Goal: Task Accomplishment & Management: Manage account settings

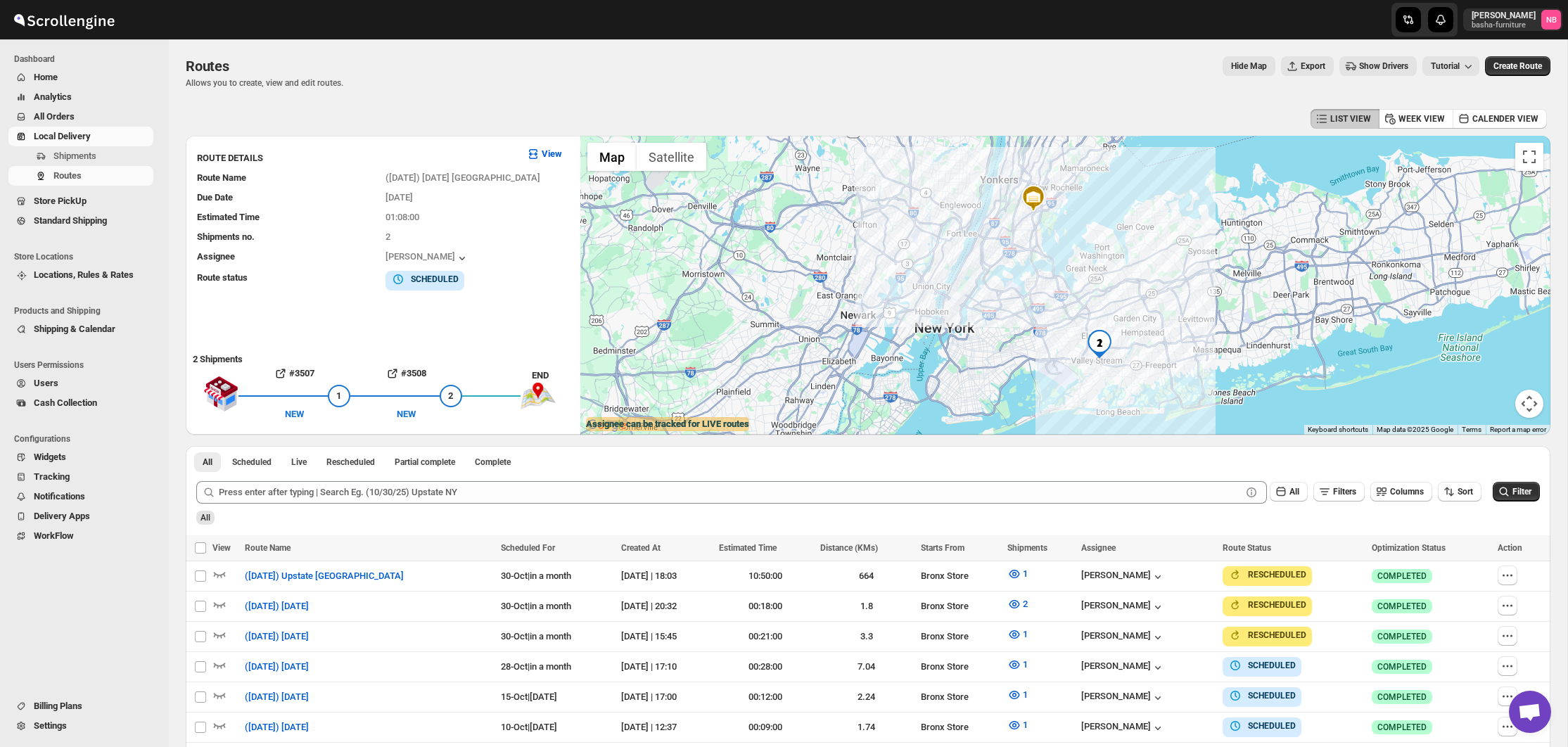
scroll to position [317, 0]
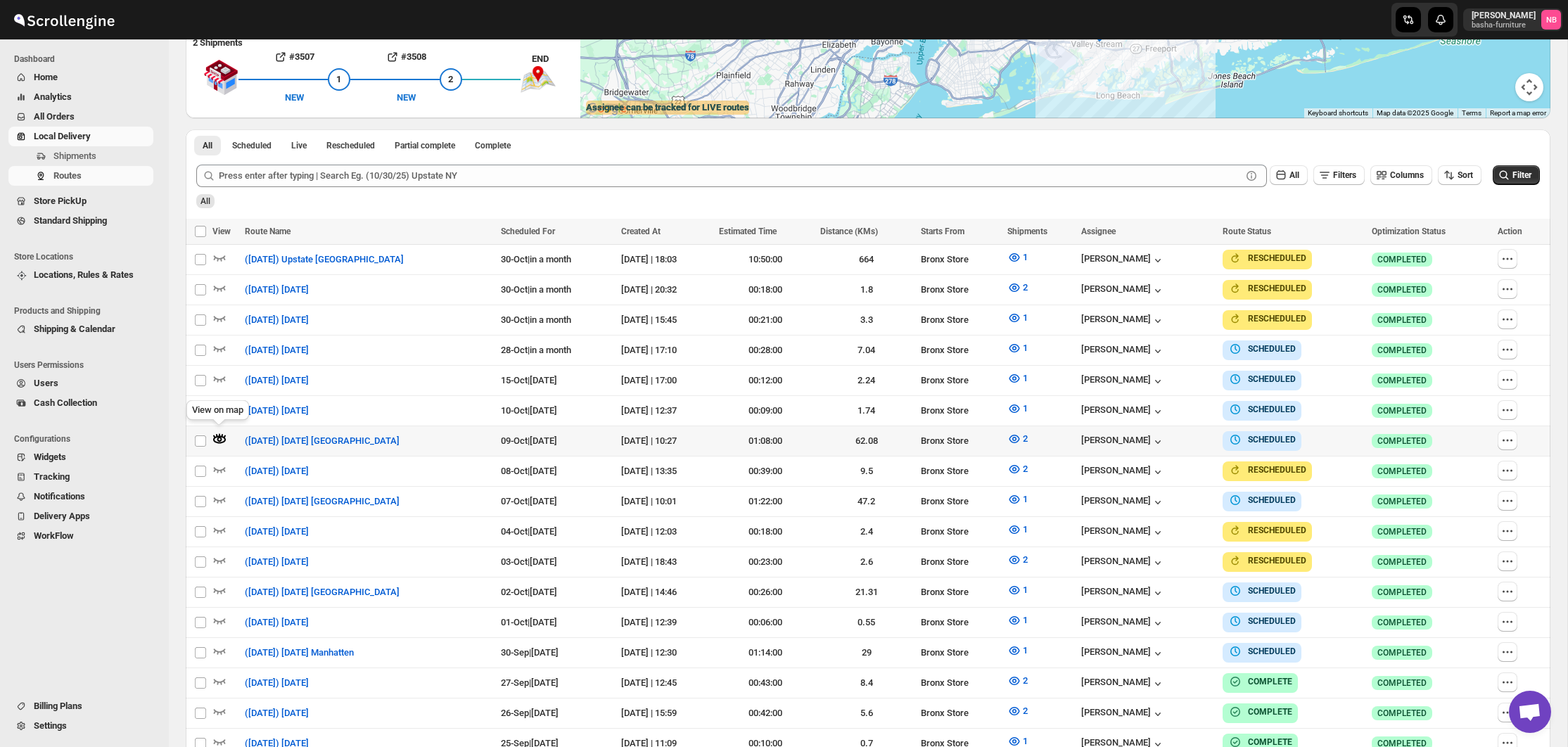
click at [221, 432] on icon "button" at bounding box center [219, 439] width 14 height 14
click at [1016, 648] on icon "button" at bounding box center [1014, 650] width 4 height 4
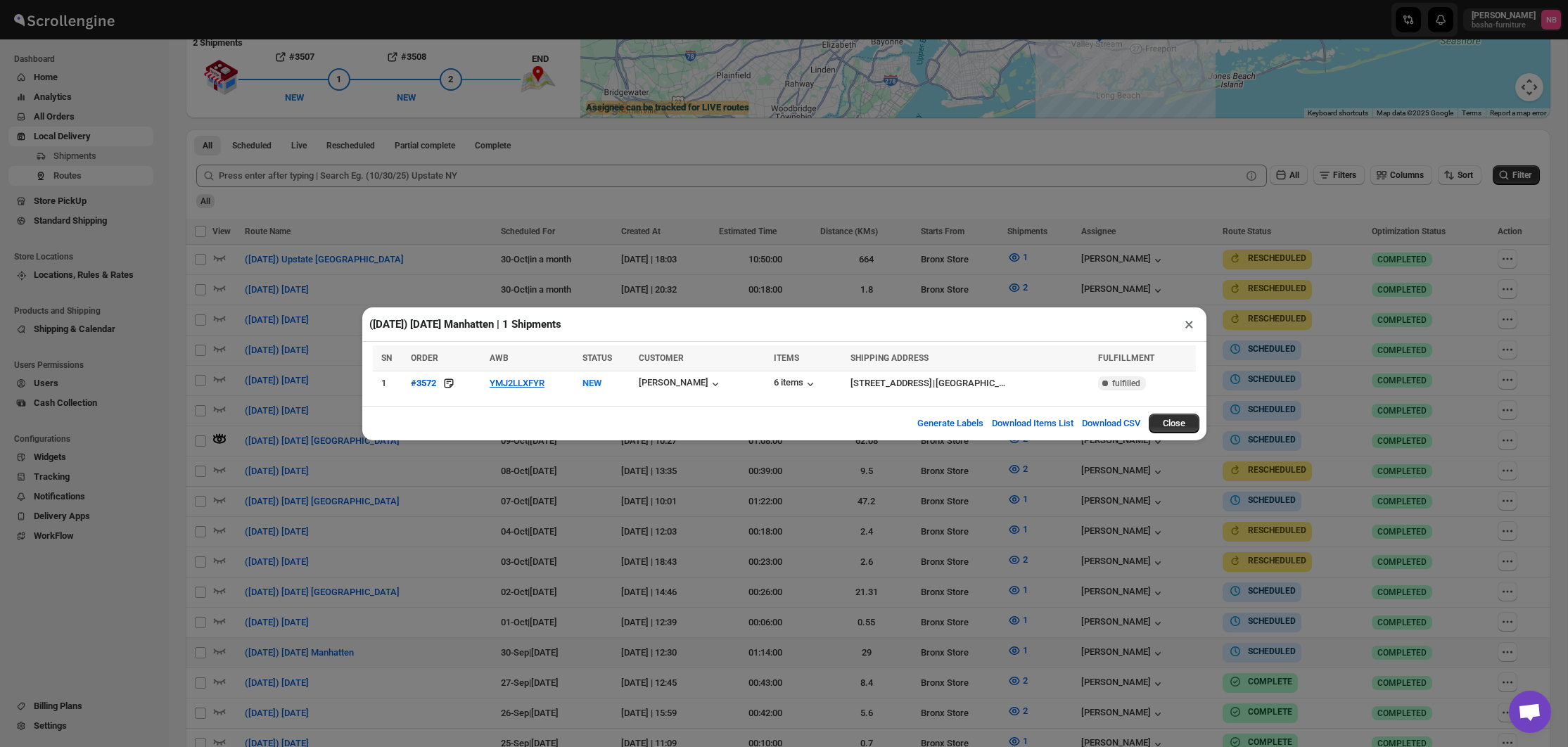
click at [951, 520] on div "([DATE]) [DATE] Manhatten | 1 Shipments × SN ORDER AWB STATUS CUSTOMER ITEMS SH…" at bounding box center [784, 374] width 1568 height 747
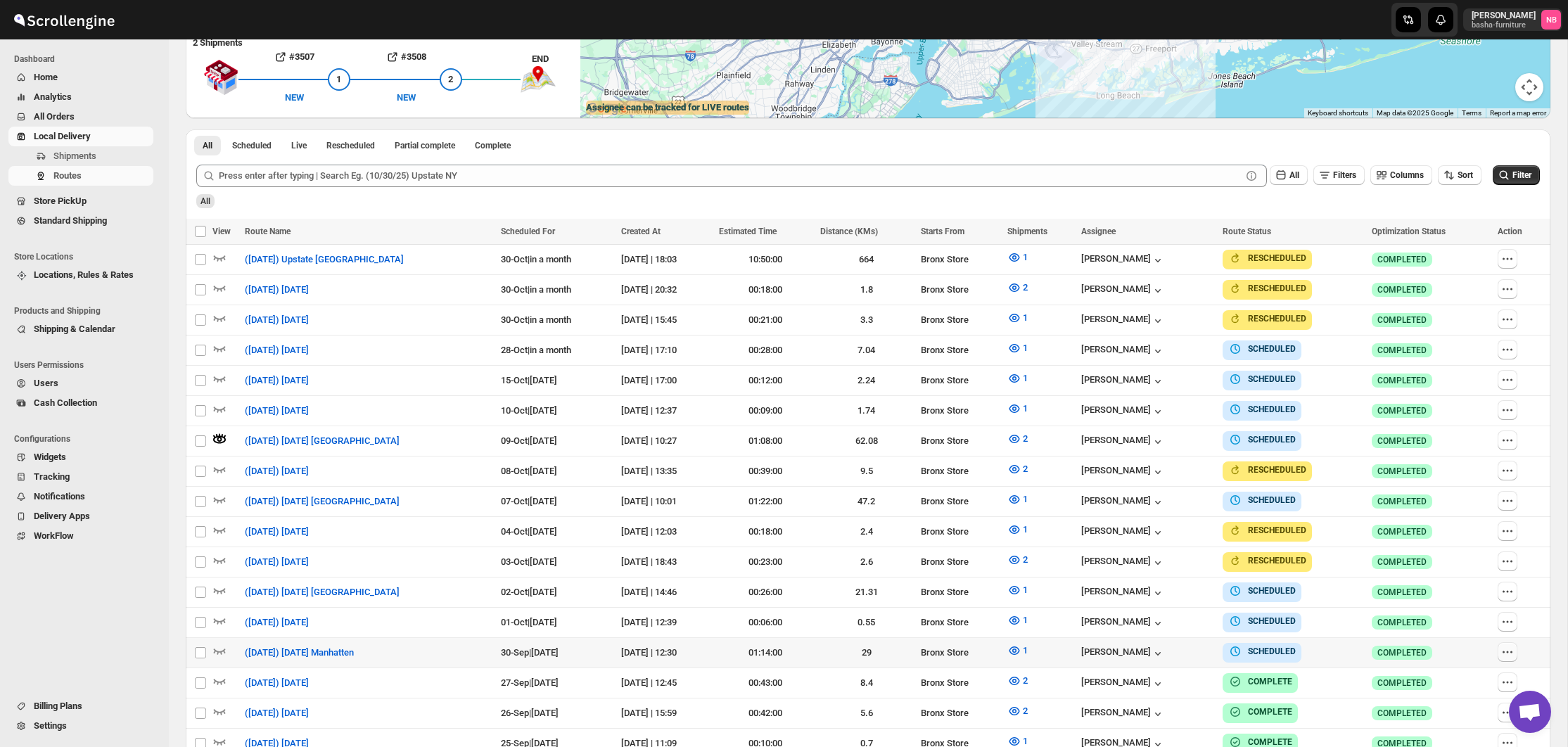
click at [1512, 645] on icon "button" at bounding box center [1507, 652] width 14 height 14
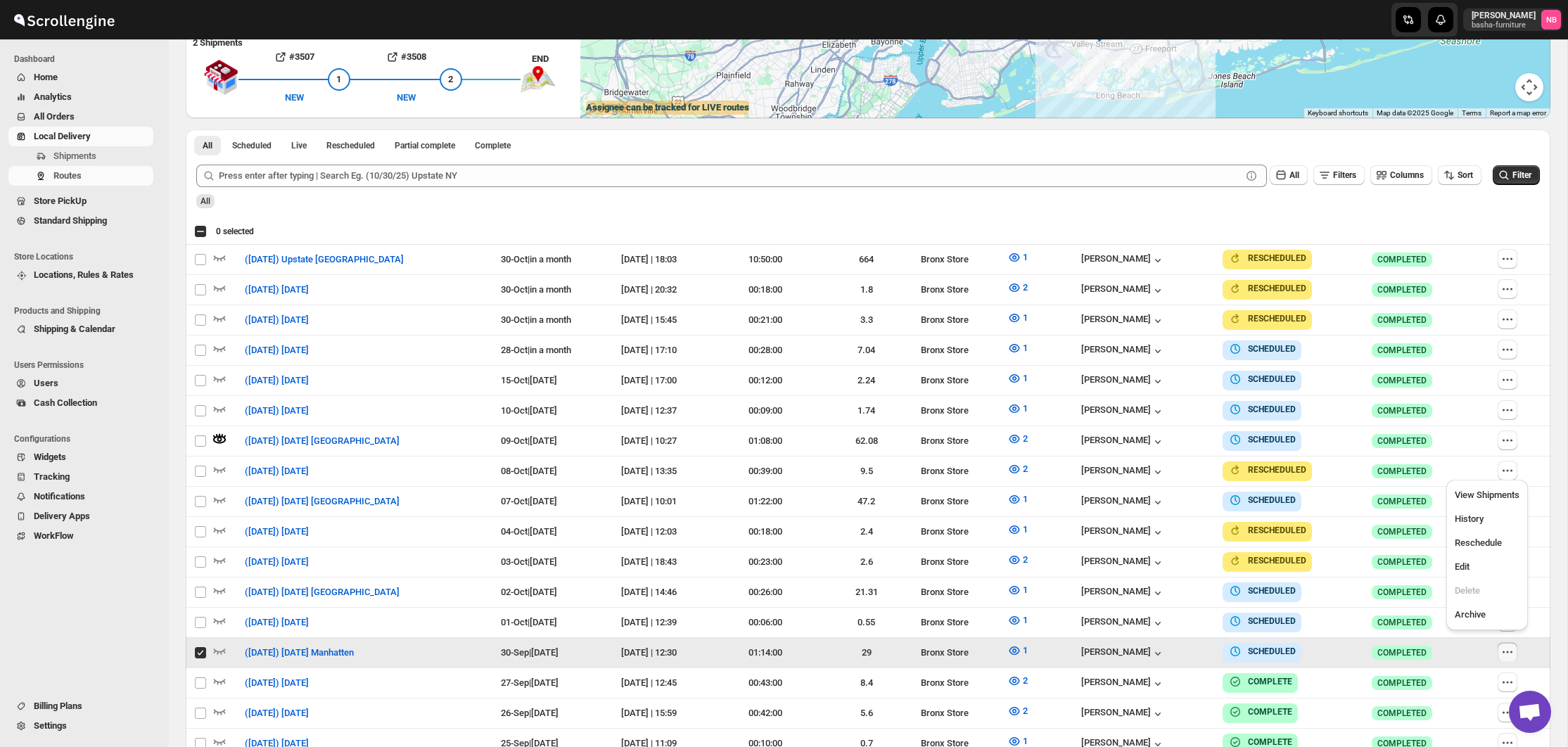
checkbox input "true"
click at [1472, 563] on span "Edit" at bounding box center [1487, 567] width 65 height 14
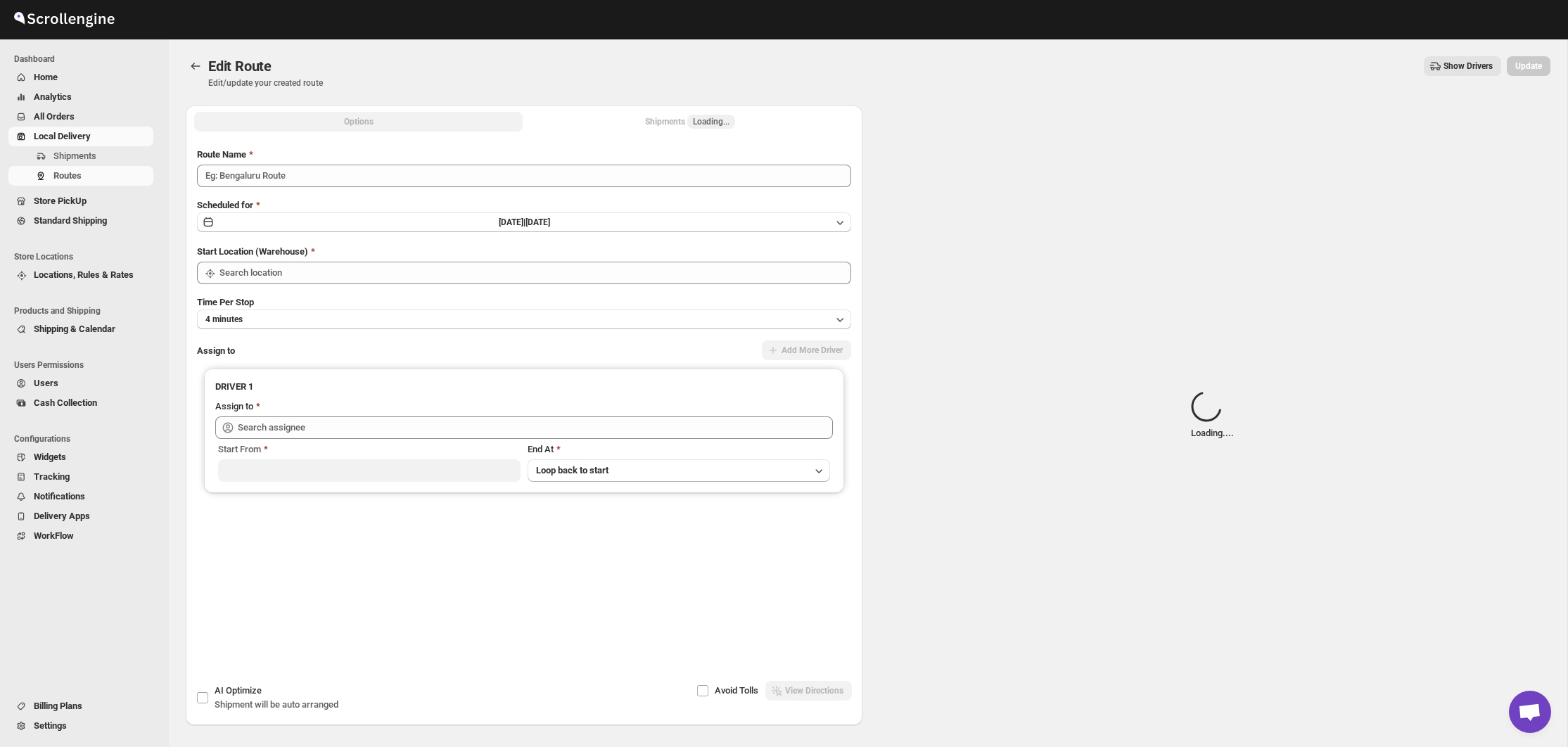
type input "([DATE]) [DATE] Manhatten"
type input "Bronx Store"
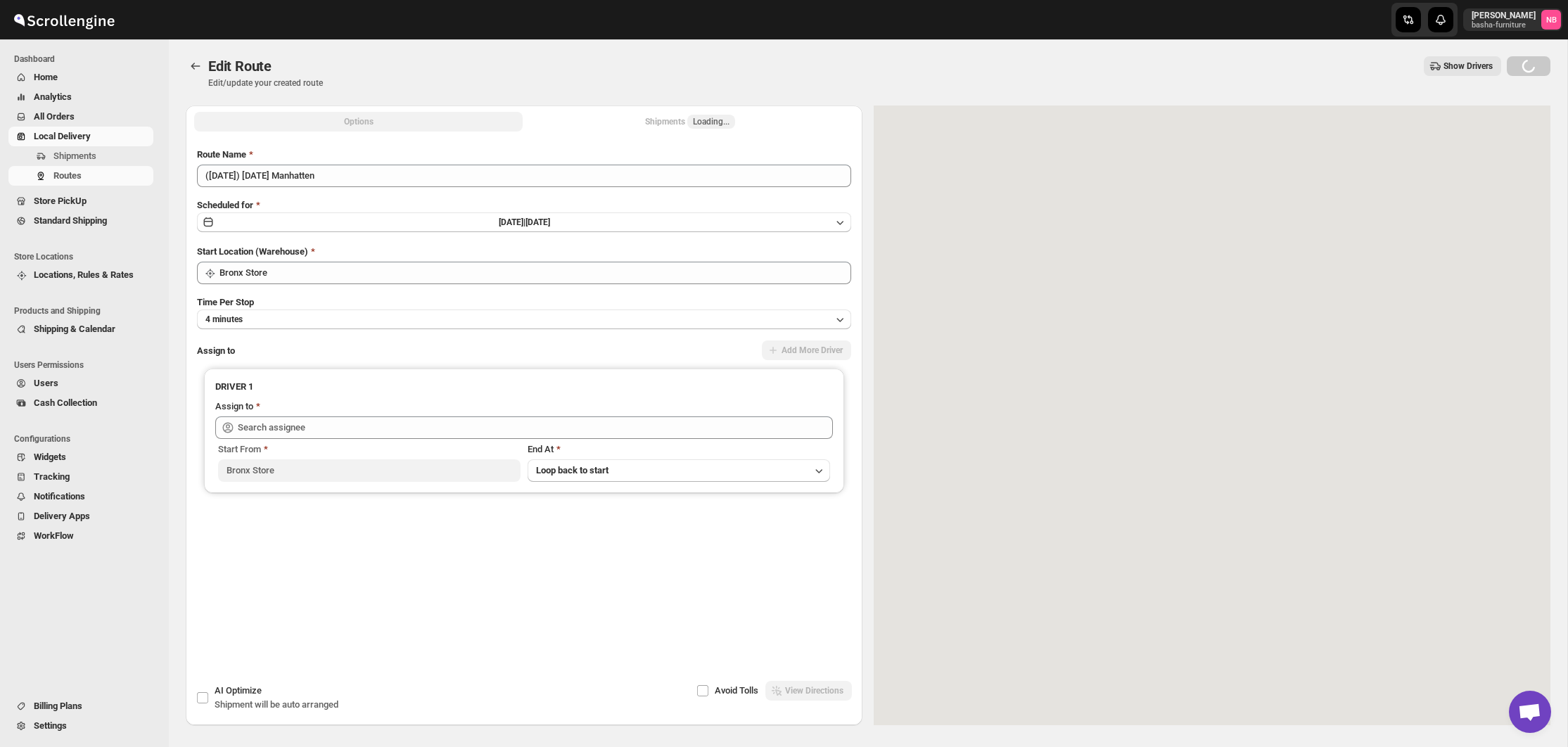
type input "[PERSON_NAME] ([EMAIL_ADDRESS][DOMAIN_NAME])"
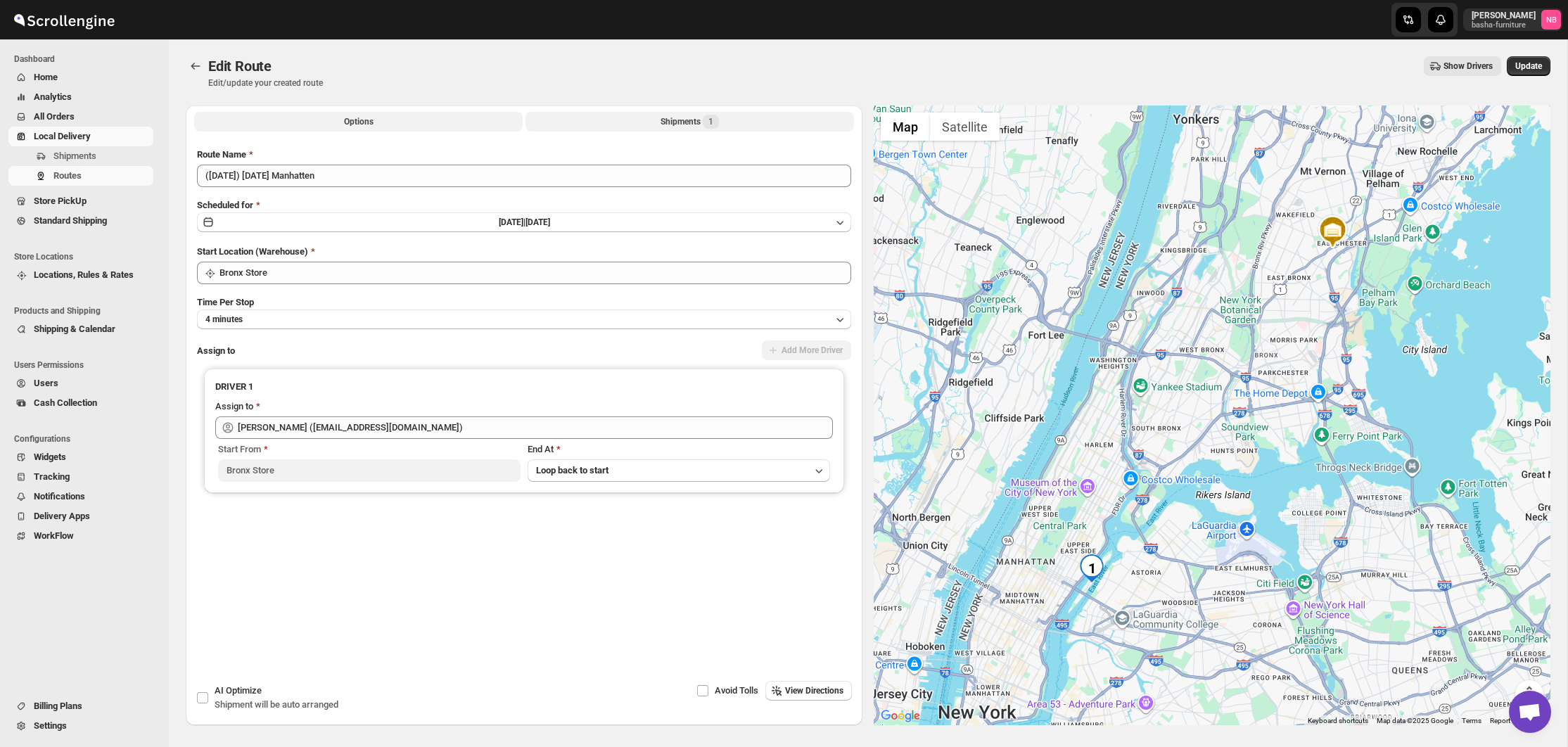
click at [629, 126] on button "Shipments 1" at bounding box center [690, 121] width 328 height 19
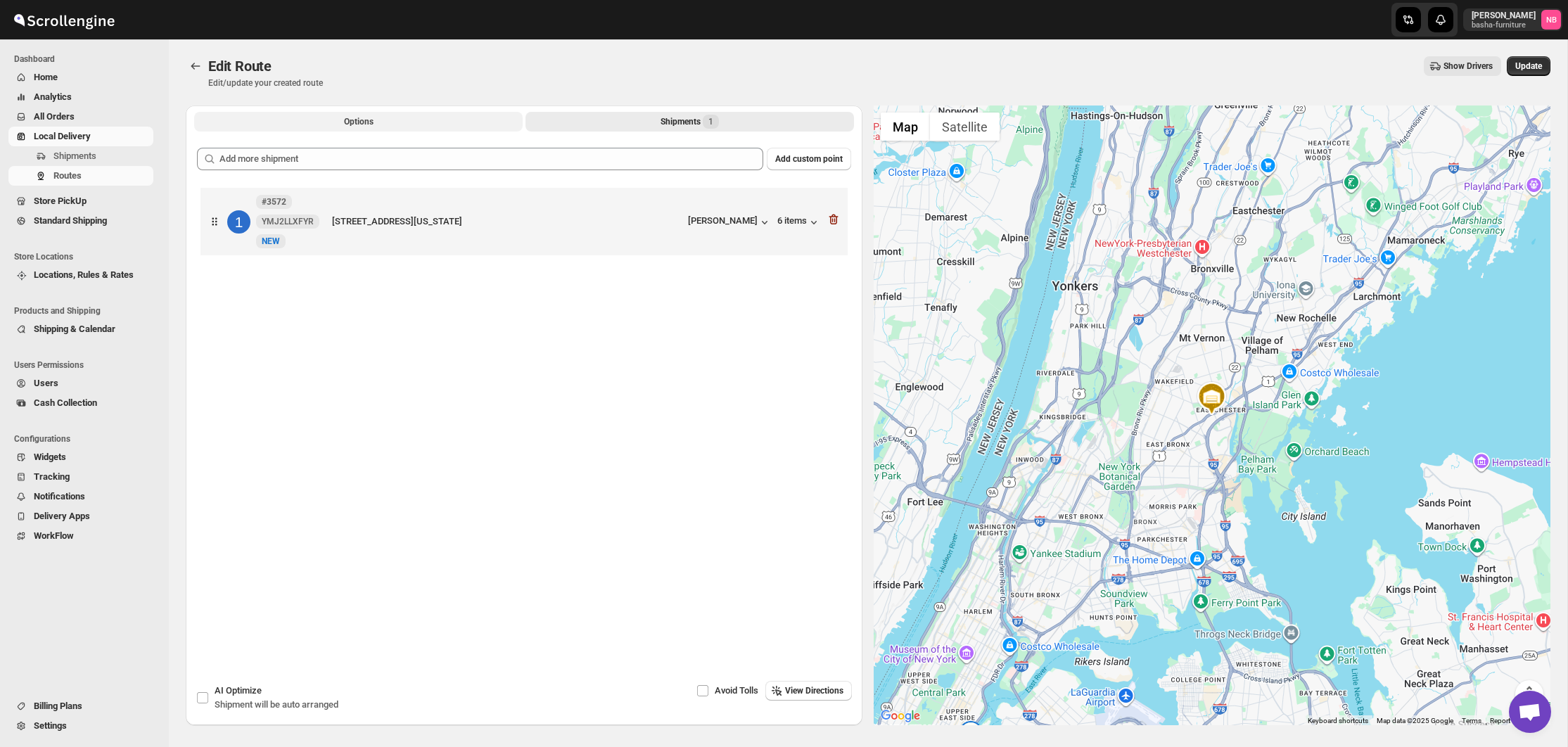
click at [428, 129] on button "Options" at bounding box center [358, 121] width 328 height 19
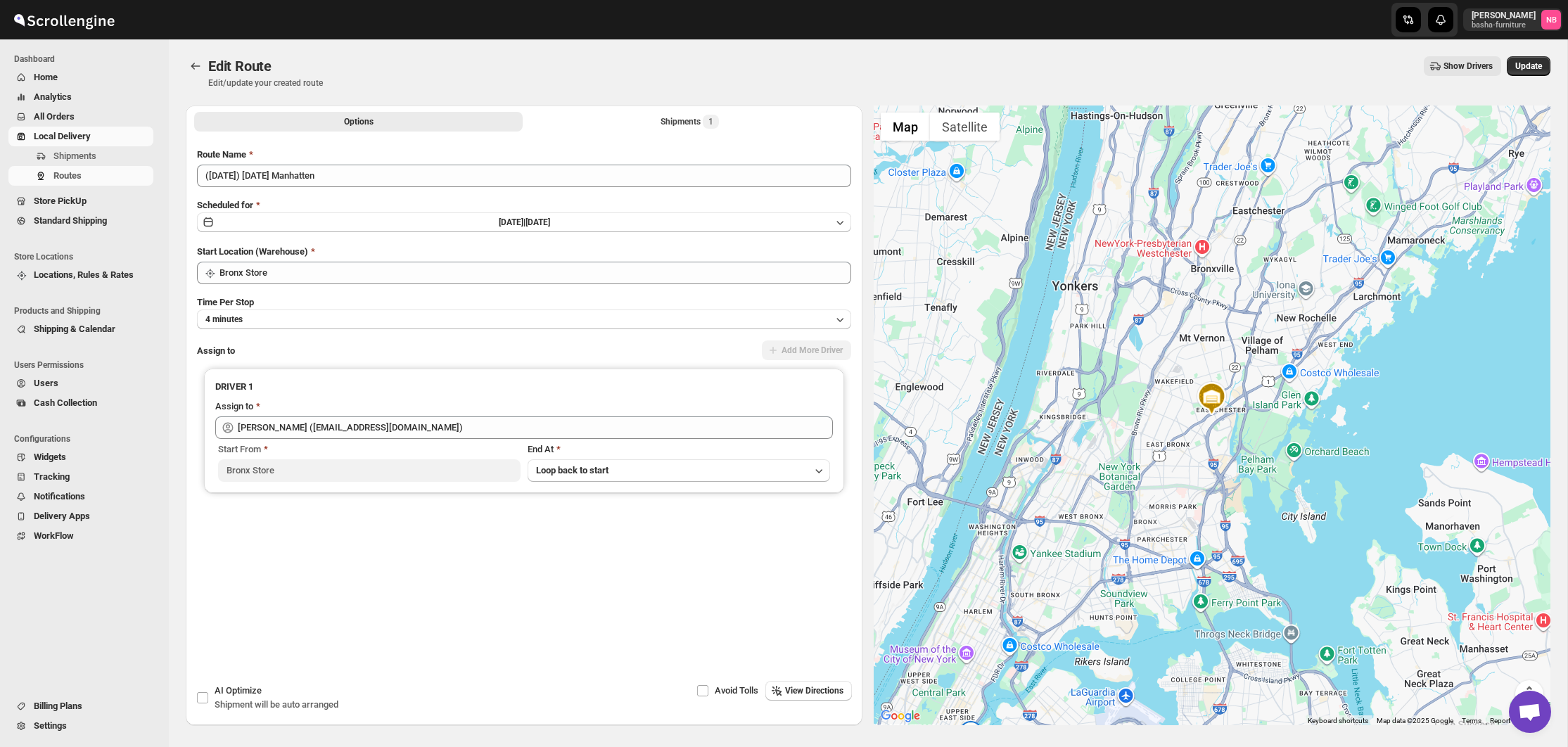
click at [61, 108] on button "All Orders" at bounding box center [81, 116] width 145 height 19
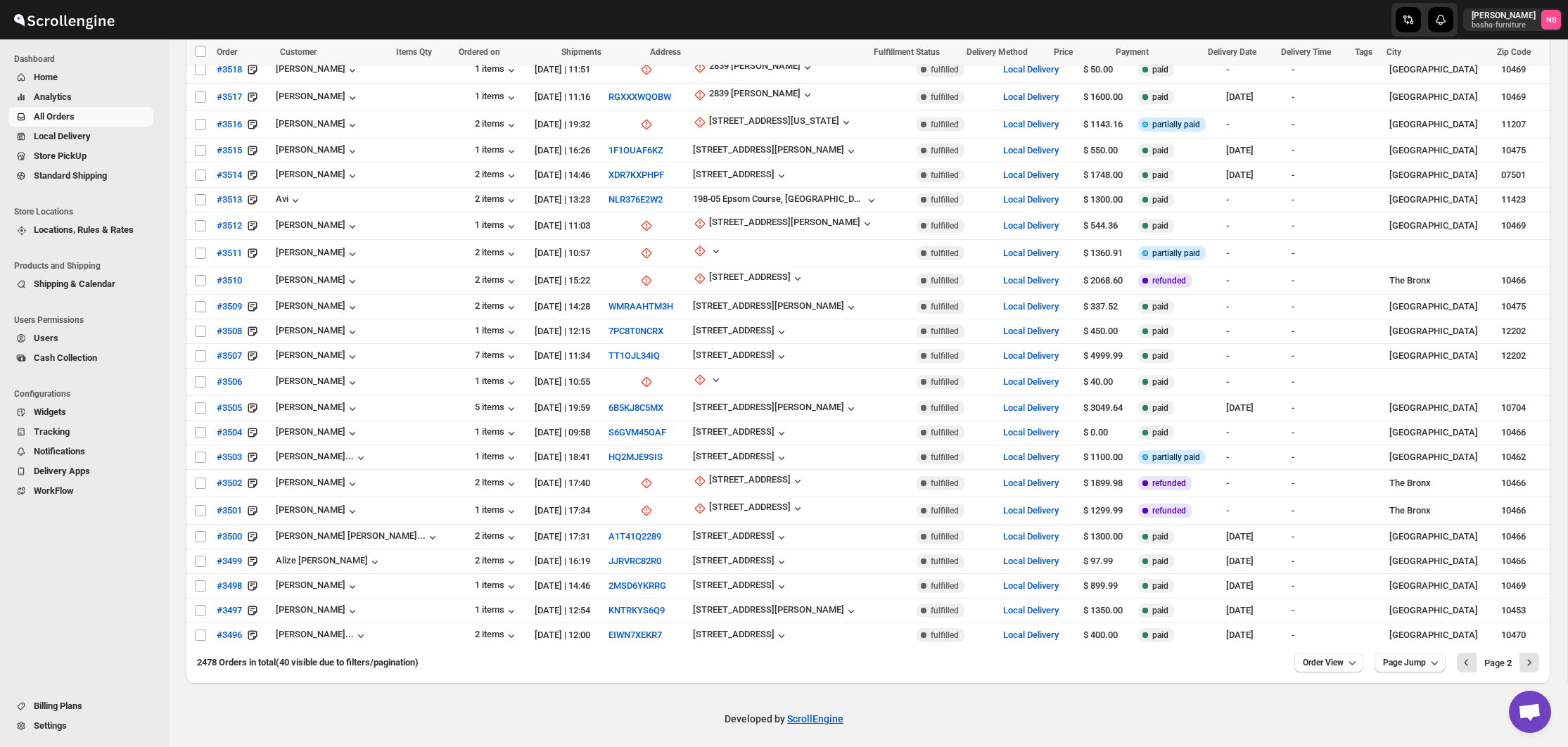
scroll to position [590, 0]
click at [1465, 661] on icon "Previous" at bounding box center [1466, 664] width 4 height 7
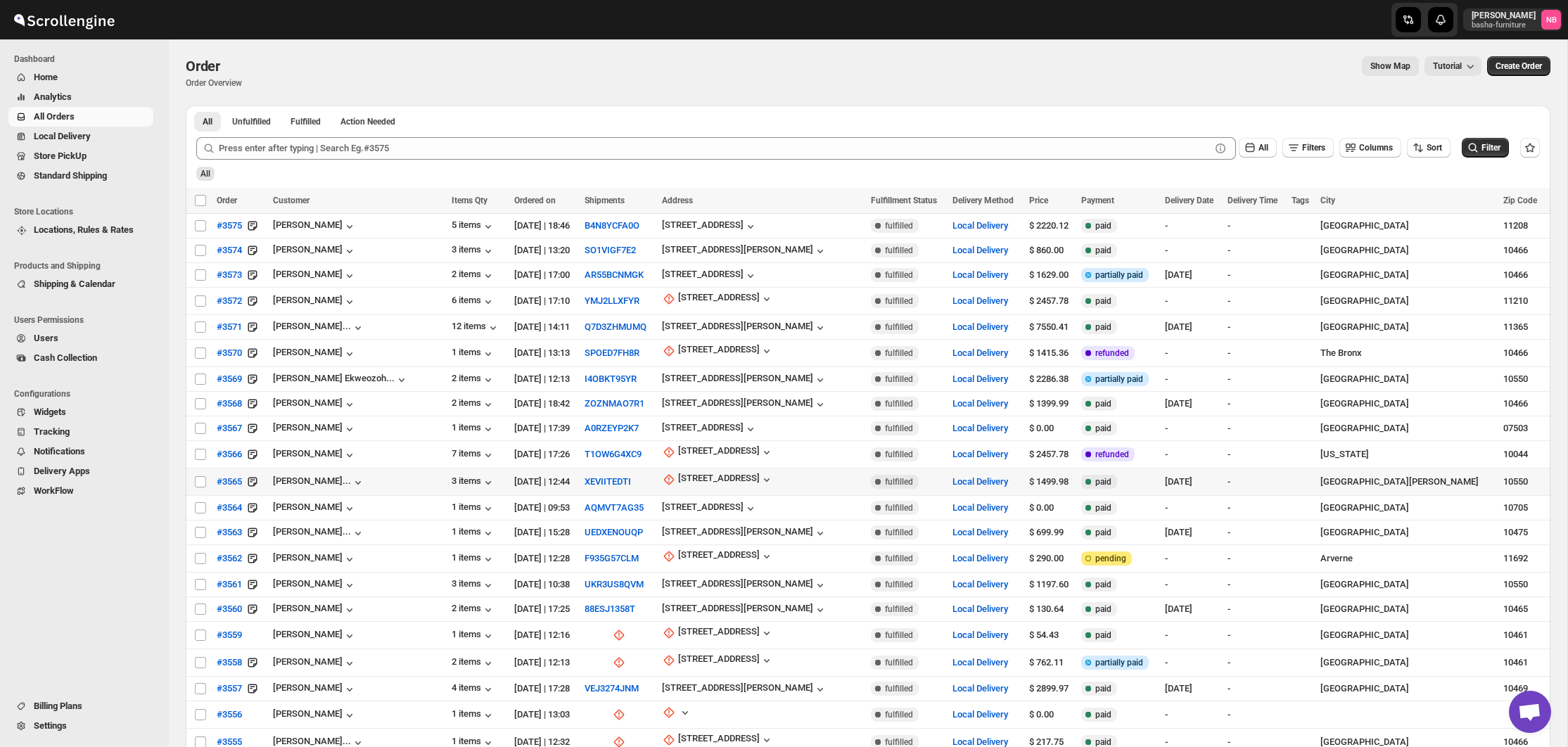
scroll to position [0, 0]
click at [719, 299] on div "[STREET_ADDRESS]" at bounding box center [718, 299] width 82 height 14
click at [726, 388] on div "Request customer Update manually" at bounding box center [713, 363] width 109 height 55
click at [727, 377] on span "Update manually" at bounding box center [718, 375] width 67 height 11
select select "US"
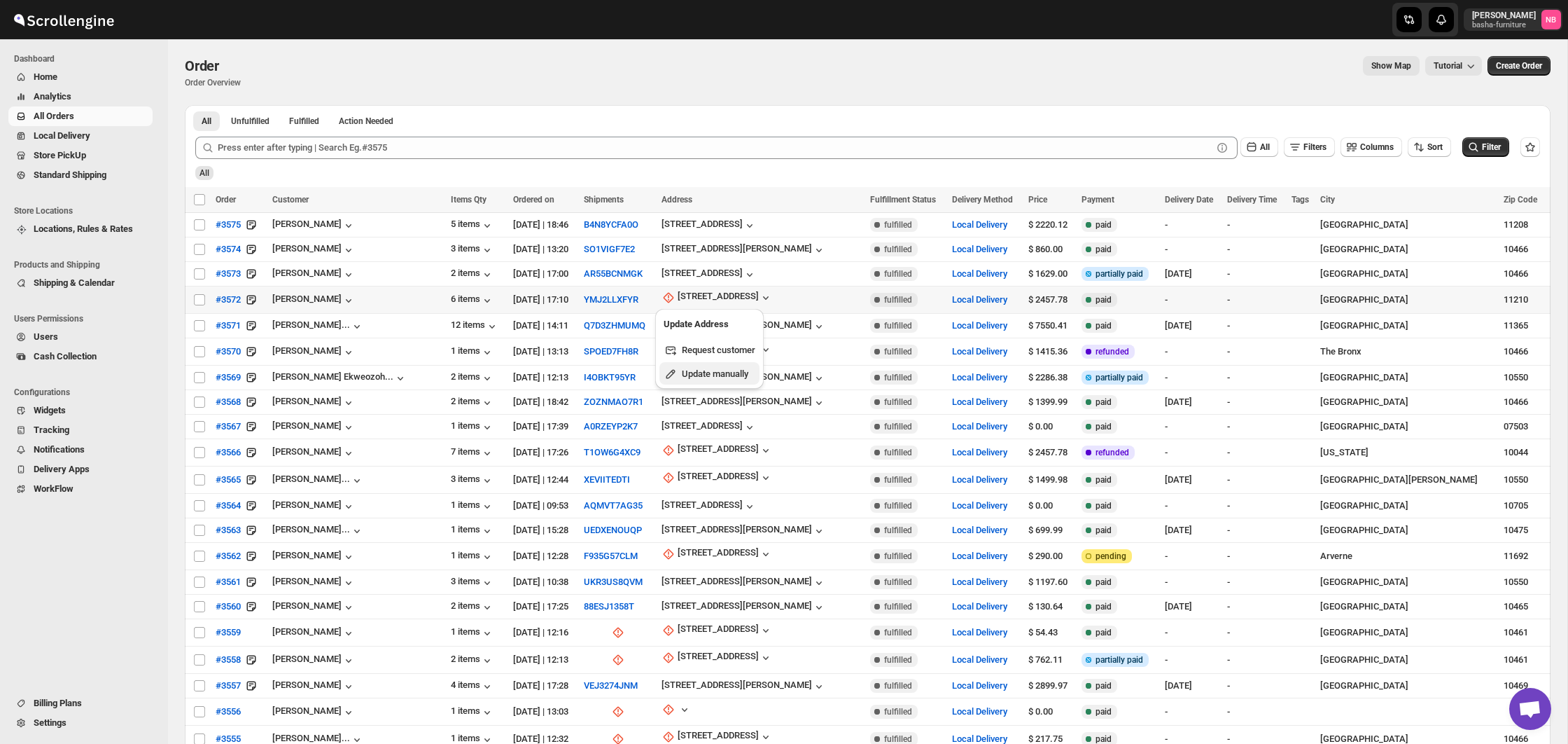
select select "[US_STATE]"
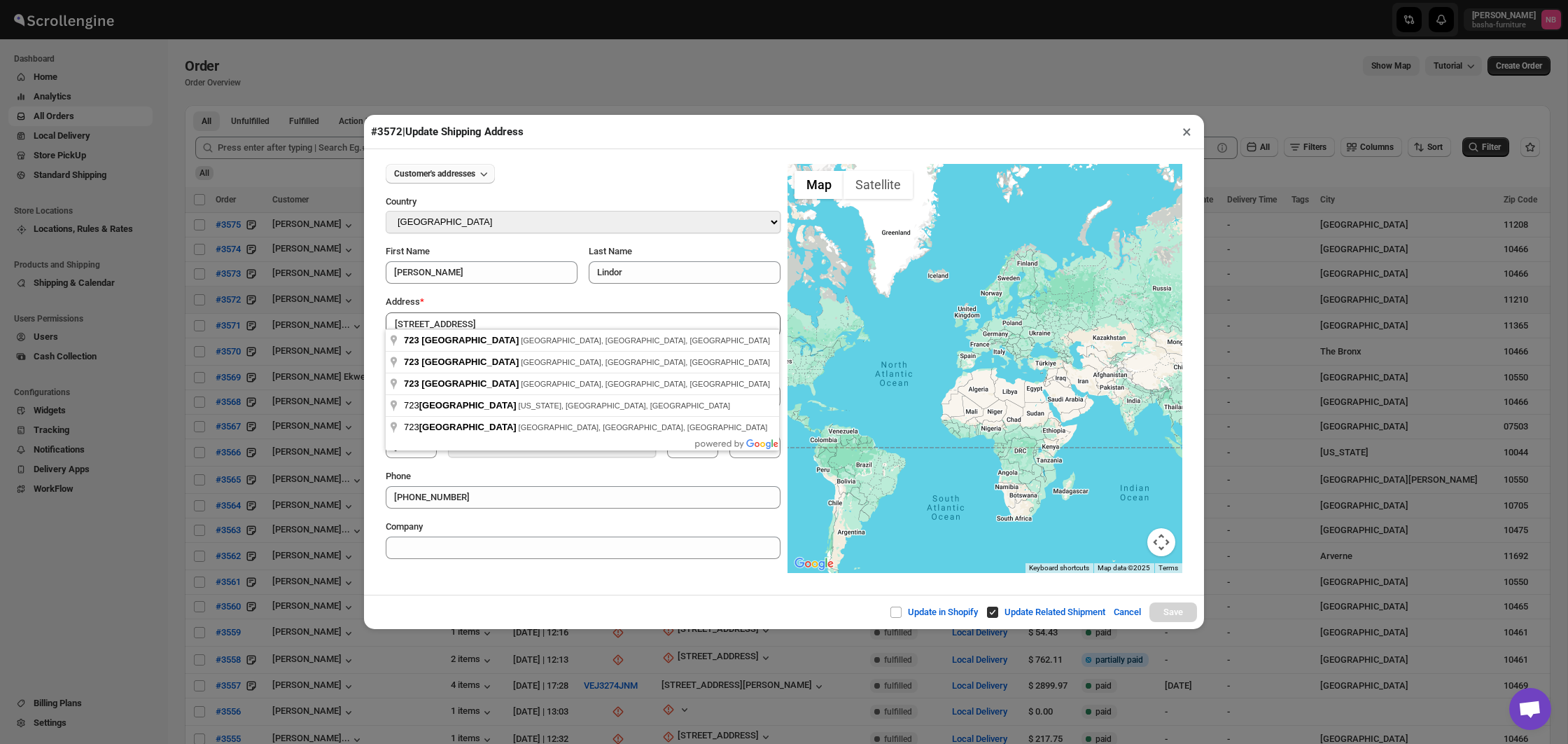
click at [480, 182] on button "Customer's addresses" at bounding box center [440, 173] width 109 height 19
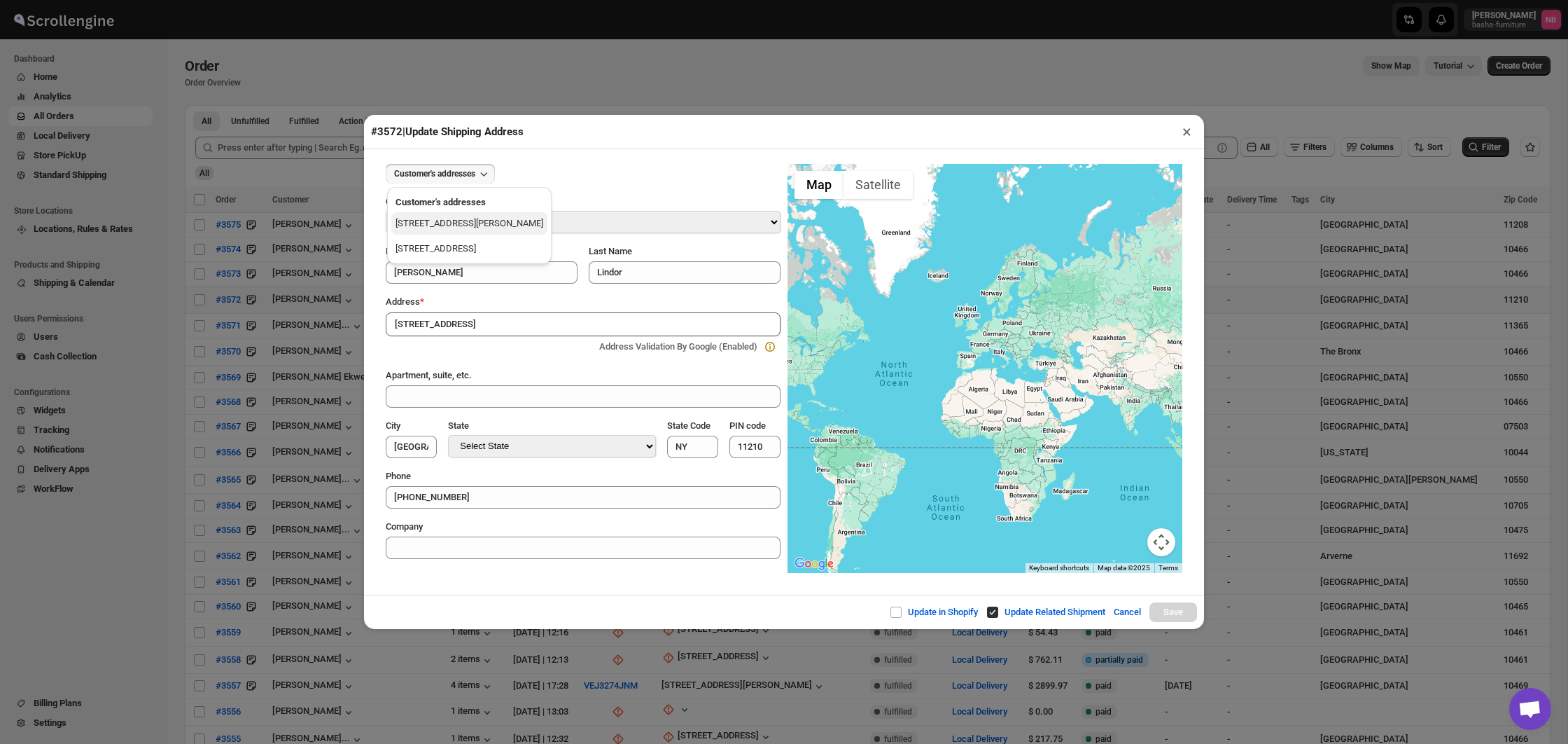
click at [475, 224] on div "[STREET_ADDRESS][PERSON_NAME]" at bounding box center [469, 224] width 147 height 14
type input "[STREET_ADDRESS][PERSON_NAME]"
type input "158"
type input "[US_STATE]"
type input "10044"
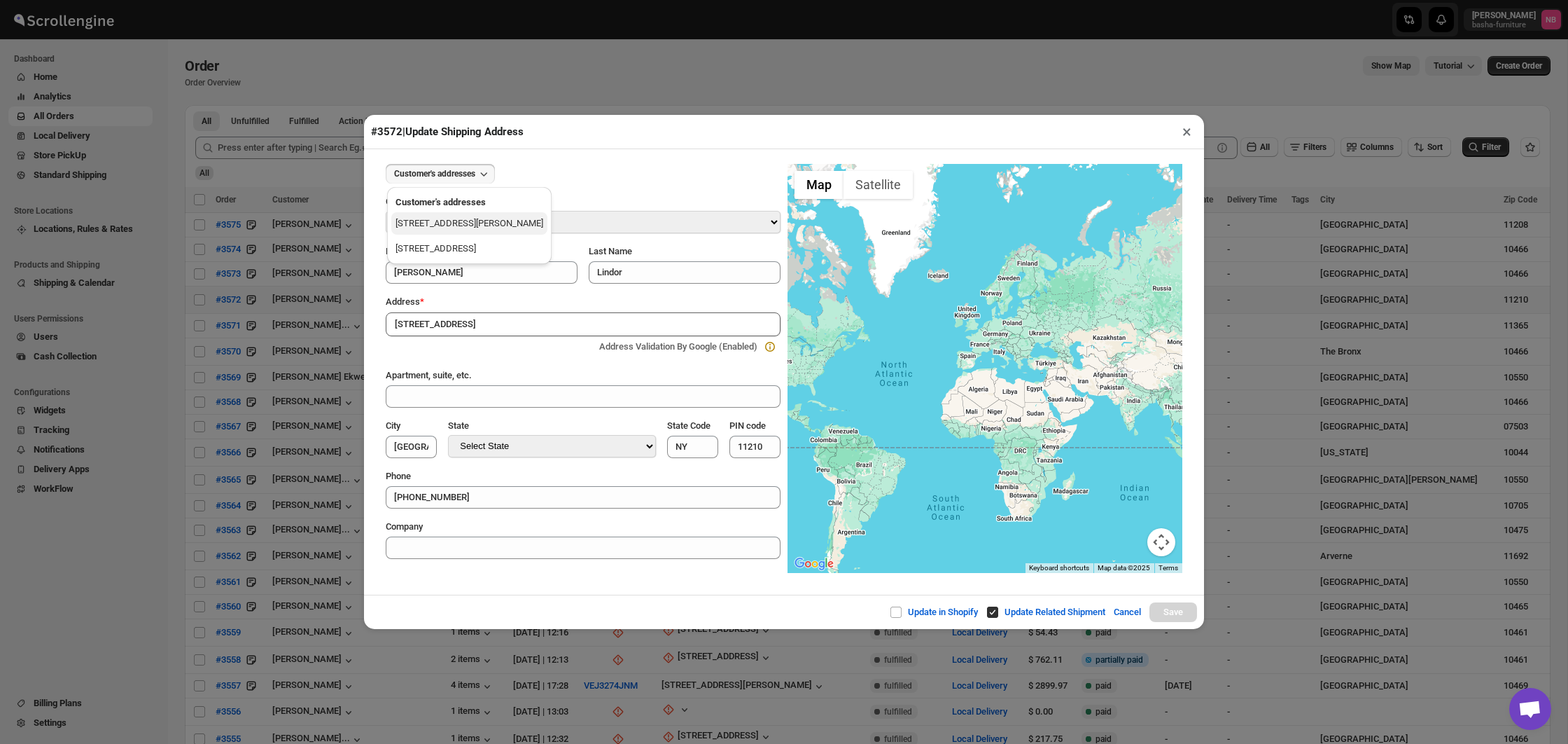
type input "[PHONE_NUMBER]"
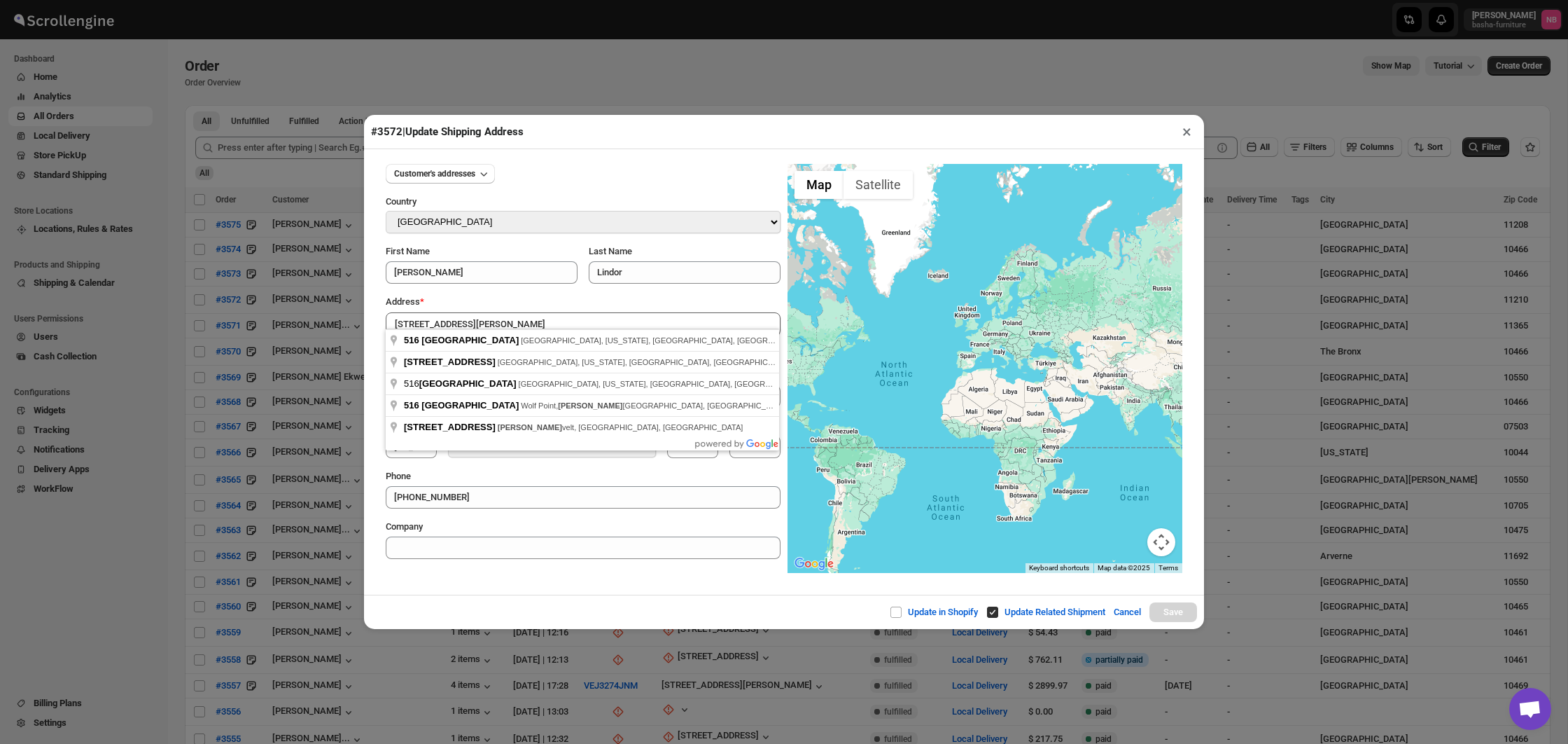
type input "[STREET_ADDRESS][US_STATE]"
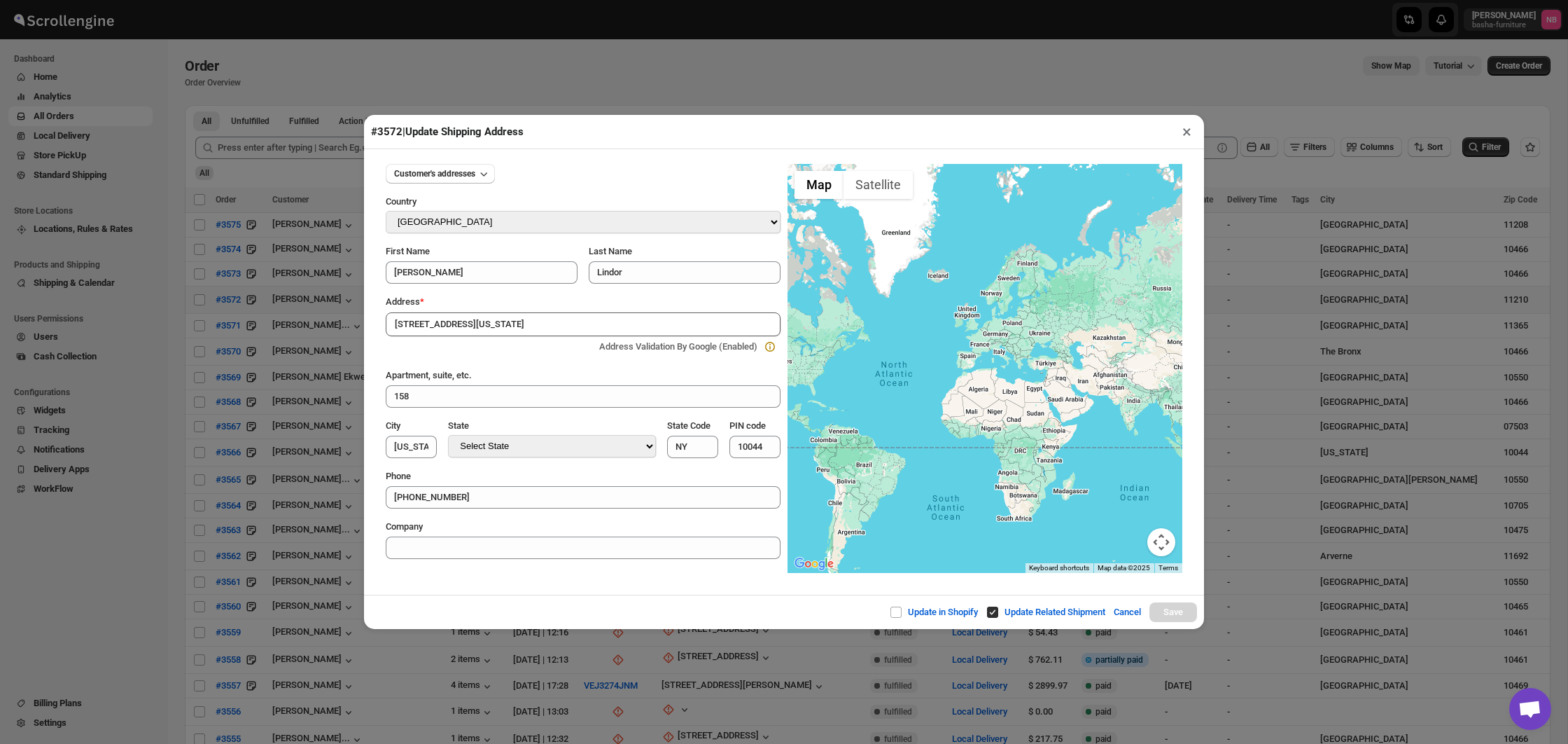
type input "[US_STATE][GEOGRAPHIC_DATA]"
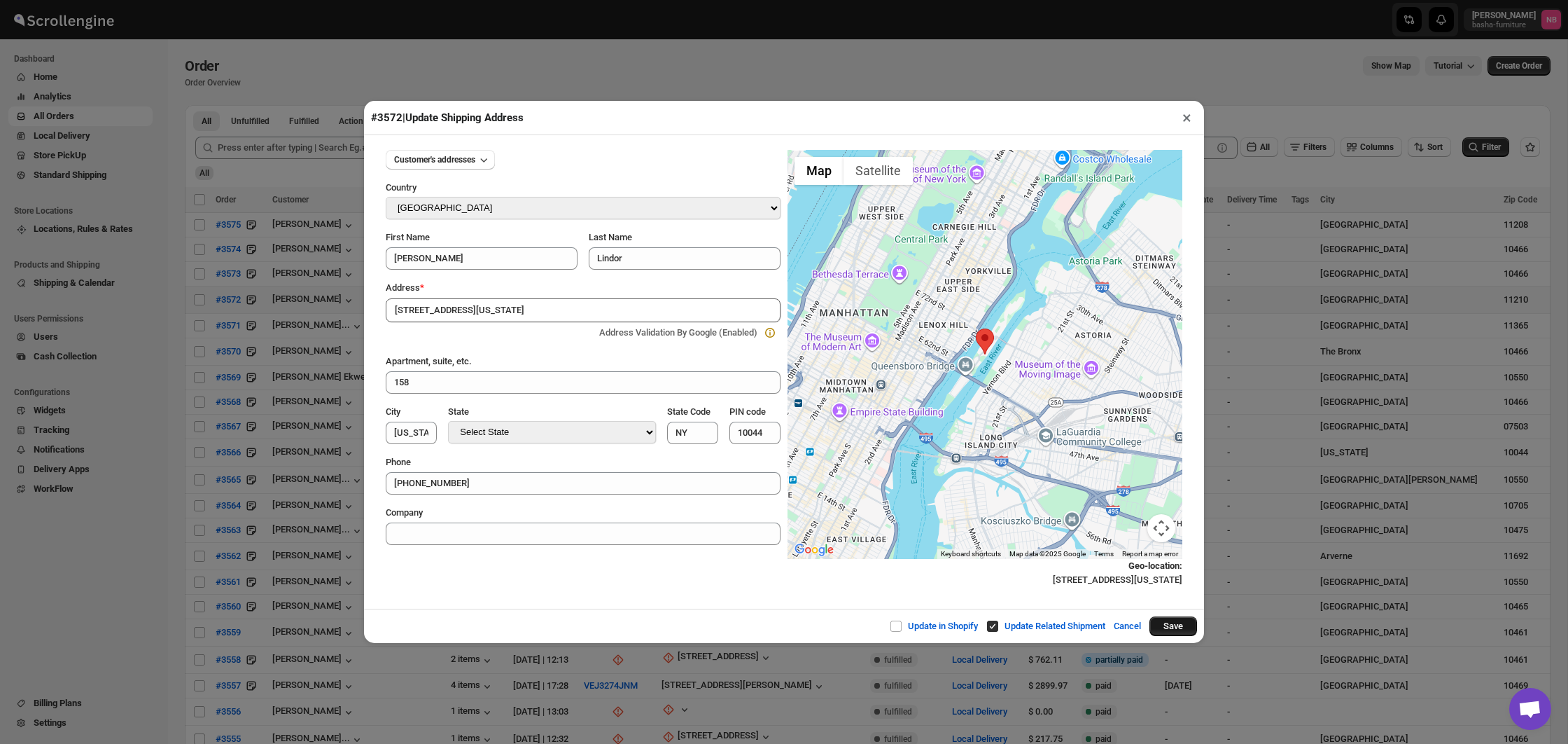
click at [1164, 624] on button "Save" at bounding box center [1173, 625] width 47 height 19
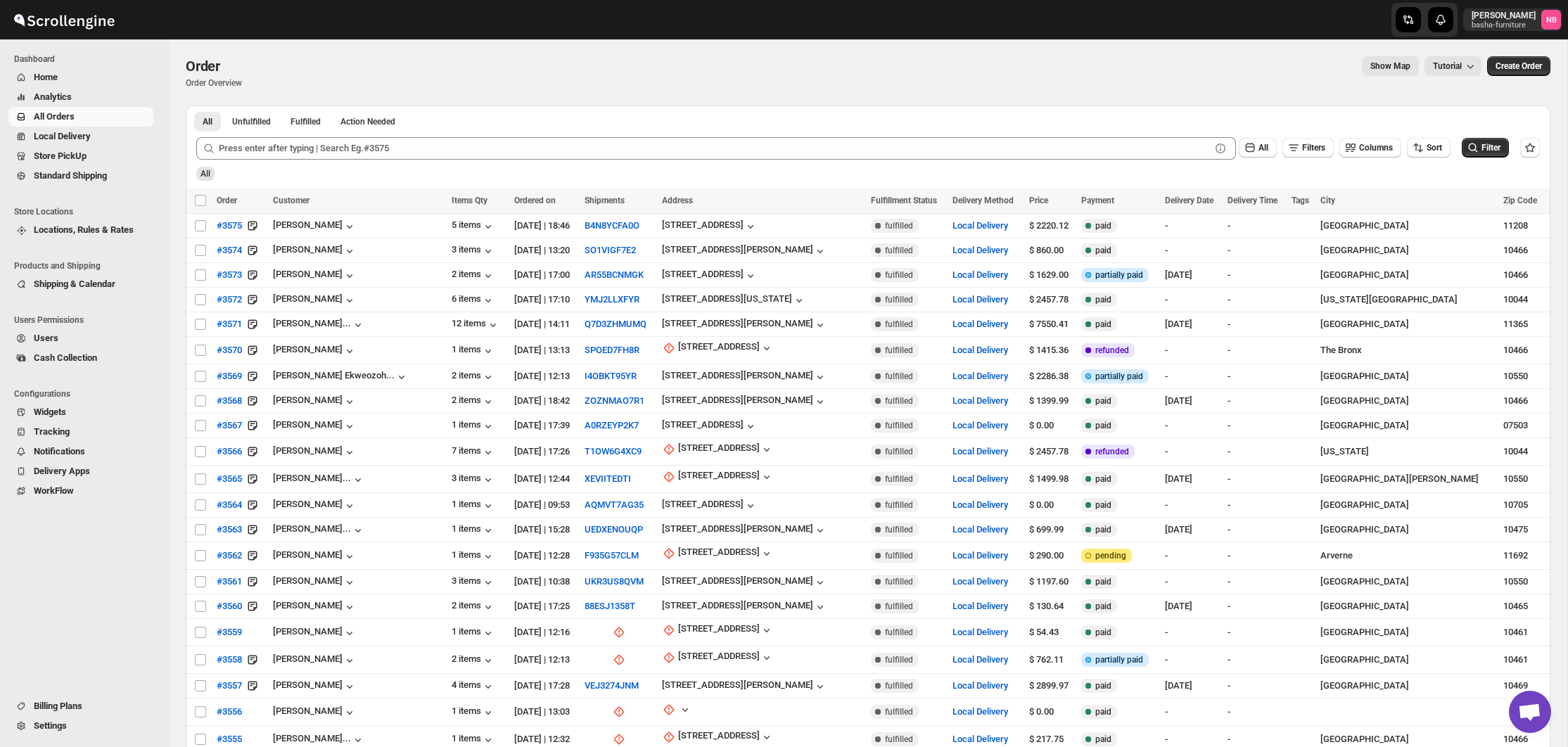
click at [204, 7] on div at bounding box center [307, 19] width 615 height 35
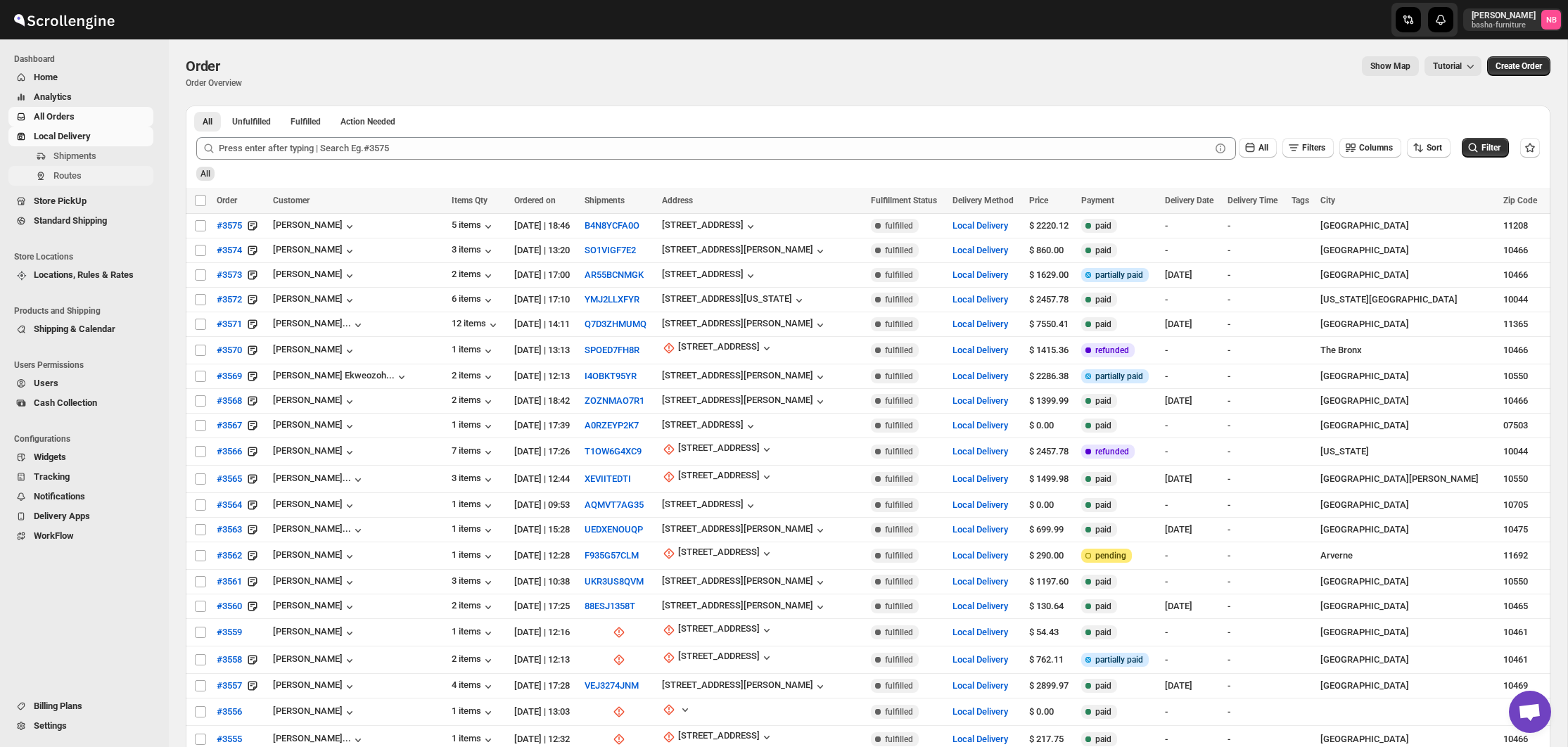
click at [86, 177] on span "Routes" at bounding box center [102, 175] width 97 height 14
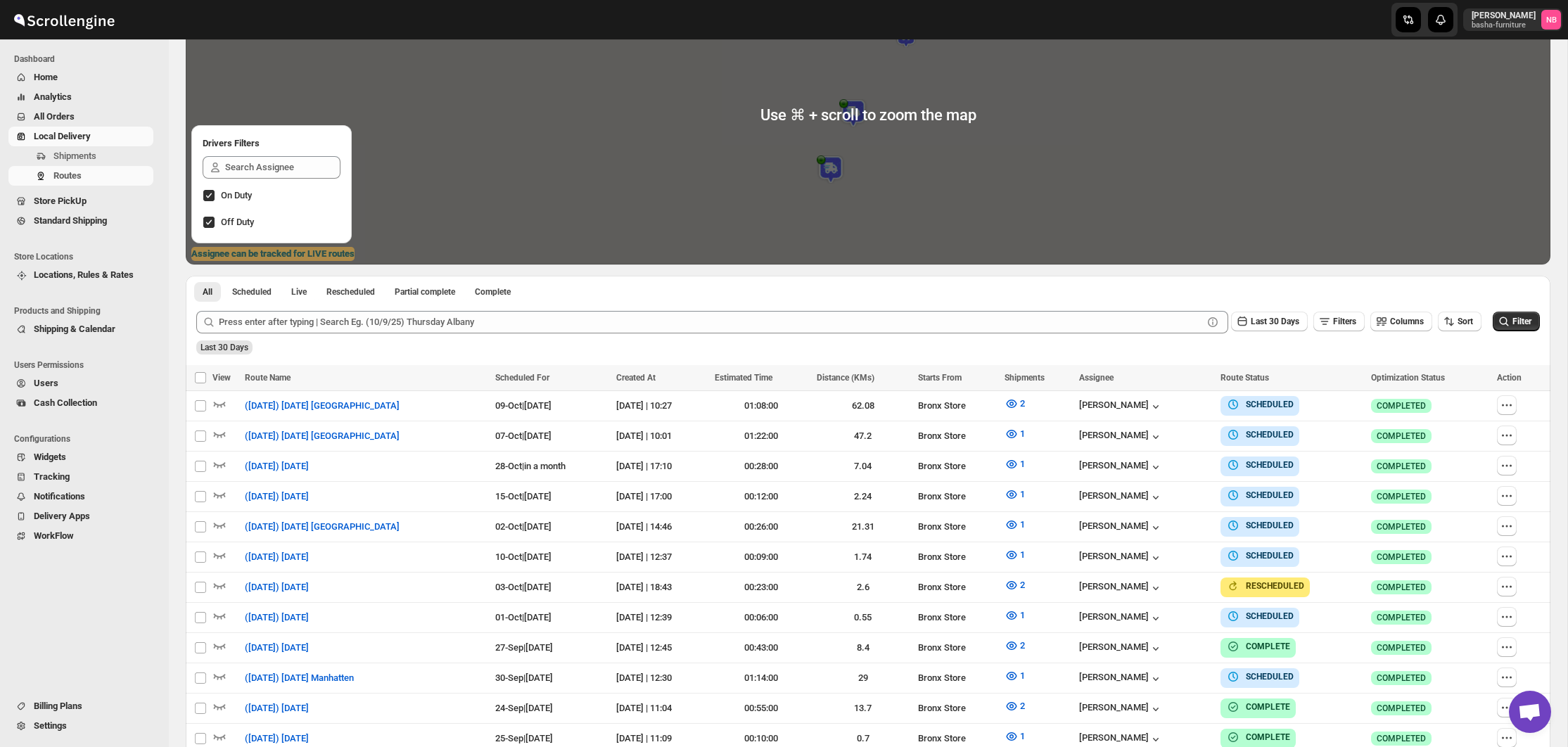
scroll to position [236, 0]
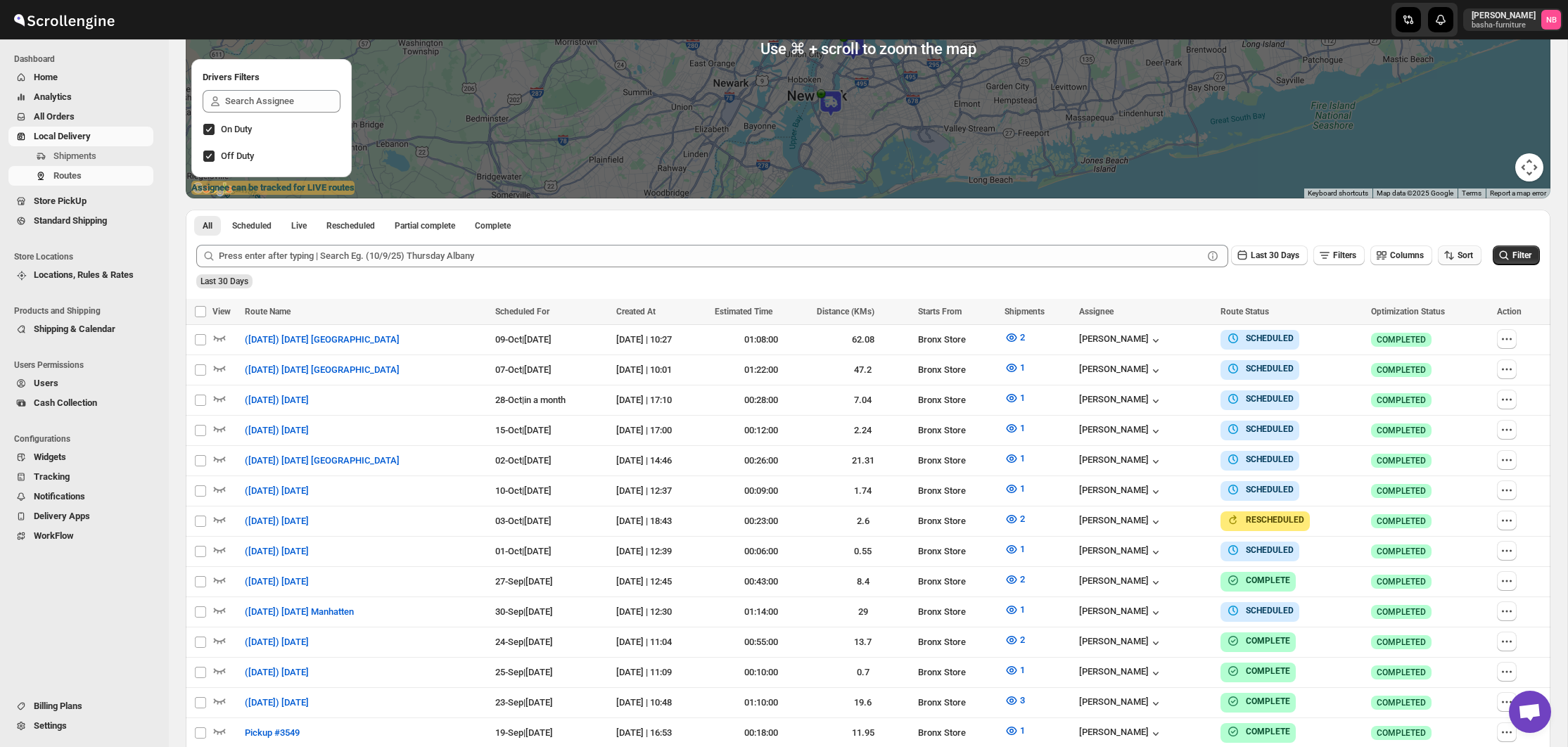
click at [1460, 253] on span "Sort" at bounding box center [1465, 255] width 16 height 10
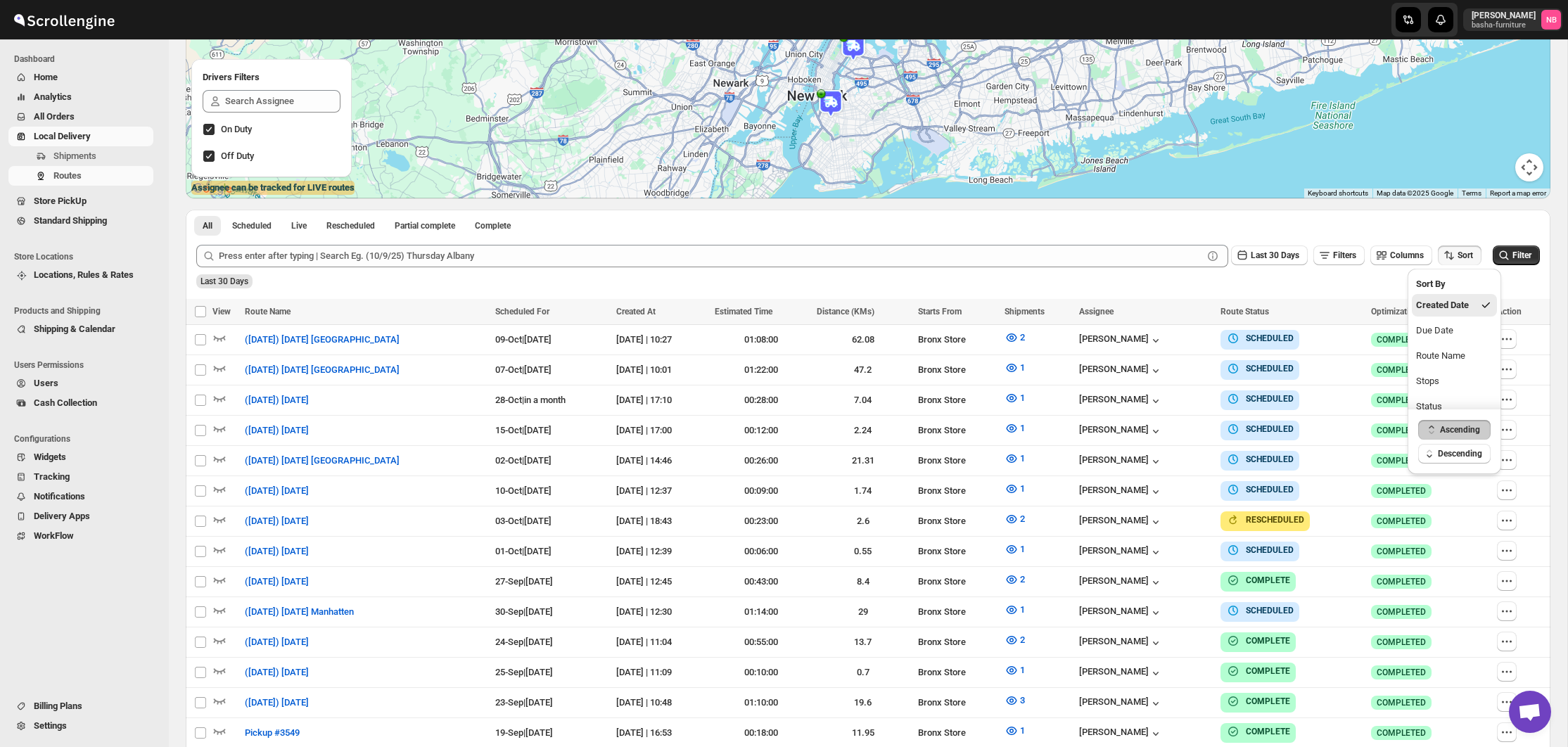
drag, startPoint x: 1445, startPoint y: 335, endPoint x: 1360, endPoint y: 294, distance: 94.4
click at [1445, 335] on div "Due Date" at bounding box center [1435, 331] width 37 height 14
click at [1279, 259] on span "Last 30 Days" at bounding box center [1275, 255] width 48 height 10
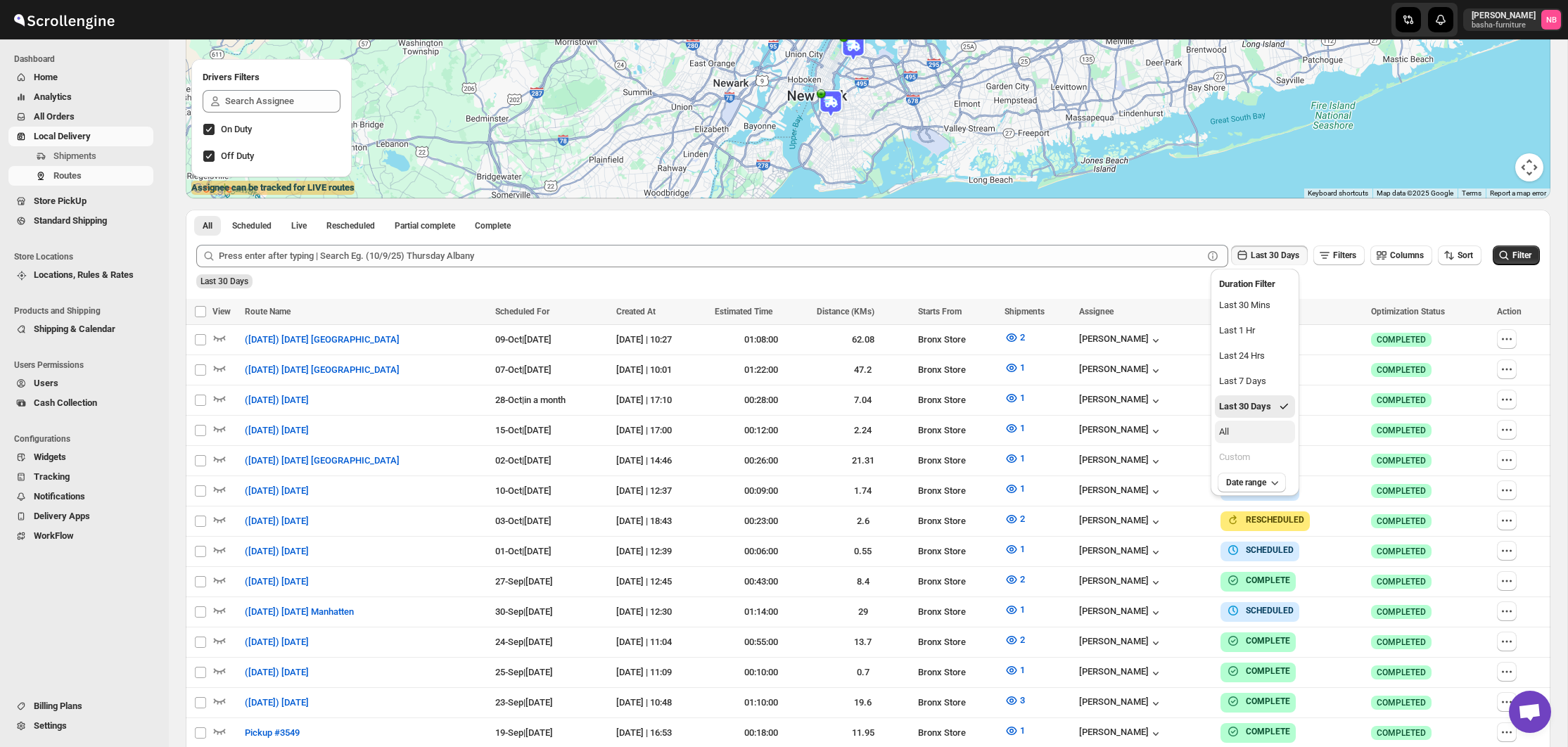
click at [1266, 438] on button "All" at bounding box center [1254, 431] width 80 height 23
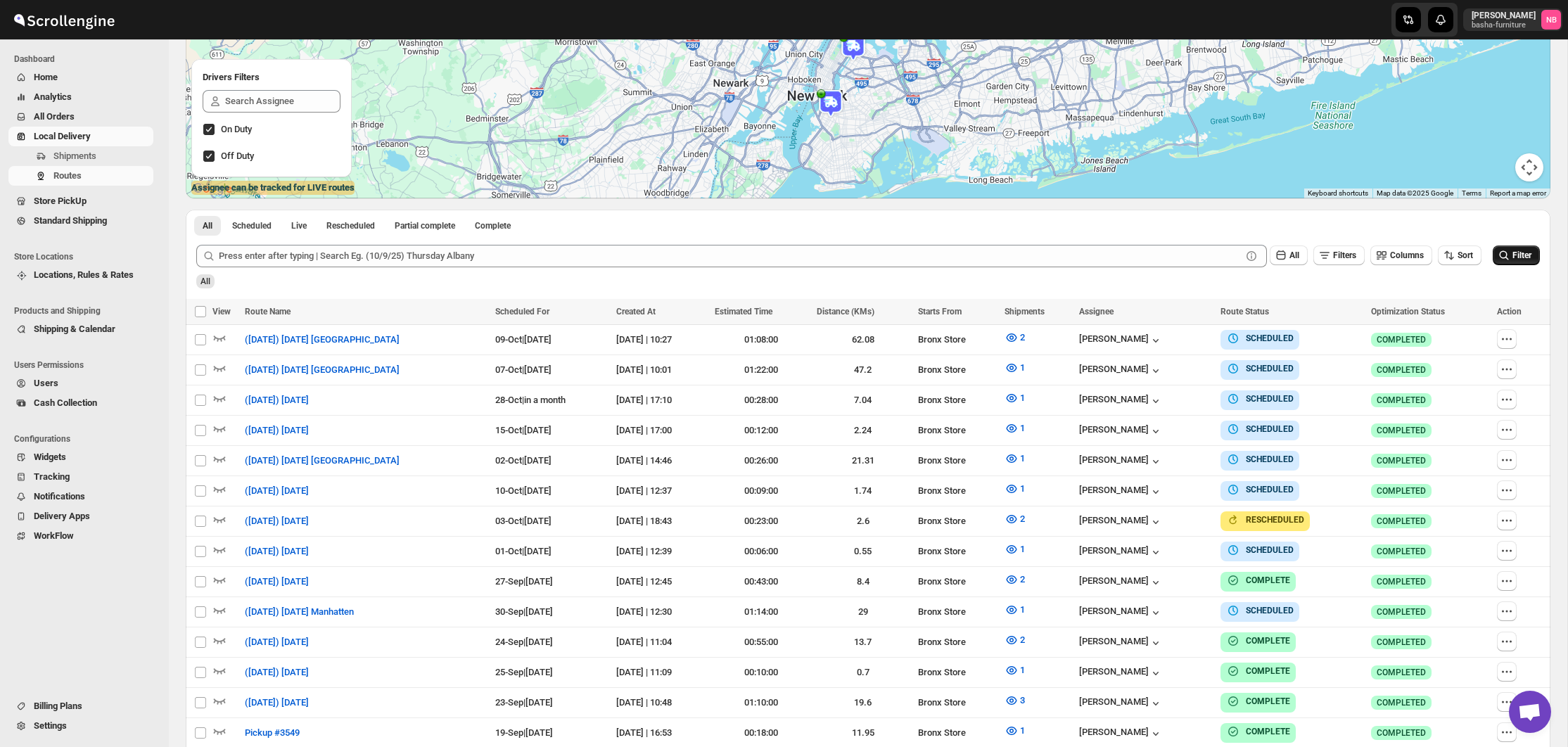
click at [1529, 253] on span "Filter" at bounding box center [1522, 255] width 19 height 10
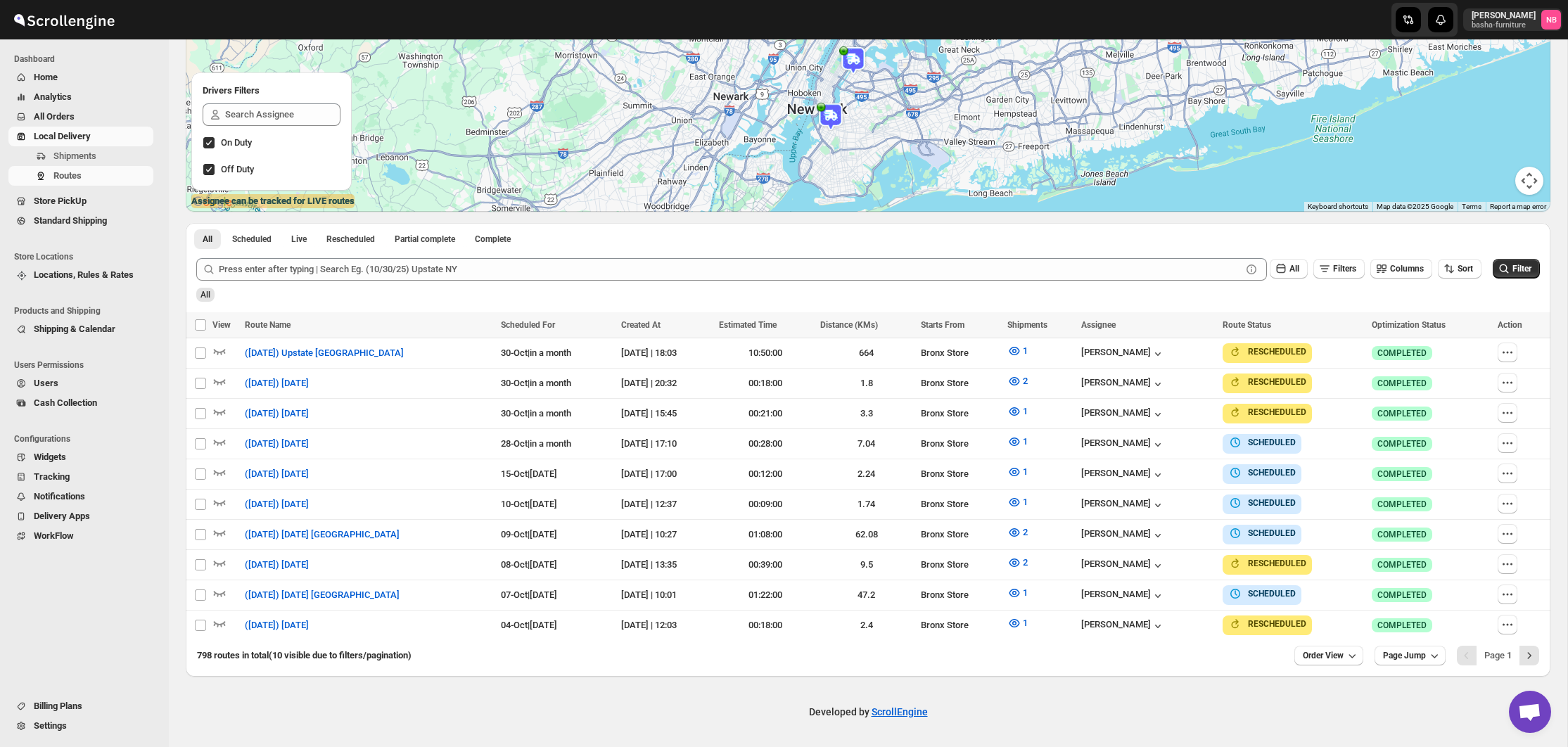
scroll to position [217, 0]
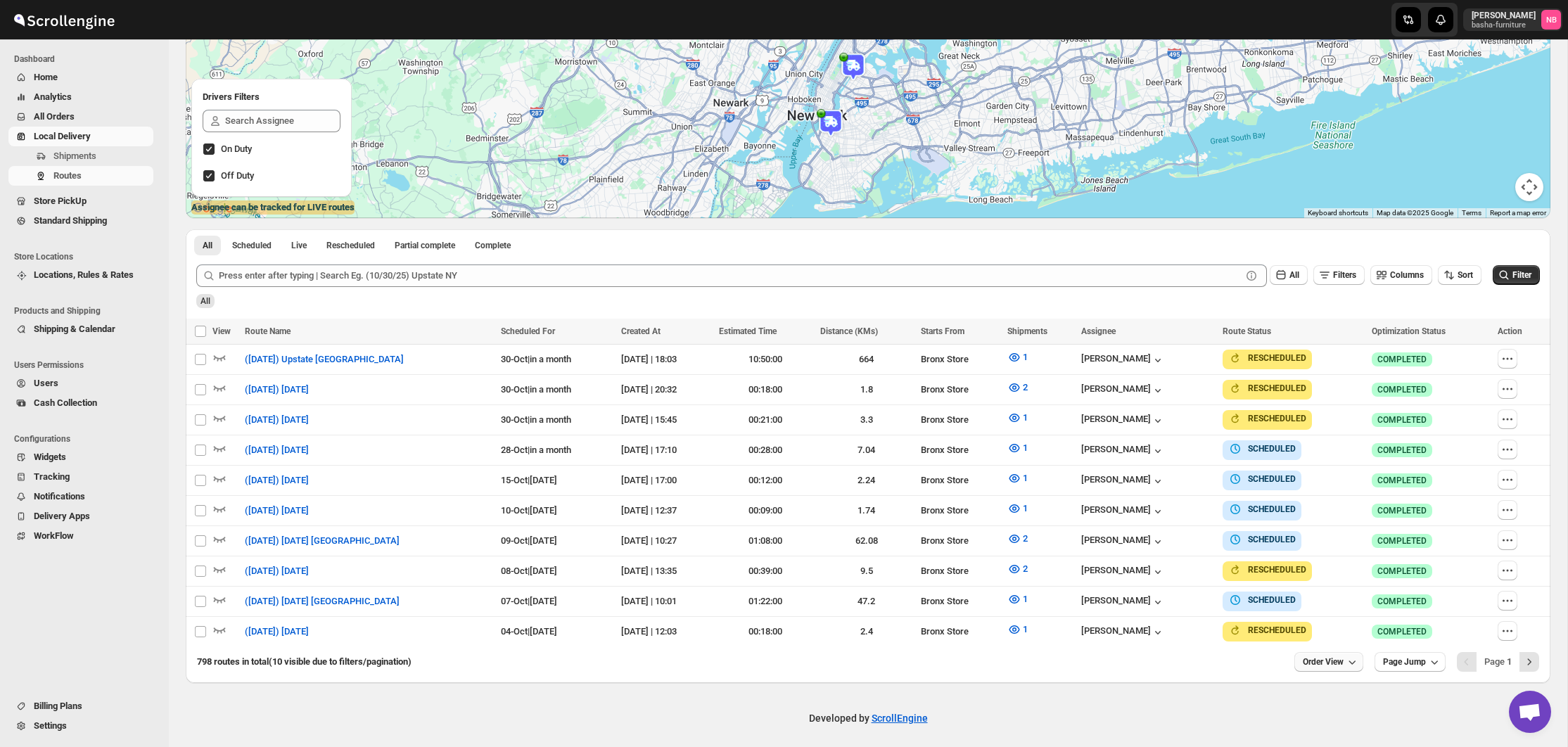
click at [1333, 660] on span "Order View" at bounding box center [1323, 661] width 41 height 11
click at [1323, 537] on div "20 orders" at bounding box center [1306, 533] width 37 height 14
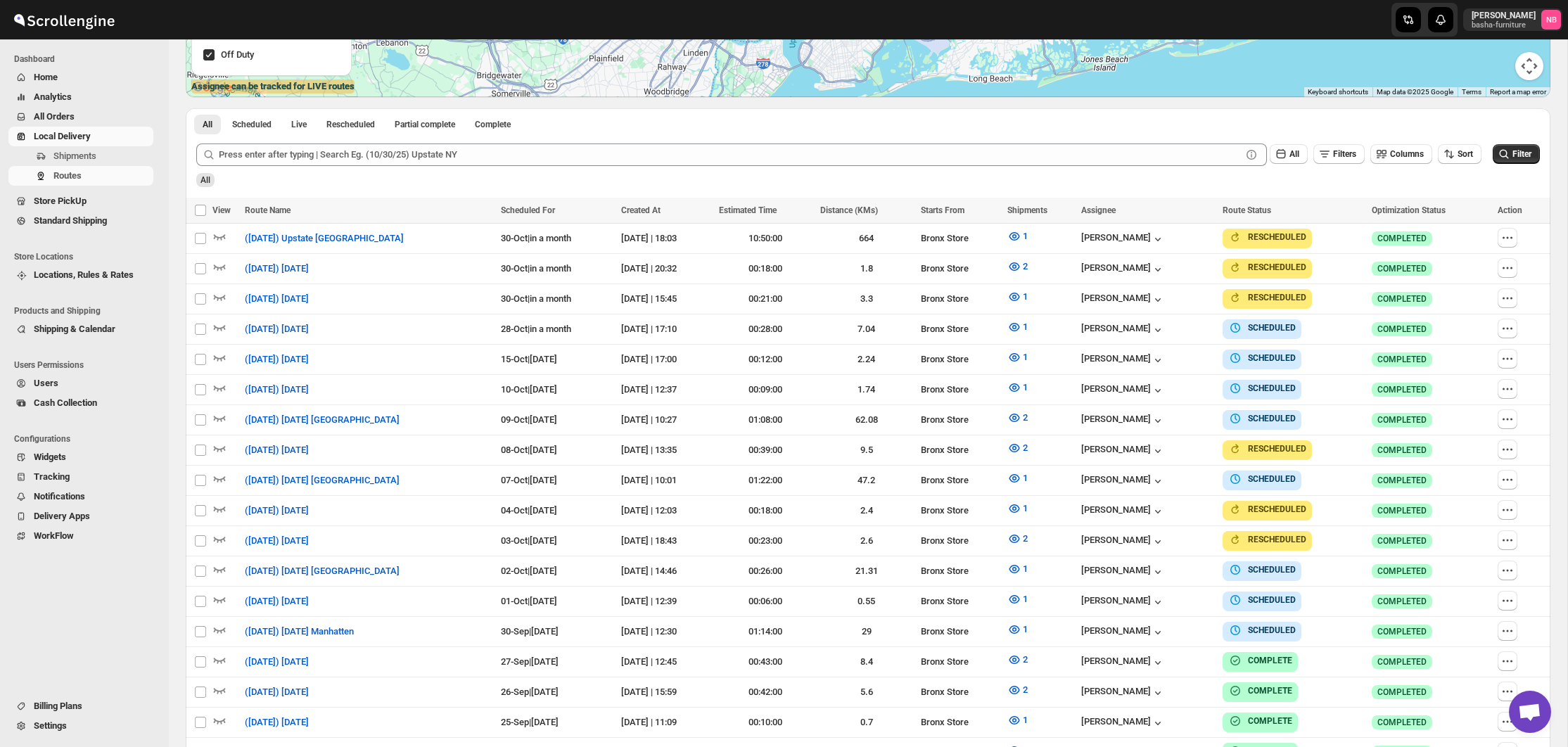
scroll to position [341, 0]
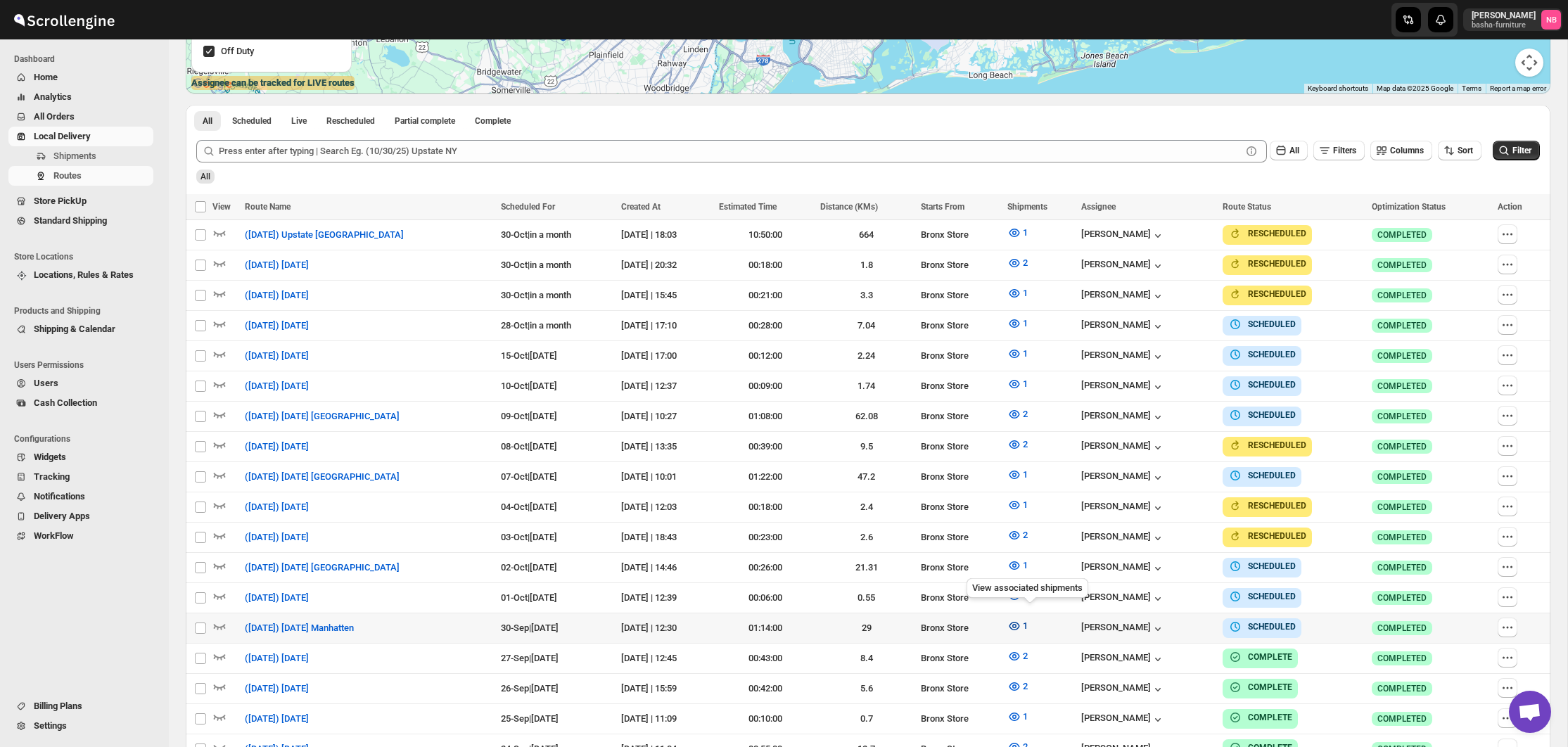
click at [1016, 624] on icon "button" at bounding box center [1014, 625] width 4 height 4
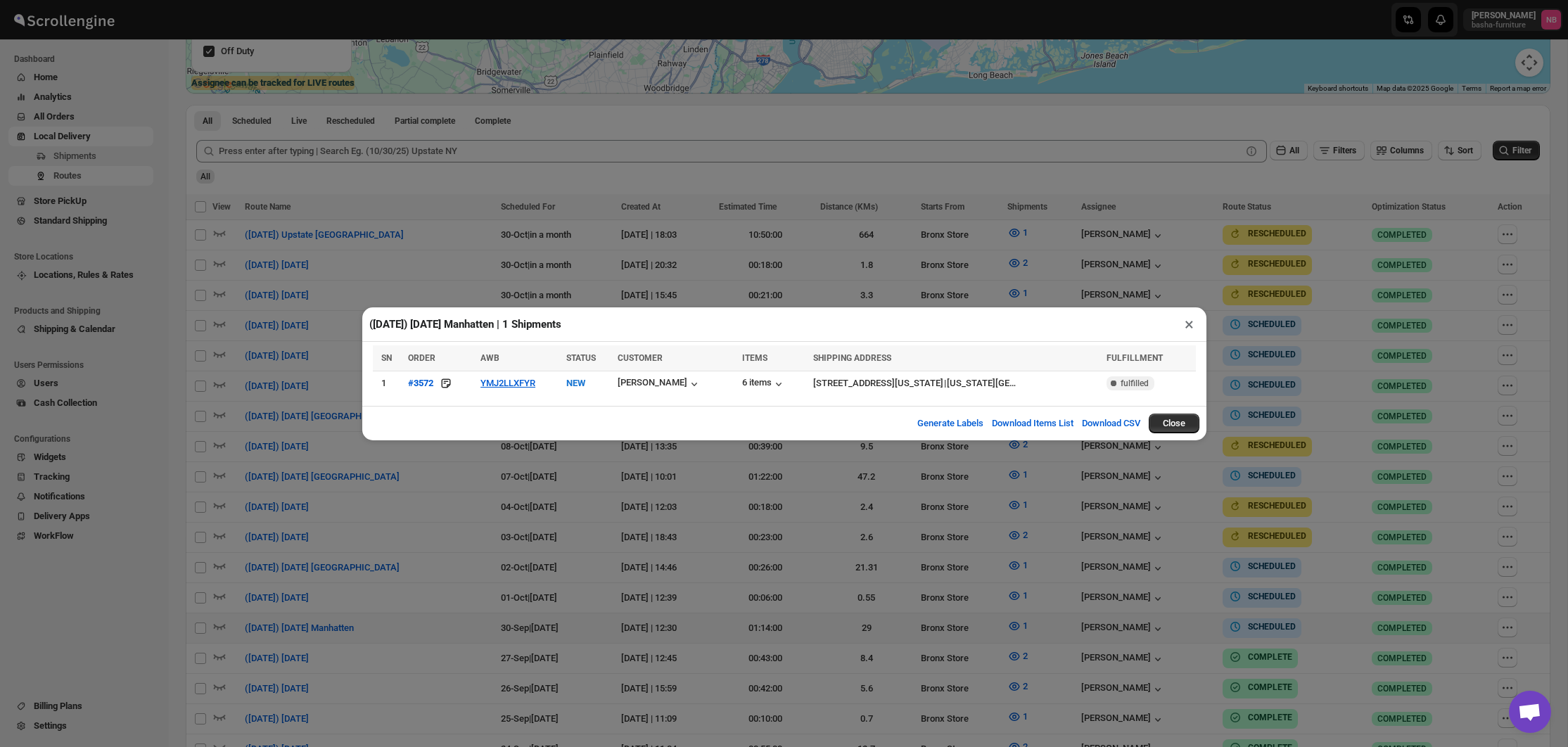
click at [885, 490] on div "([DATE]) [DATE] Manhatten | 1 Shipments × SN ORDER AWB STATUS CUSTOMER ITEMS SH…" at bounding box center [784, 374] width 1568 height 747
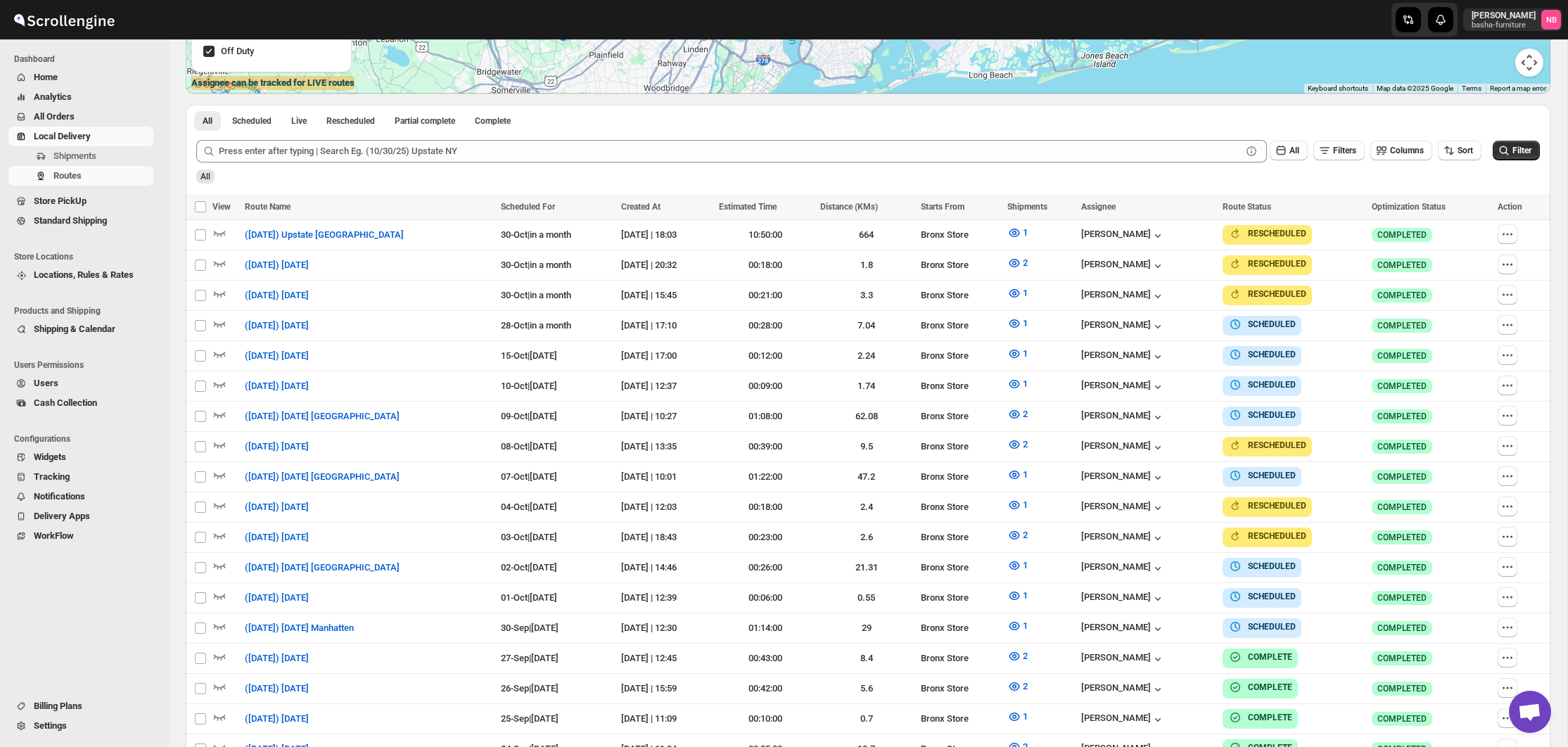
click at [1051, 118] on div "All Scheduled Live Rescheduled Partial complete Complete More views All Schedul…" at bounding box center [867, 117] width 1364 height 25
click at [80, 117] on span "All Orders" at bounding box center [92, 117] width 117 height 14
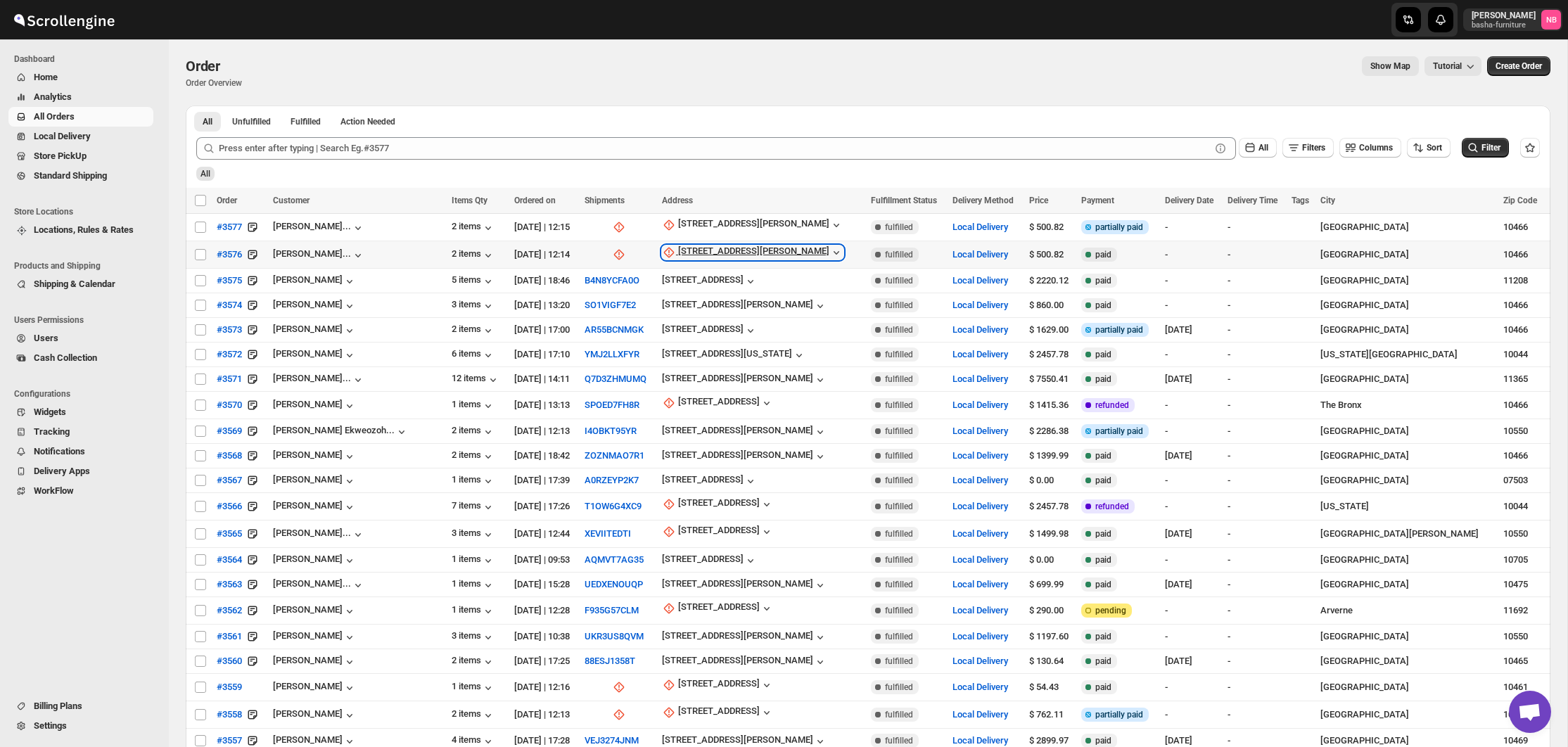
click at [760, 250] on div "[STREET_ADDRESS][PERSON_NAME]" at bounding box center [754, 253] width 151 height 14
click at [715, 327] on span "Update manually" at bounding box center [726, 328] width 67 height 11
select select "US"
select select "[US_STATE]"
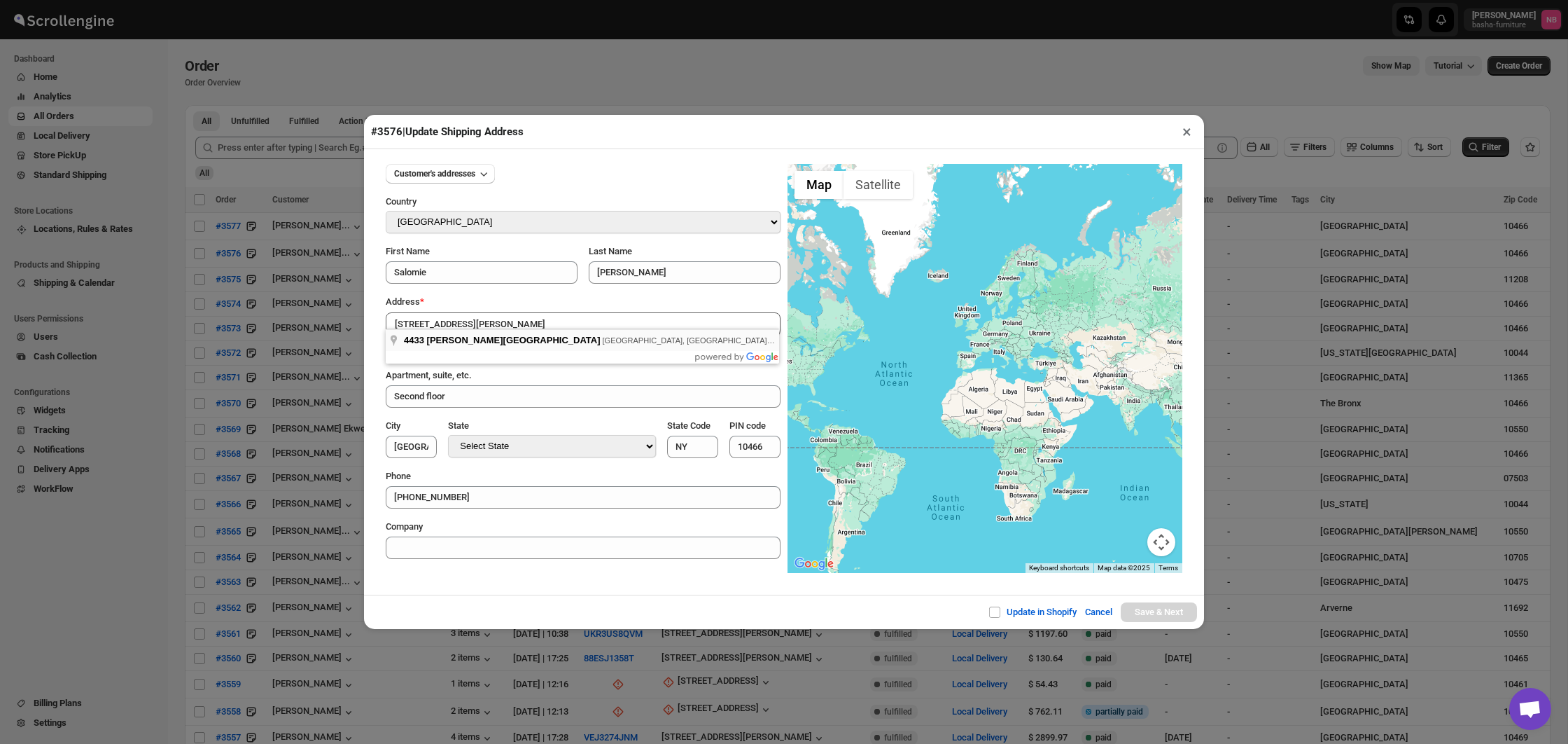
type input "[STREET_ADDRESS][PERSON_NAME]"
type input "[GEOGRAPHIC_DATA]"
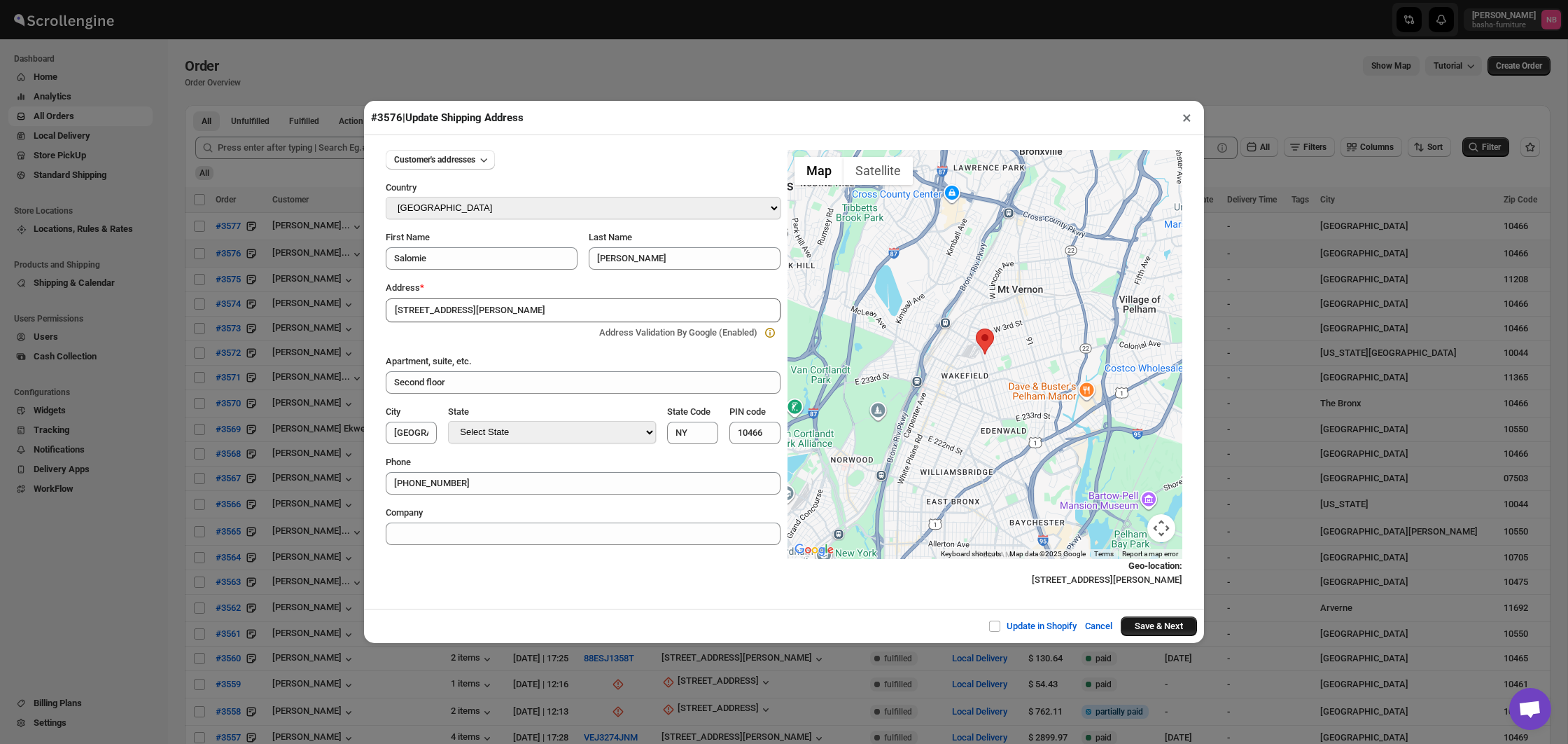
click at [1135, 617] on button "Save & Next" at bounding box center [1159, 625] width 76 height 19
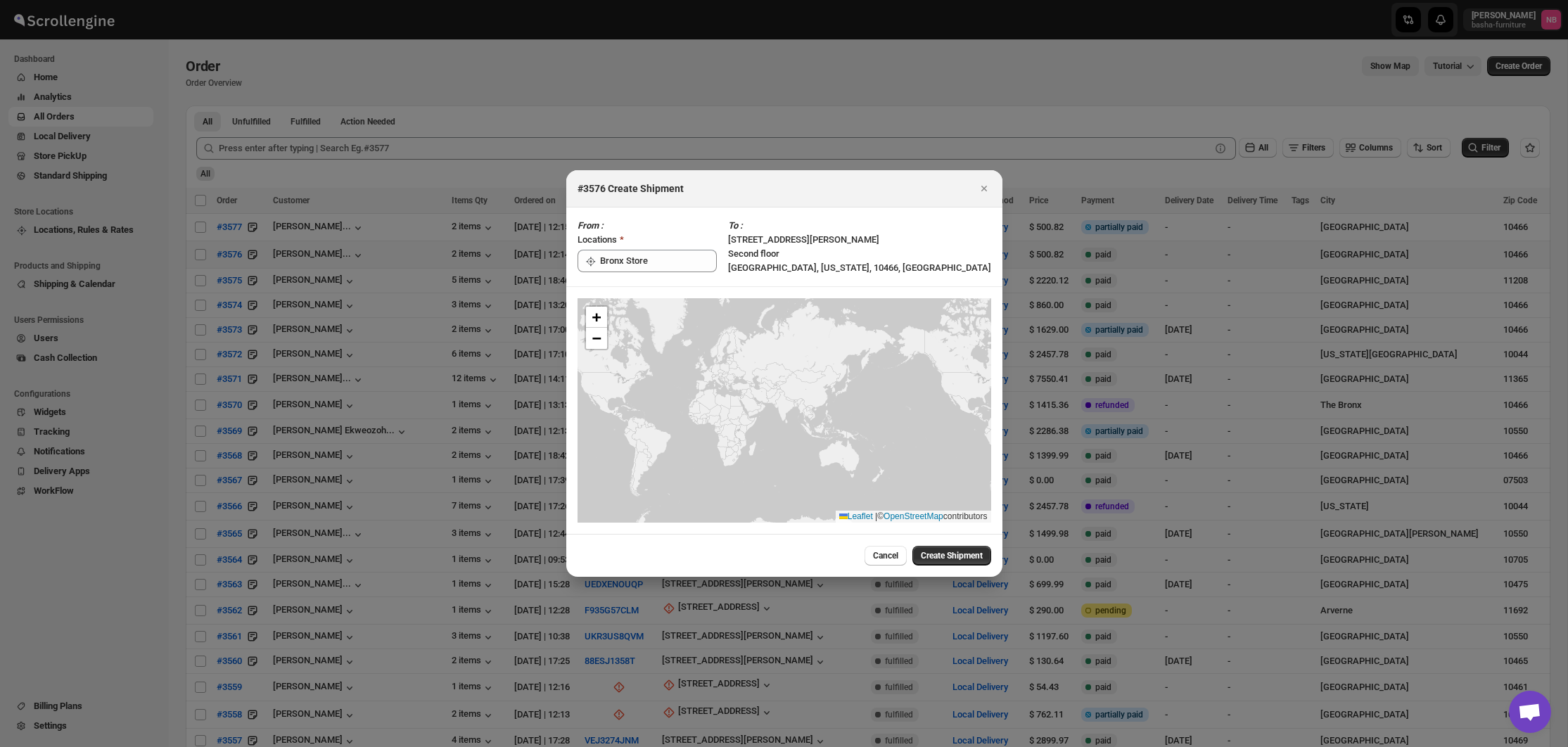
click at [950, 557] on span "Create Shipment" at bounding box center [951, 555] width 62 height 11
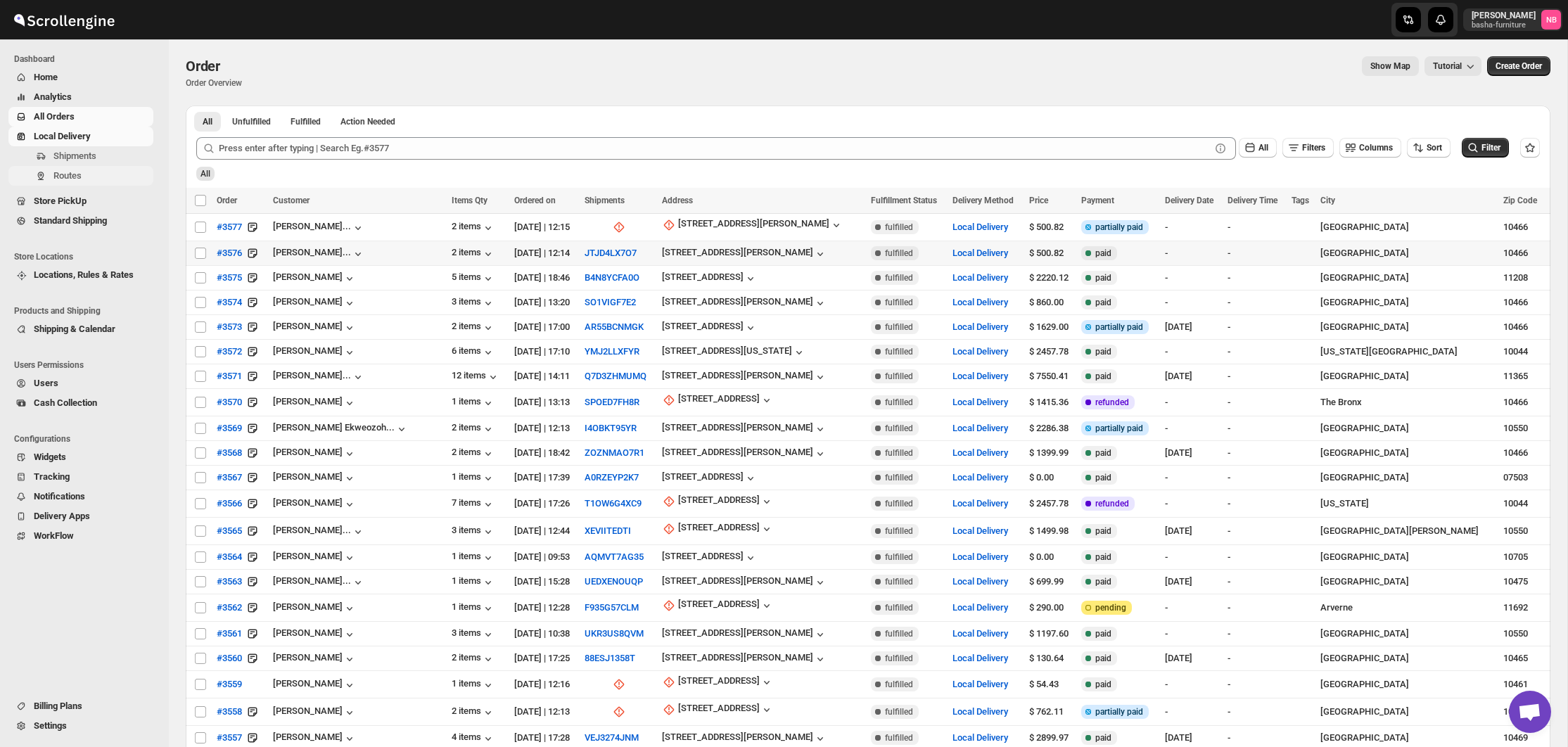
click at [114, 175] on span "Routes" at bounding box center [102, 175] width 97 height 14
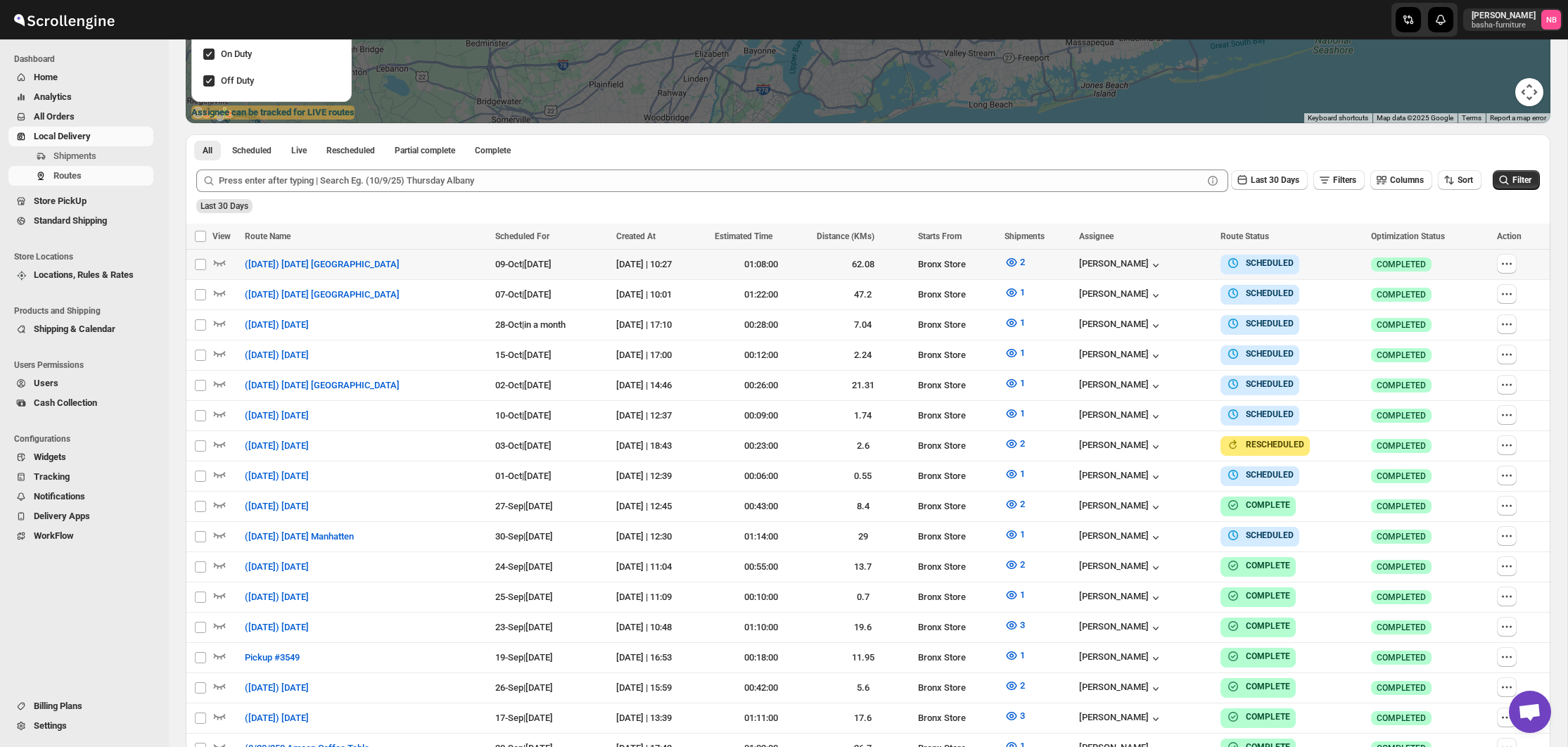
scroll to position [359, 0]
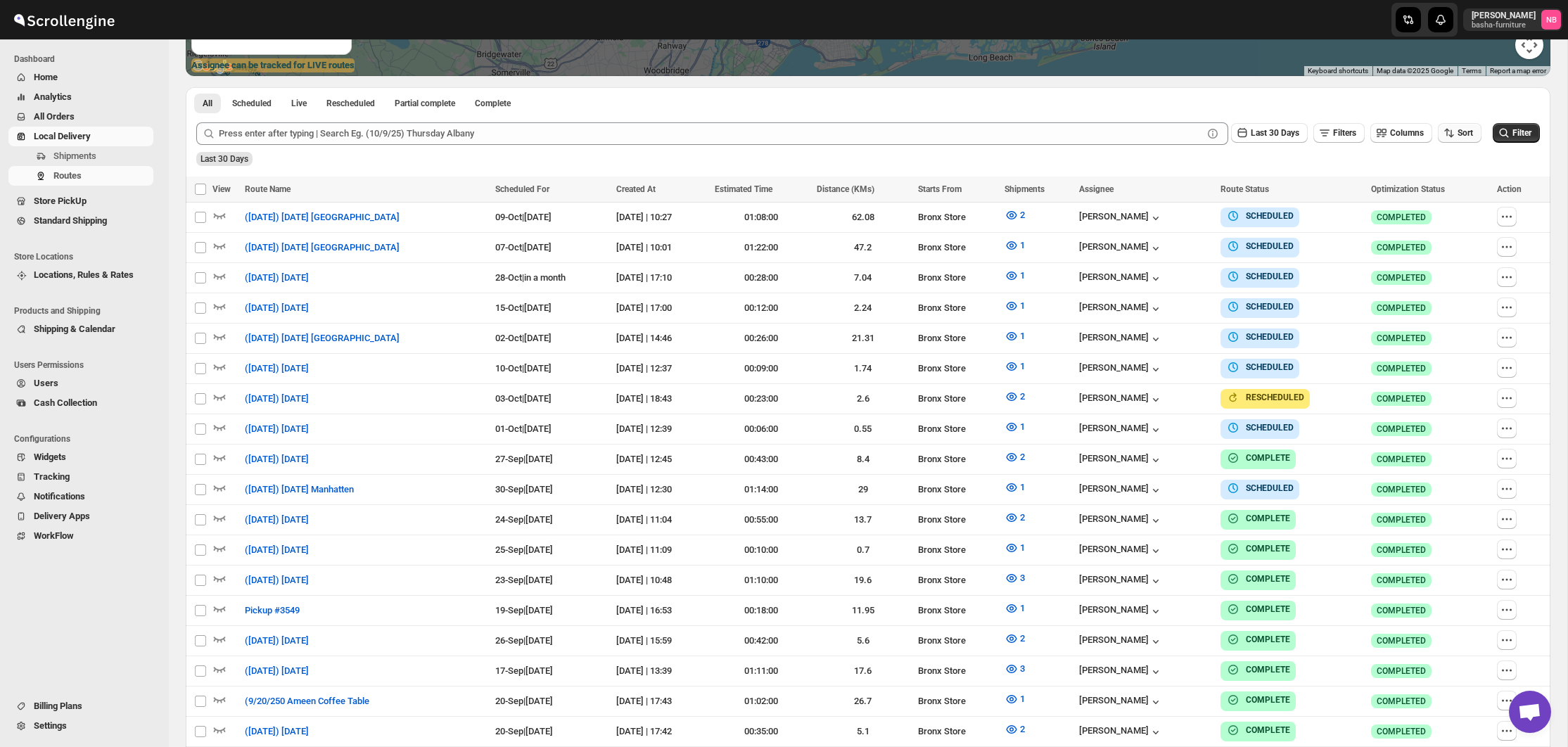
click at [1460, 140] on button "Sort" at bounding box center [1460, 133] width 44 height 19
click at [1460, 213] on button "Due Date" at bounding box center [1454, 207] width 85 height 23
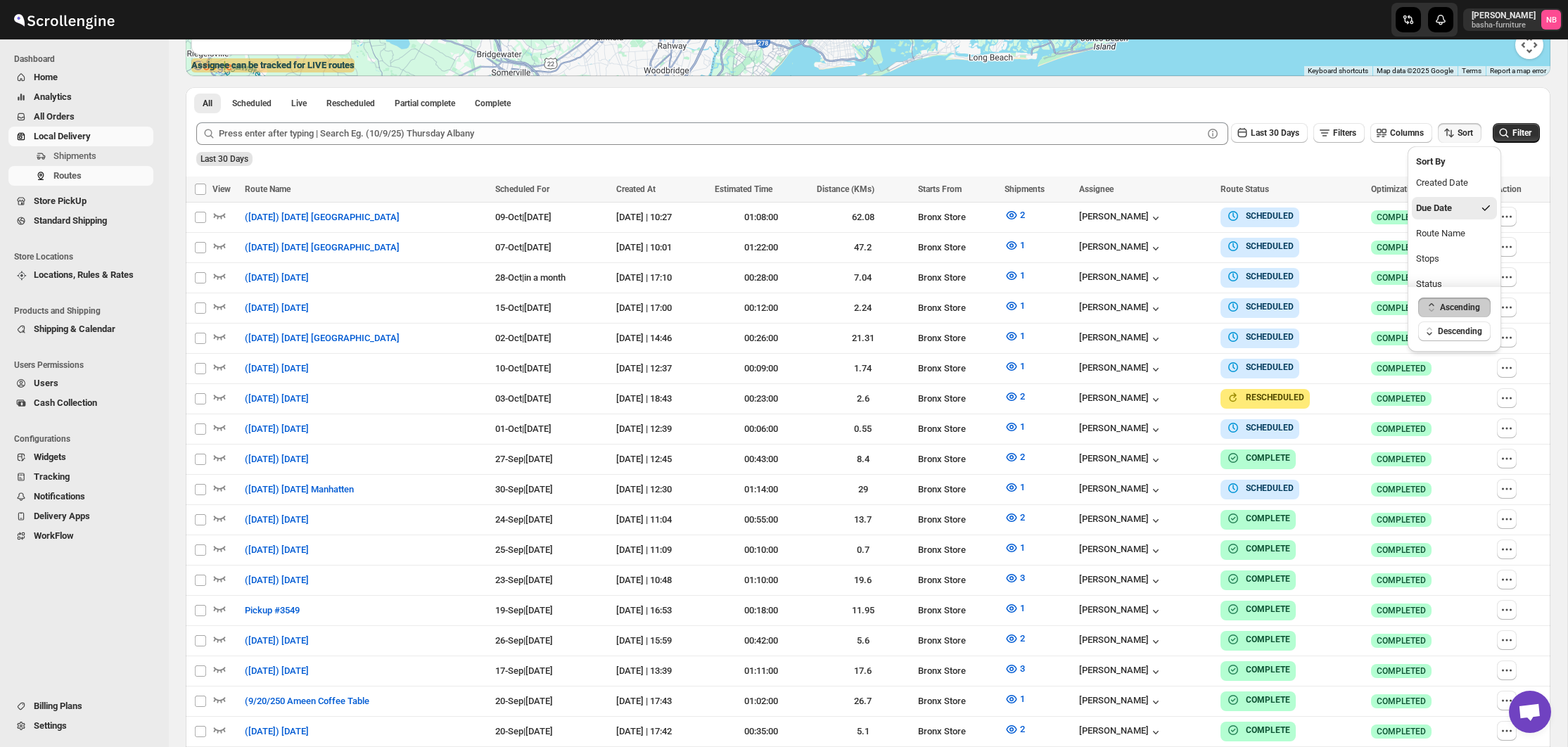
drag, startPoint x: 1254, startPoint y: 135, endPoint x: 1194, endPoint y: 246, distance: 126.2
click at [1254, 135] on span "Last 30 Days" at bounding box center [1275, 133] width 48 height 10
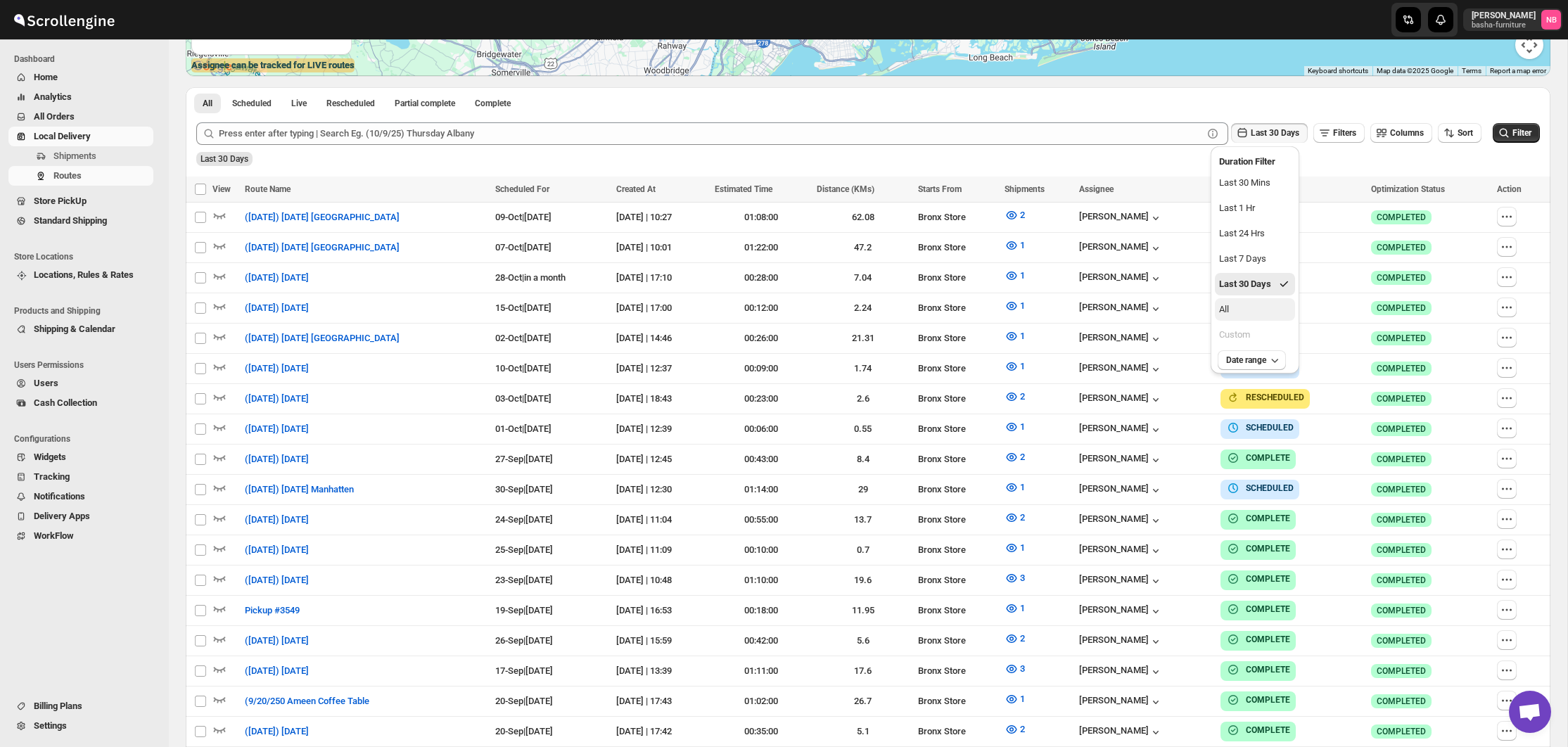
click at [1263, 320] on button "All" at bounding box center [1254, 309] width 80 height 23
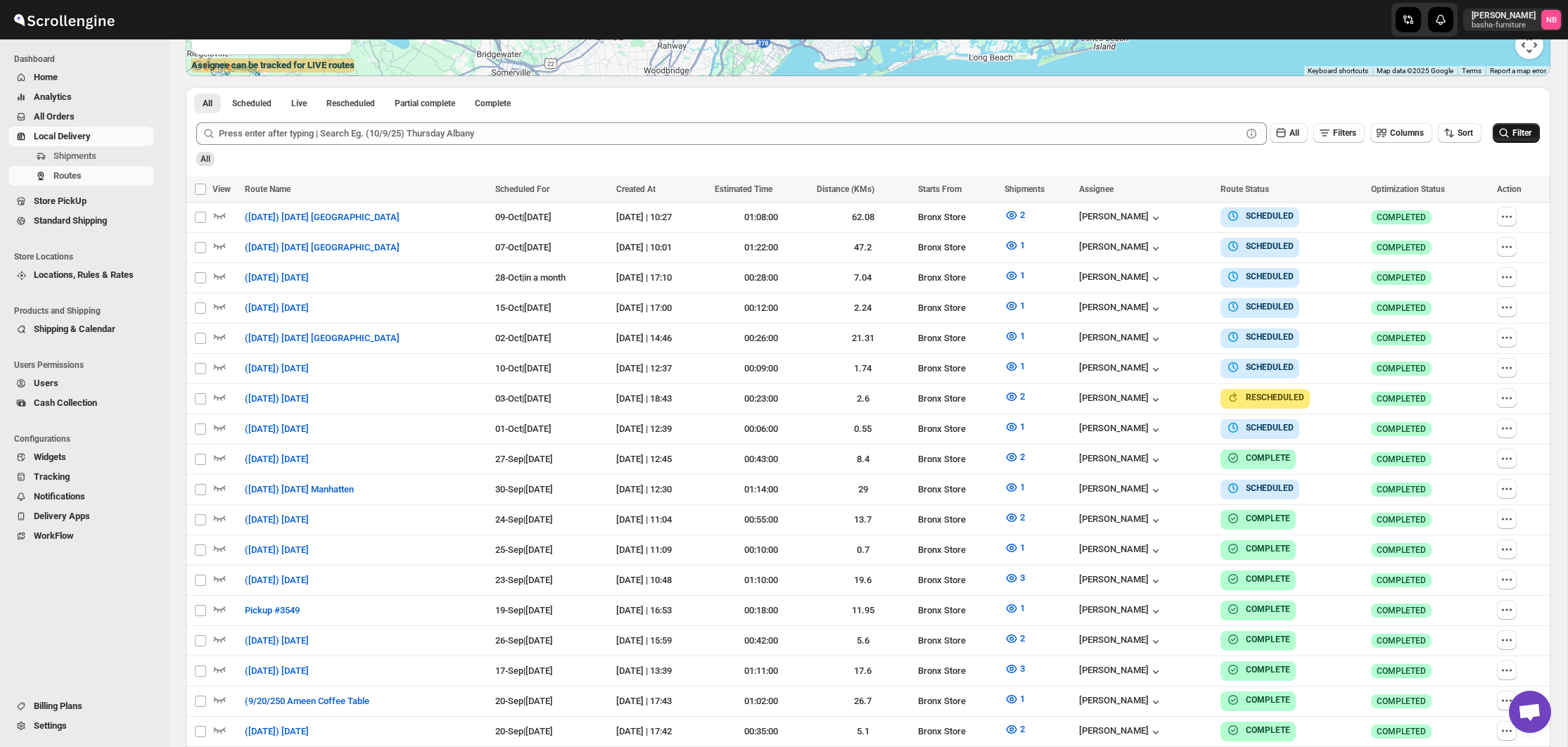
click at [1513, 133] on span "Filter" at bounding box center [1522, 133] width 19 height 10
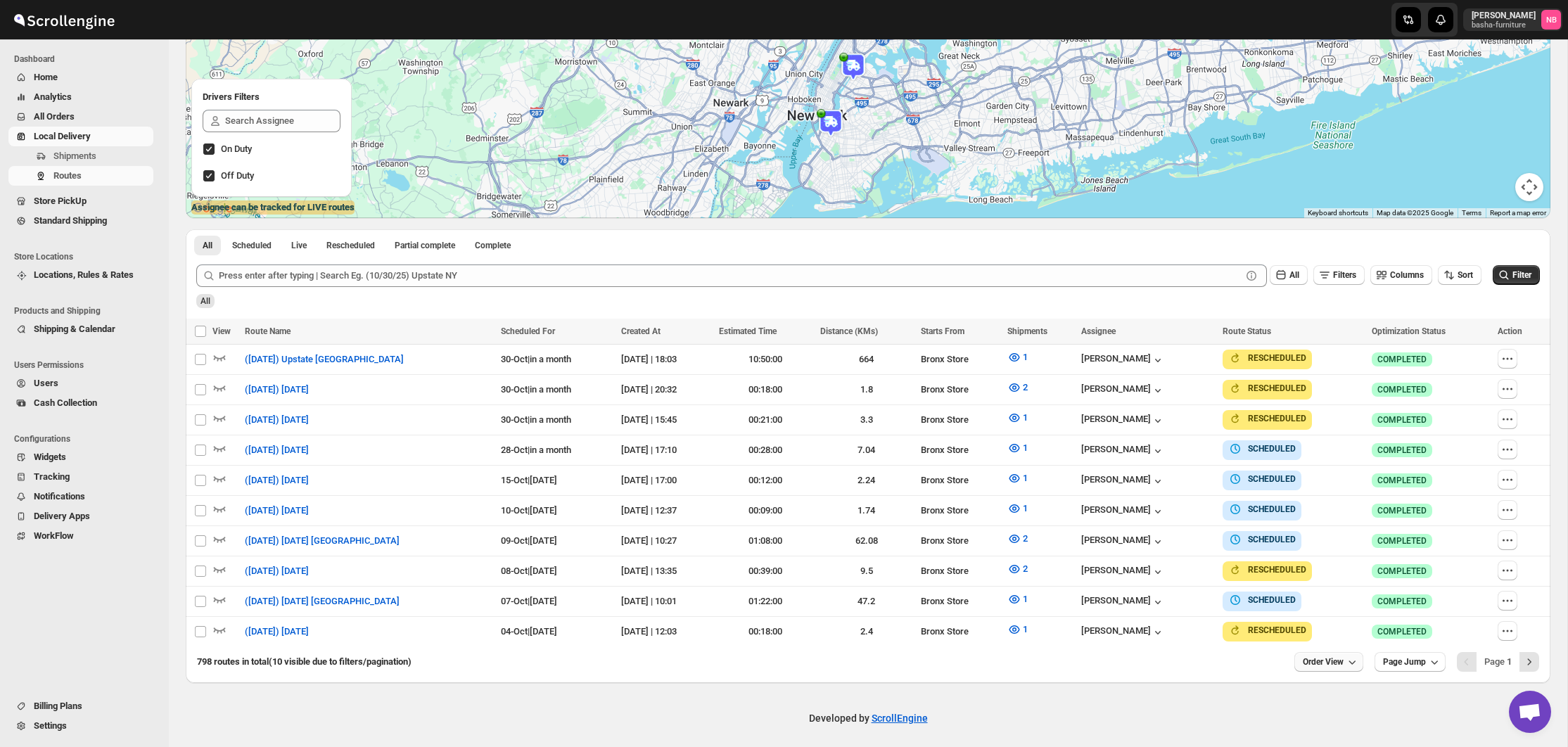
click at [1357, 655] on button "Order View" at bounding box center [1329, 661] width 69 height 19
click at [1310, 511] on div "15 orders" at bounding box center [1306, 507] width 37 height 14
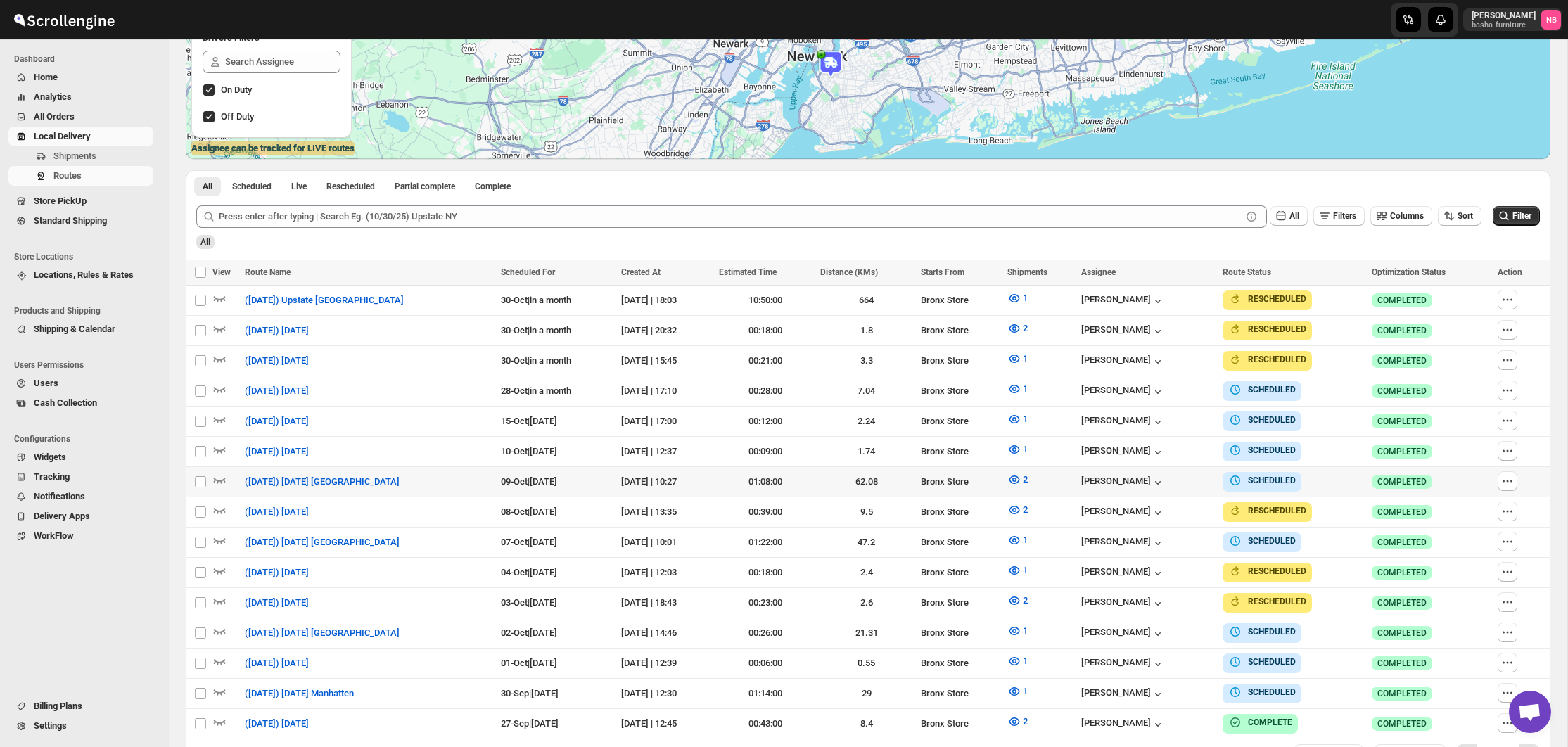
scroll to position [285, 0]
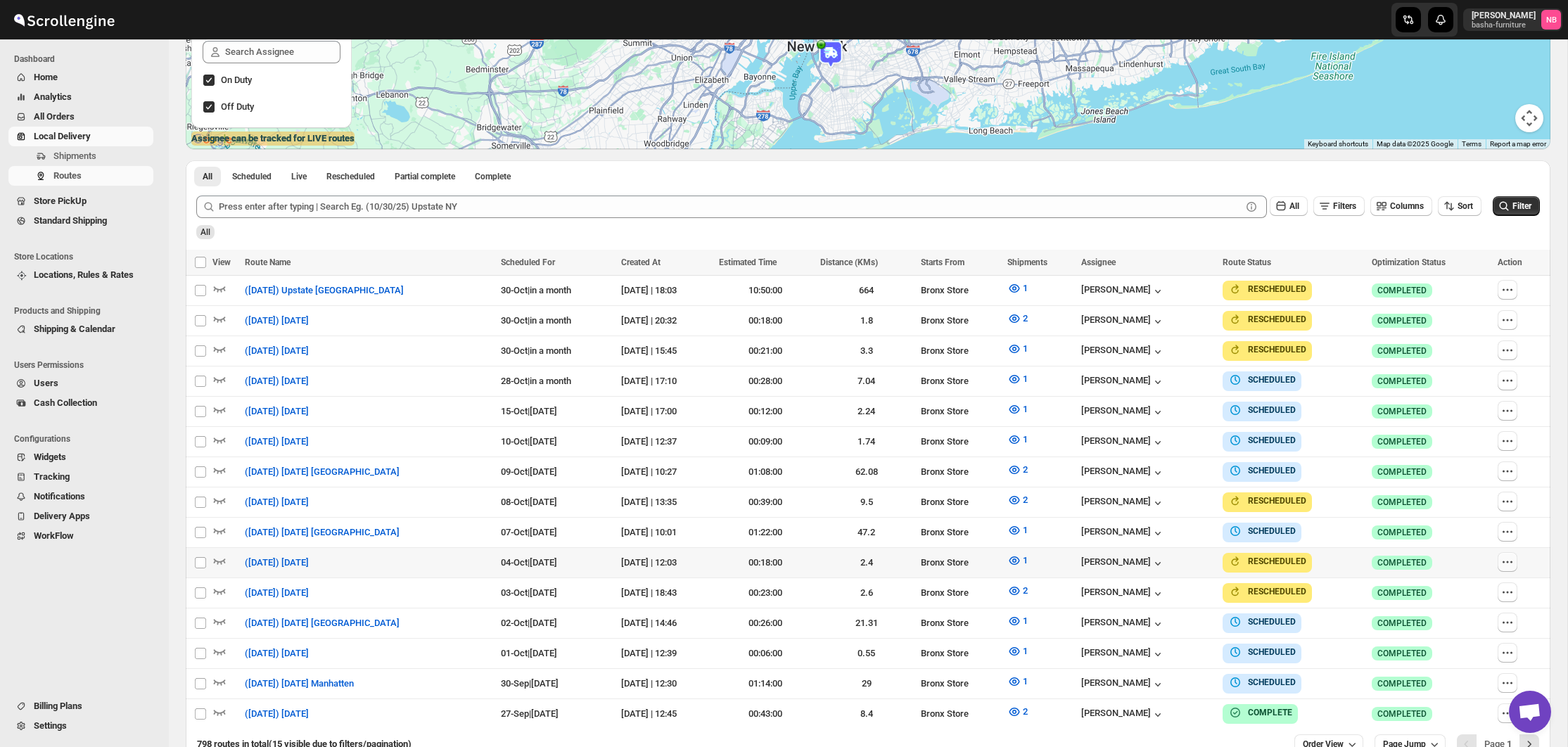
click at [1509, 558] on icon "button" at bounding box center [1507, 561] width 14 height 14
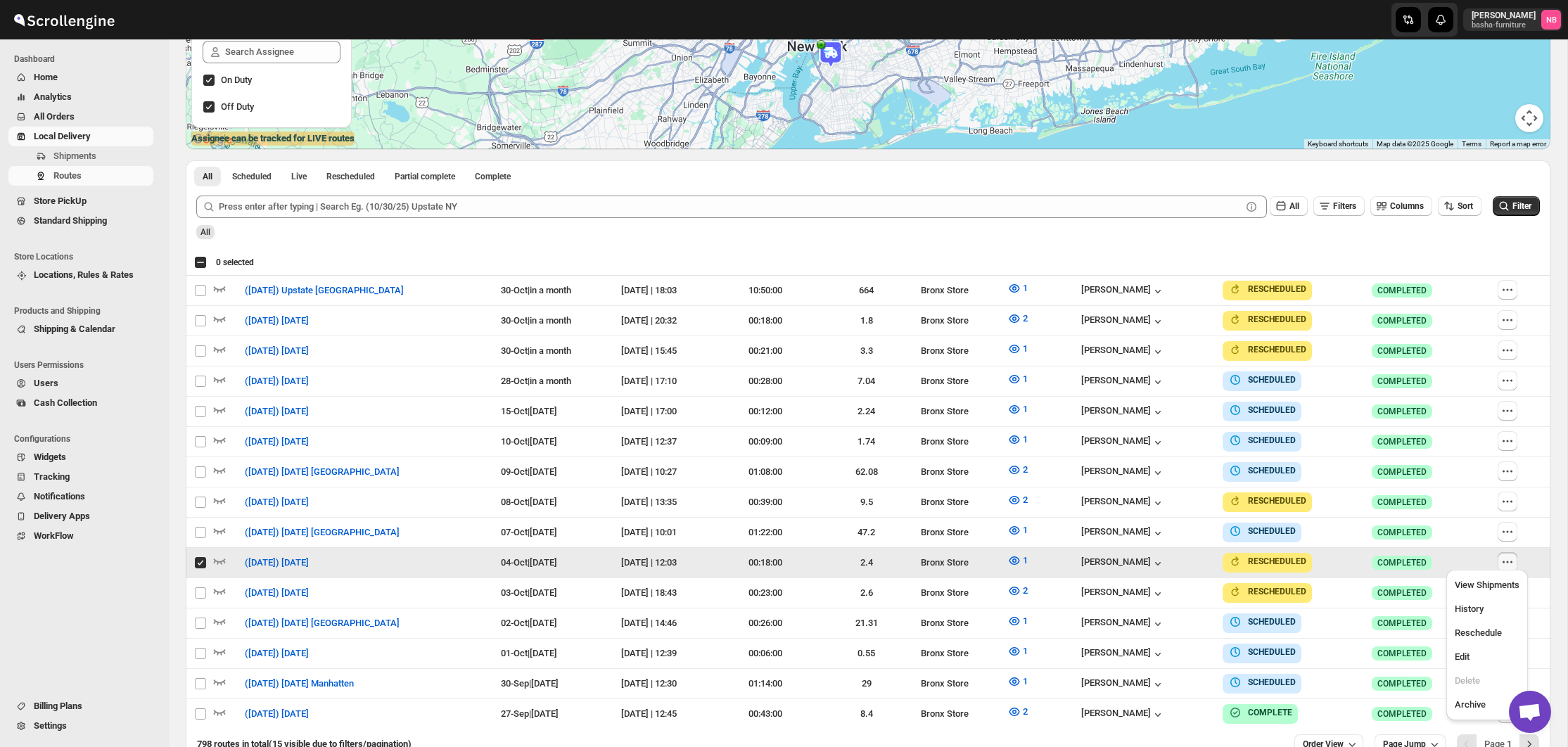
checkbox input "true"
click at [1466, 654] on span "Edit" at bounding box center [1462, 657] width 15 height 11
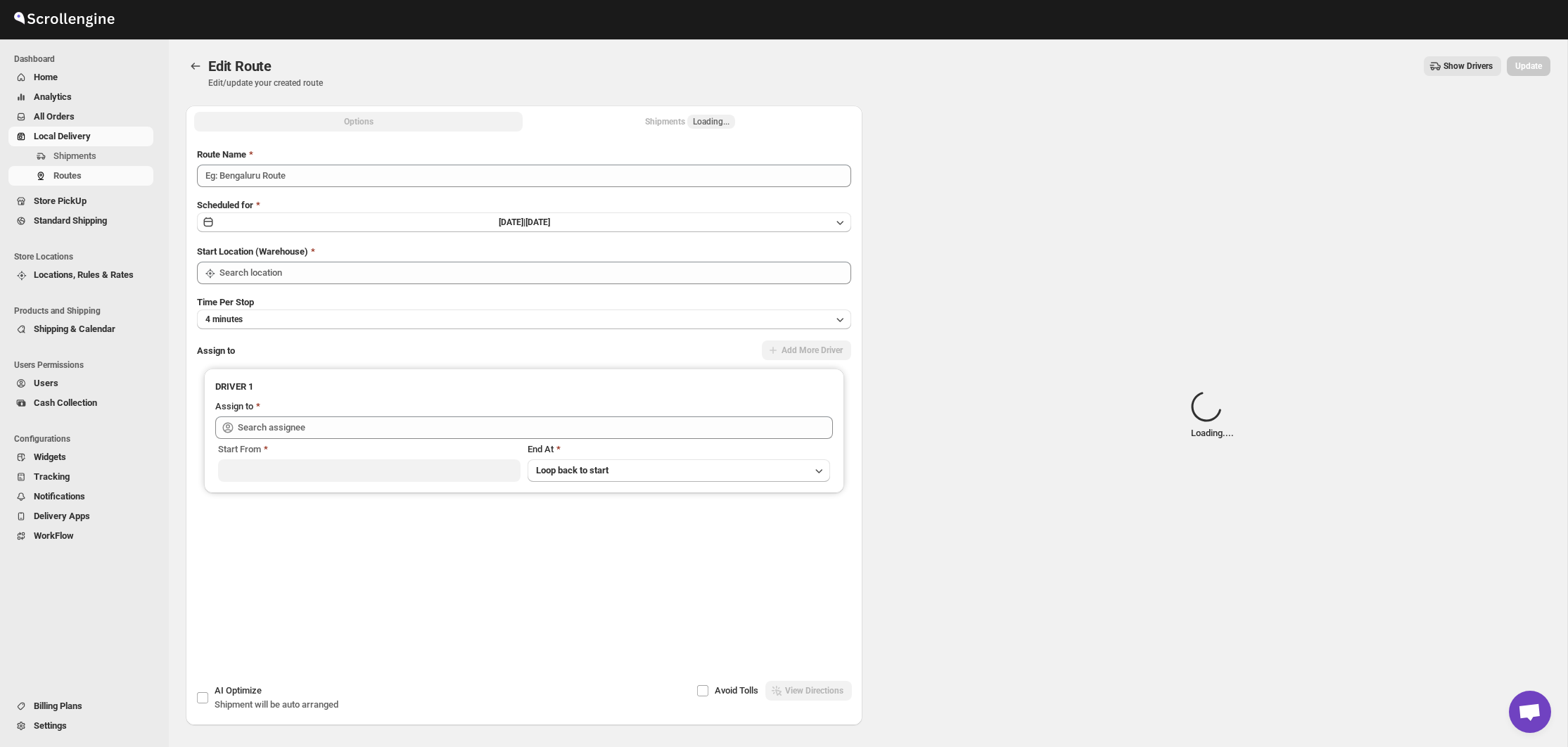
type input "([DATE]) [DATE]"
type input "Bronx Store"
type input "[PERSON_NAME] ([EMAIL_ADDRESS][DOMAIN_NAME])"
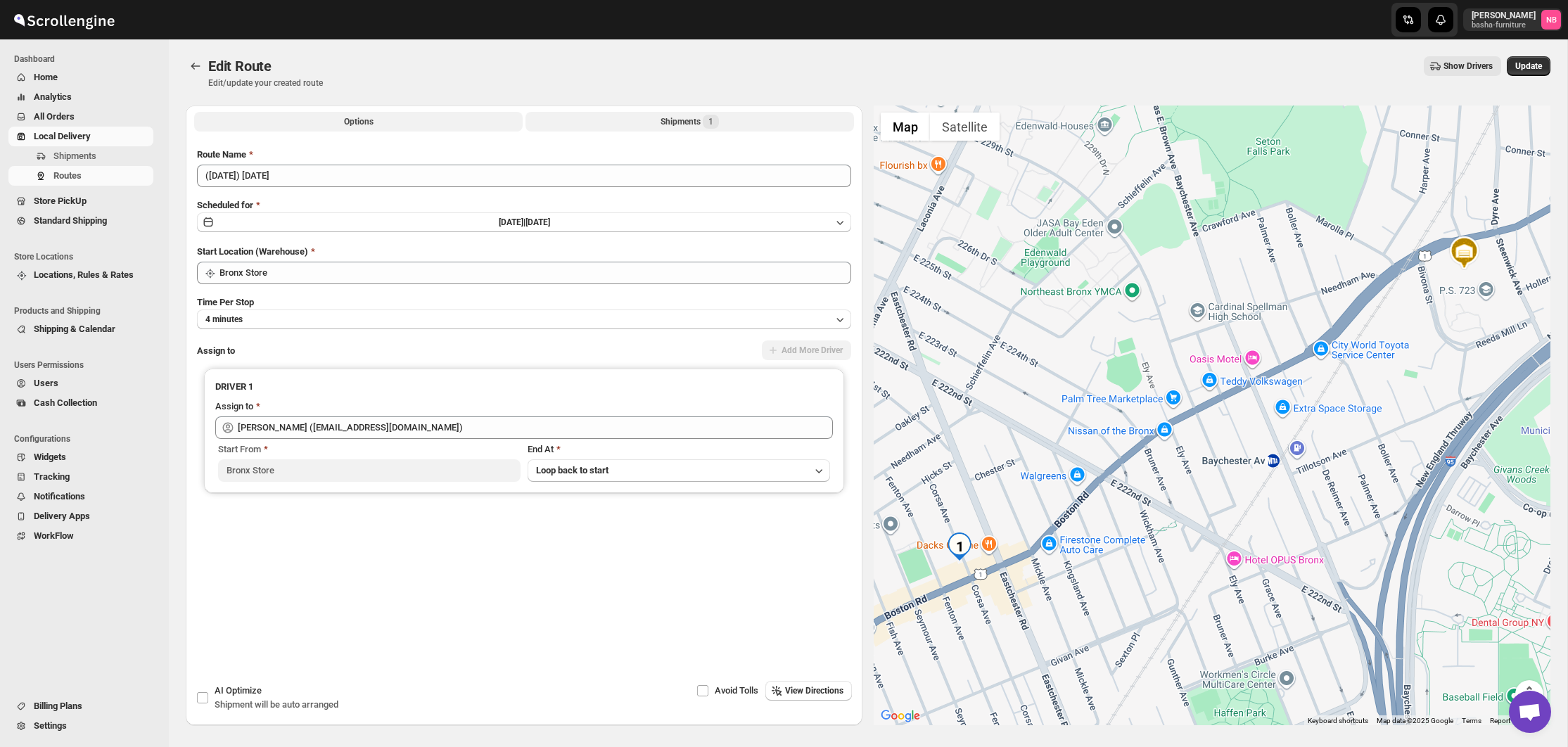
click at [655, 125] on button "Shipments 1" at bounding box center [690, 121] width 328 height 19
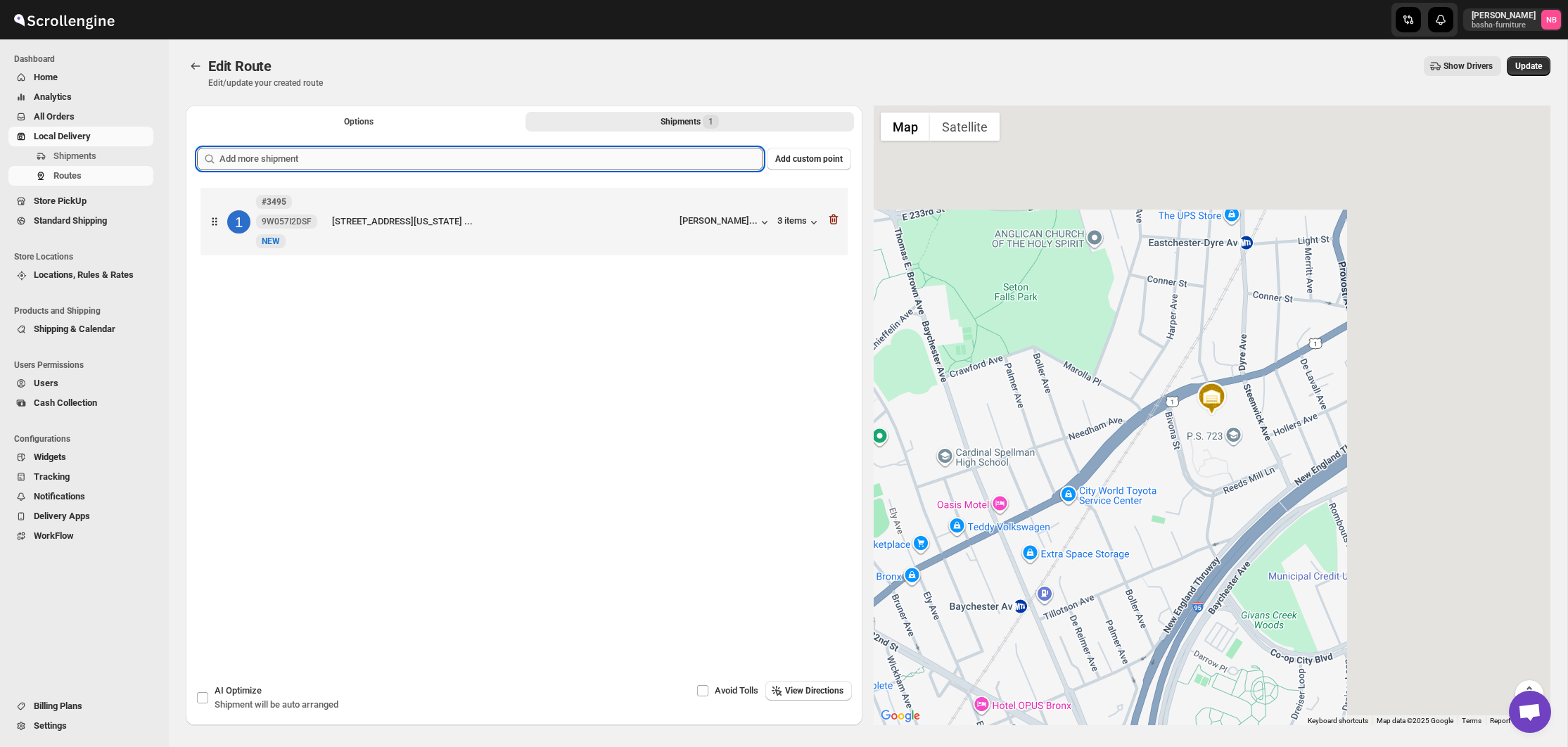
click at [612, 158] on input "text" at bounding box center [491, 158] width 544 height 23
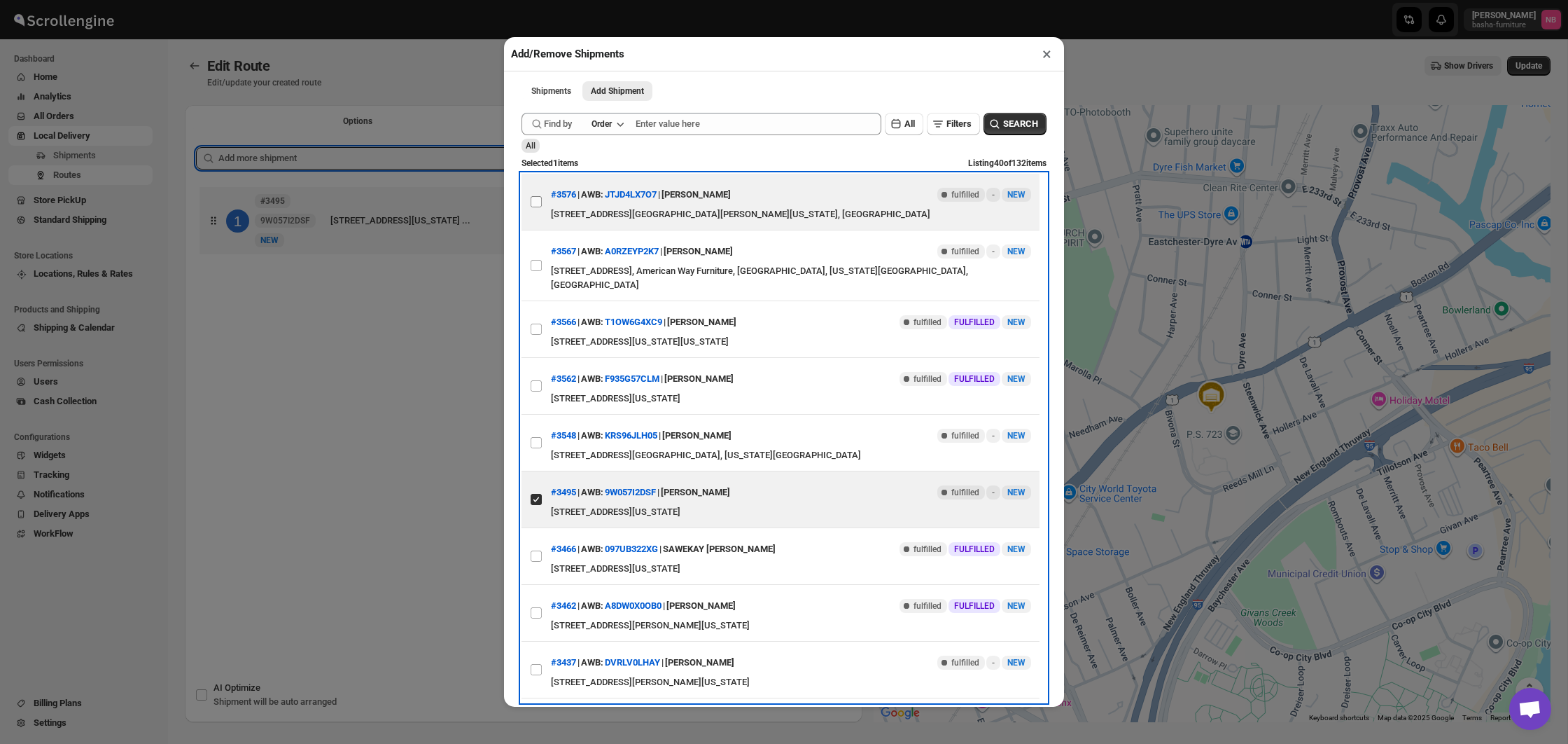
click at [536, 203] on input "View details for 68dc02a602c94fc1c02bef9d" at bounding box center [536, 201] width 11 height 11
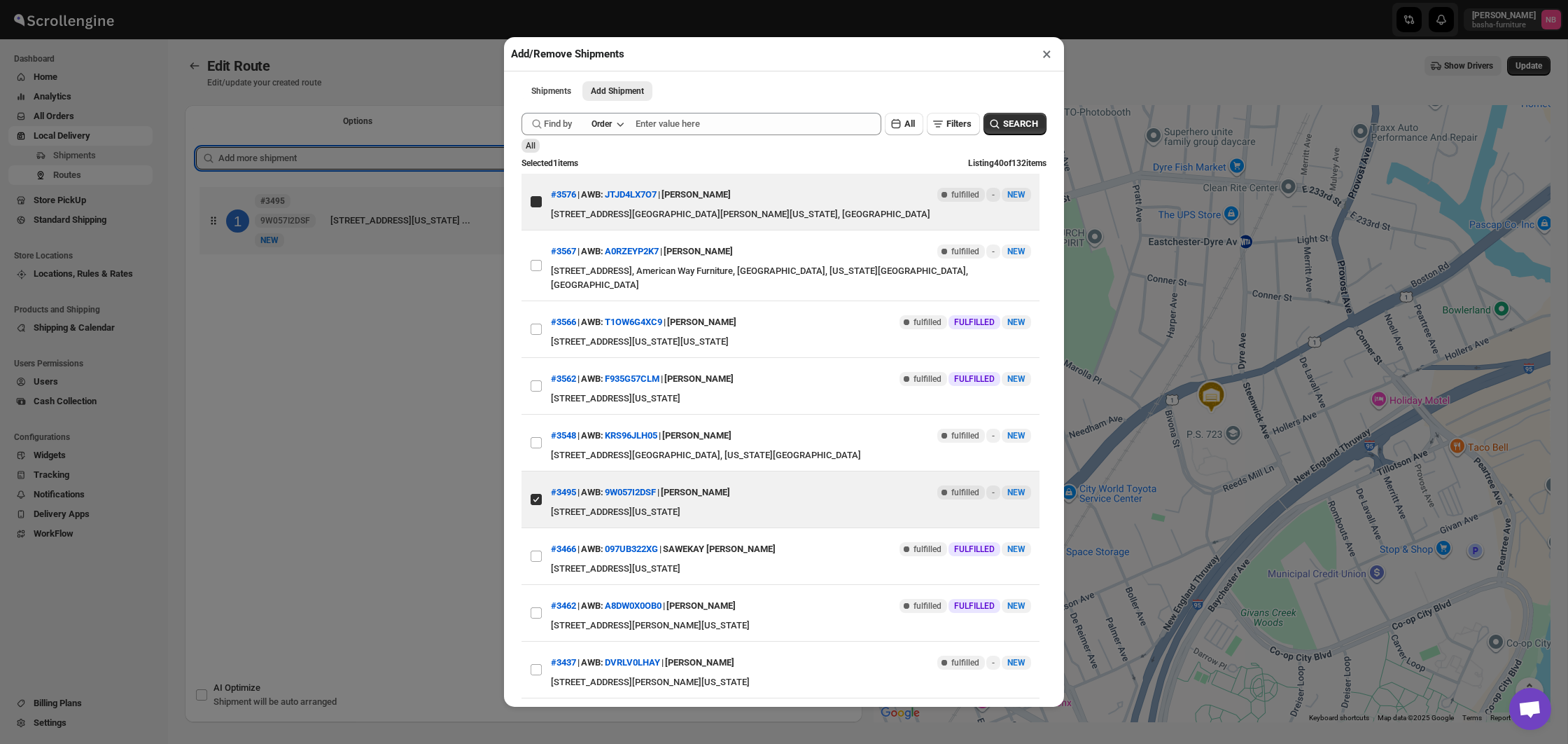
checkbox input "true"
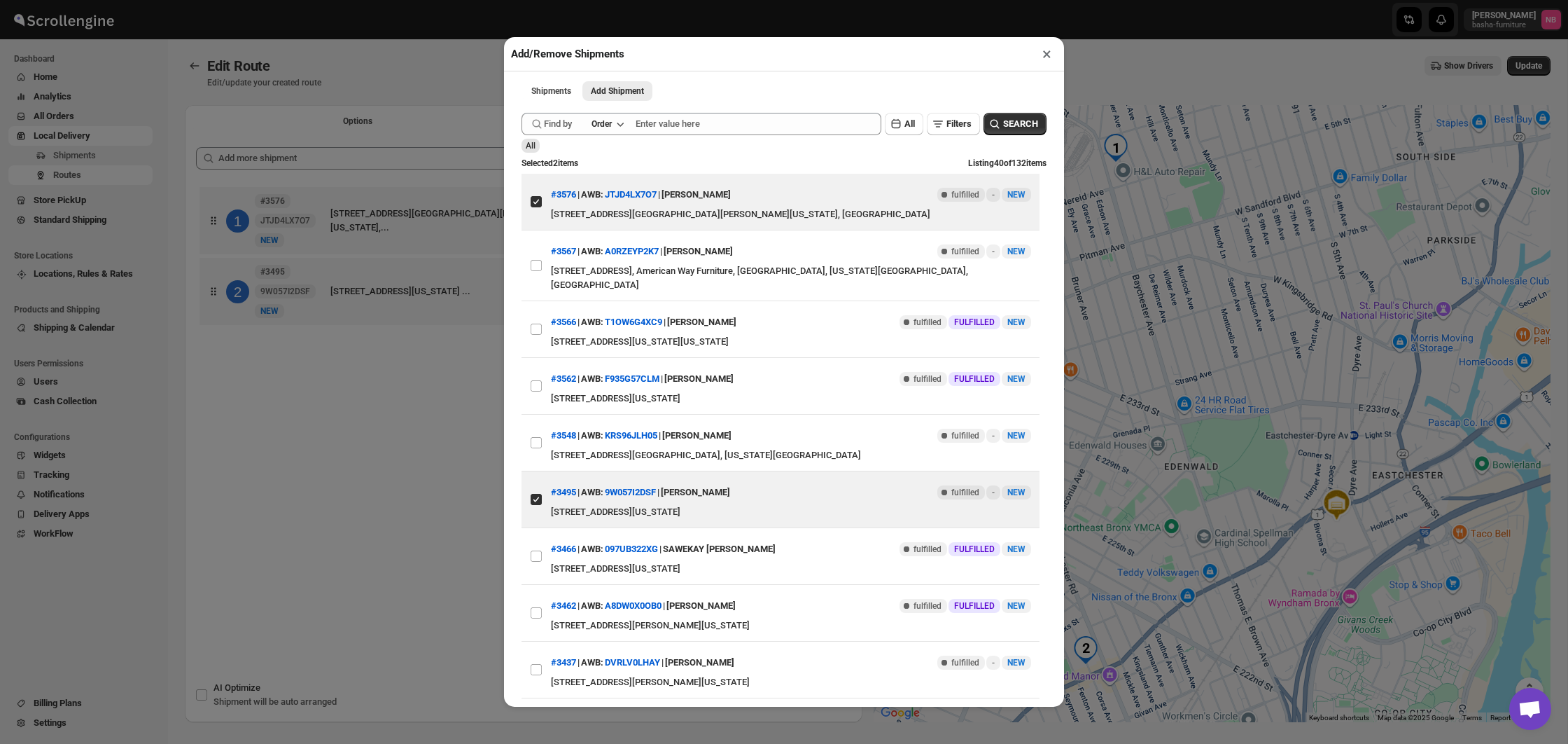
click at [392, 417] on div "Add/Remove Shipments × Shipments Add Shipment More views Shipments Add Shipment…" at bounding box center [784, 372] width 1568 height 744
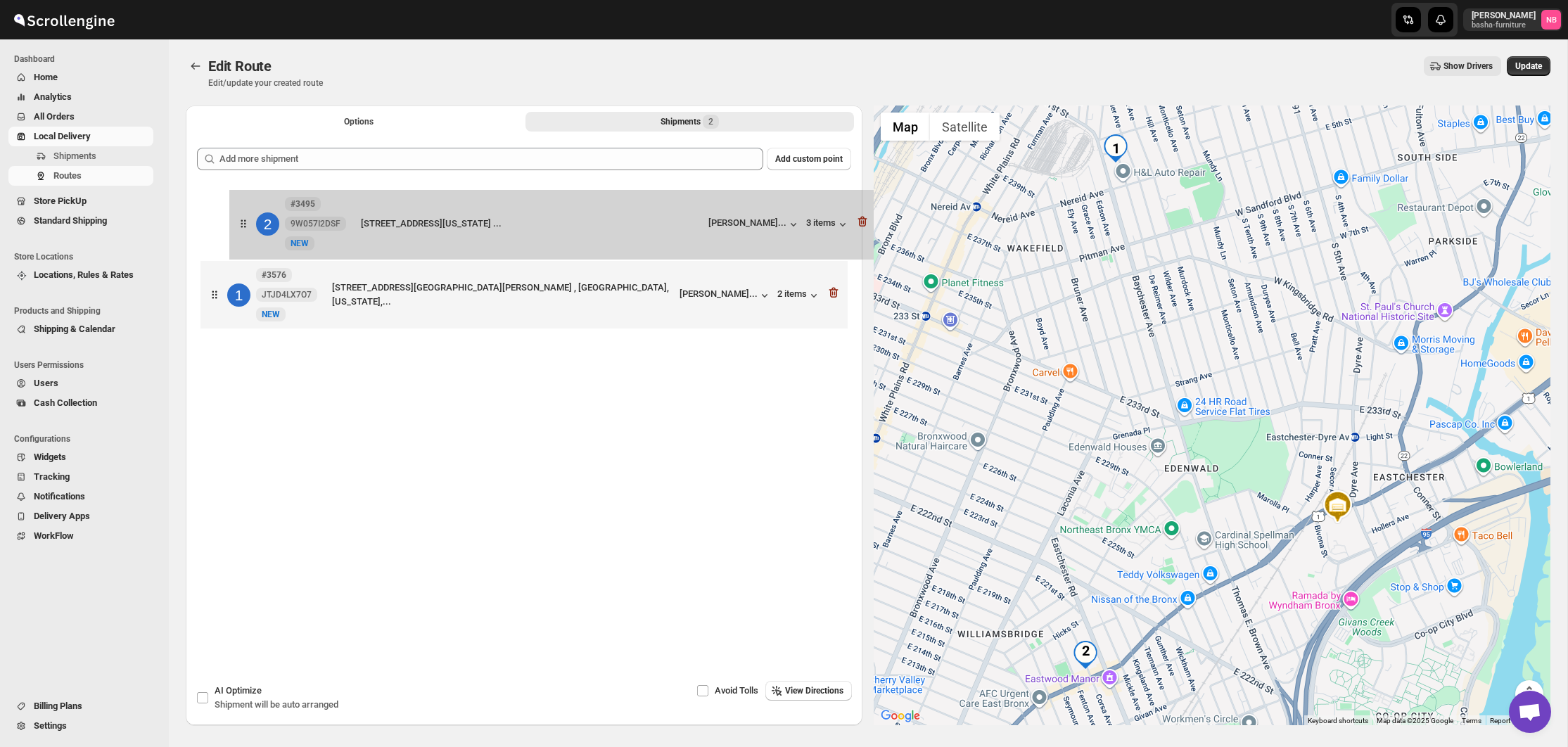
drag, startPoint x: 599, startPoint y: 313, endPoint x: 647, endPoint y: 222, distance: 102.9
click at [635, 228] on div "1 #3576 JTJD4LX7O7 New NEW [STREET_ADDRESS][PERSON_NAME][GEOGRAPHIC_DATA], [US_…" at bounding box center [523, 260] width 655 height 151
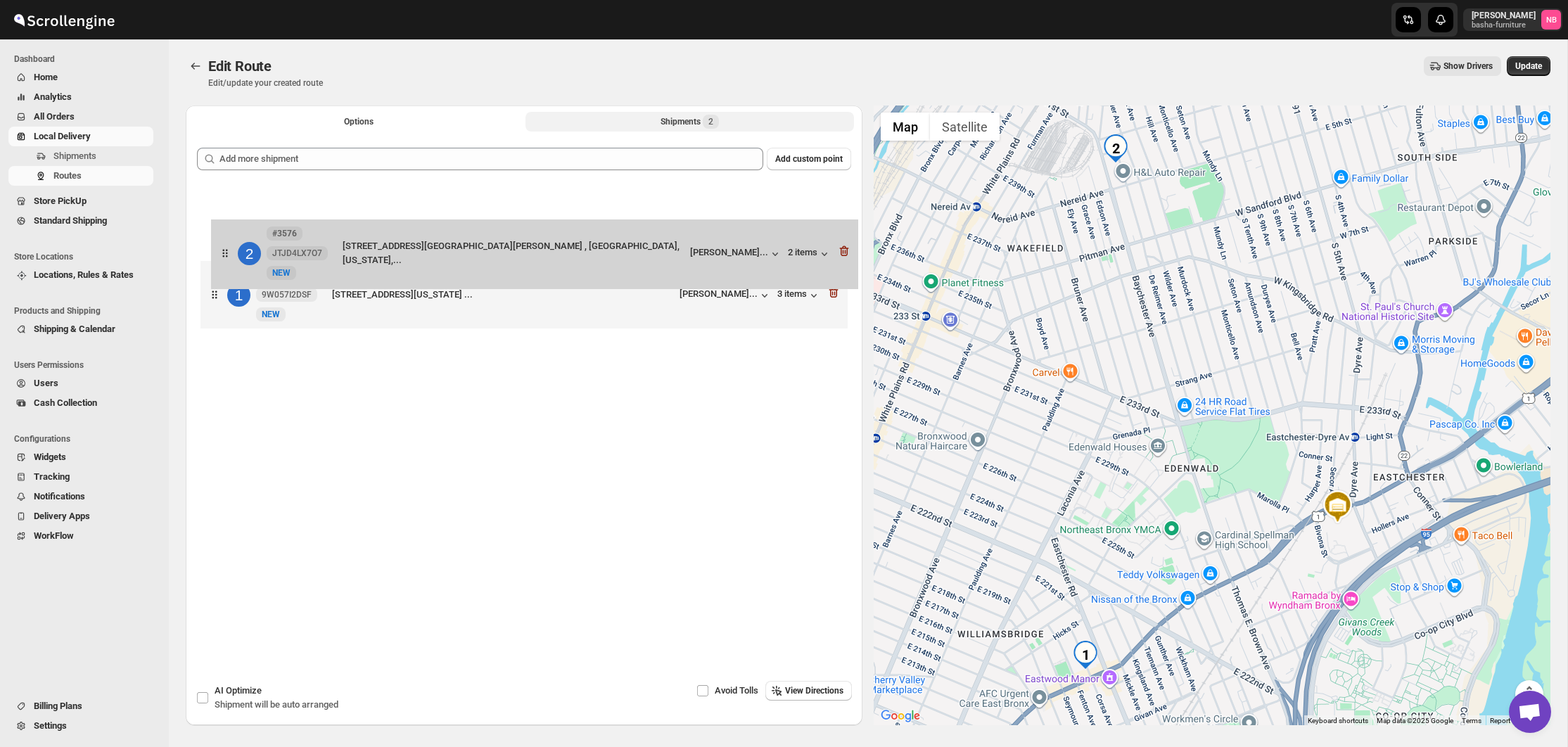
drag, startPoint x: 690, startPoint y: 310, endPoint x: 715, endPoint y: 232, distance: 81.9
click at [715, 232] on div "1 #3495 9W057I2DSF [GEOGRAPHIC_DATA][STREET_ADDRESS][US_STATE], United ... [PER…" at bounding box center [523, 260] width 655 height 151
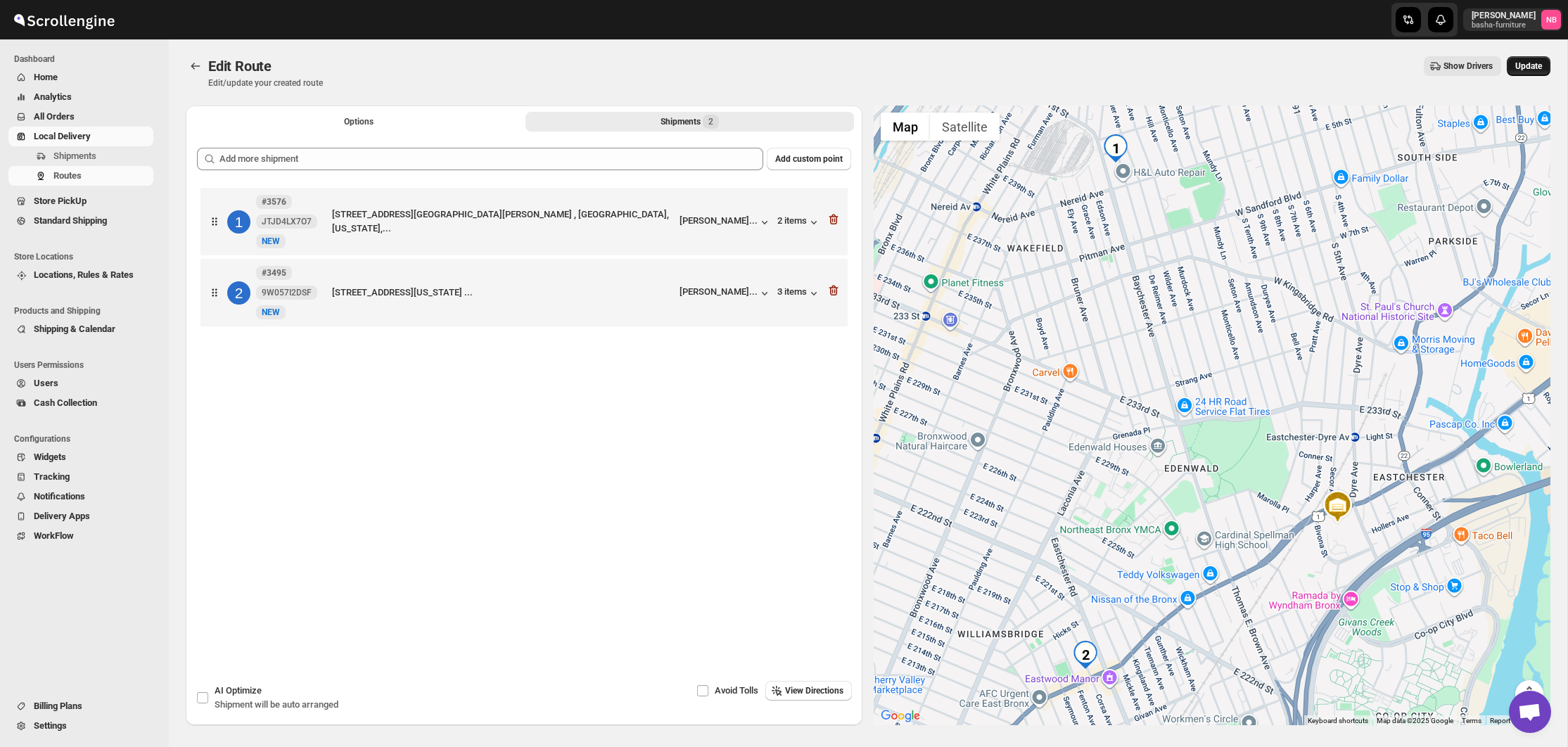
click at [1535, 68] on span "Update" at bounding box center [1528, 66] width 27 height 11
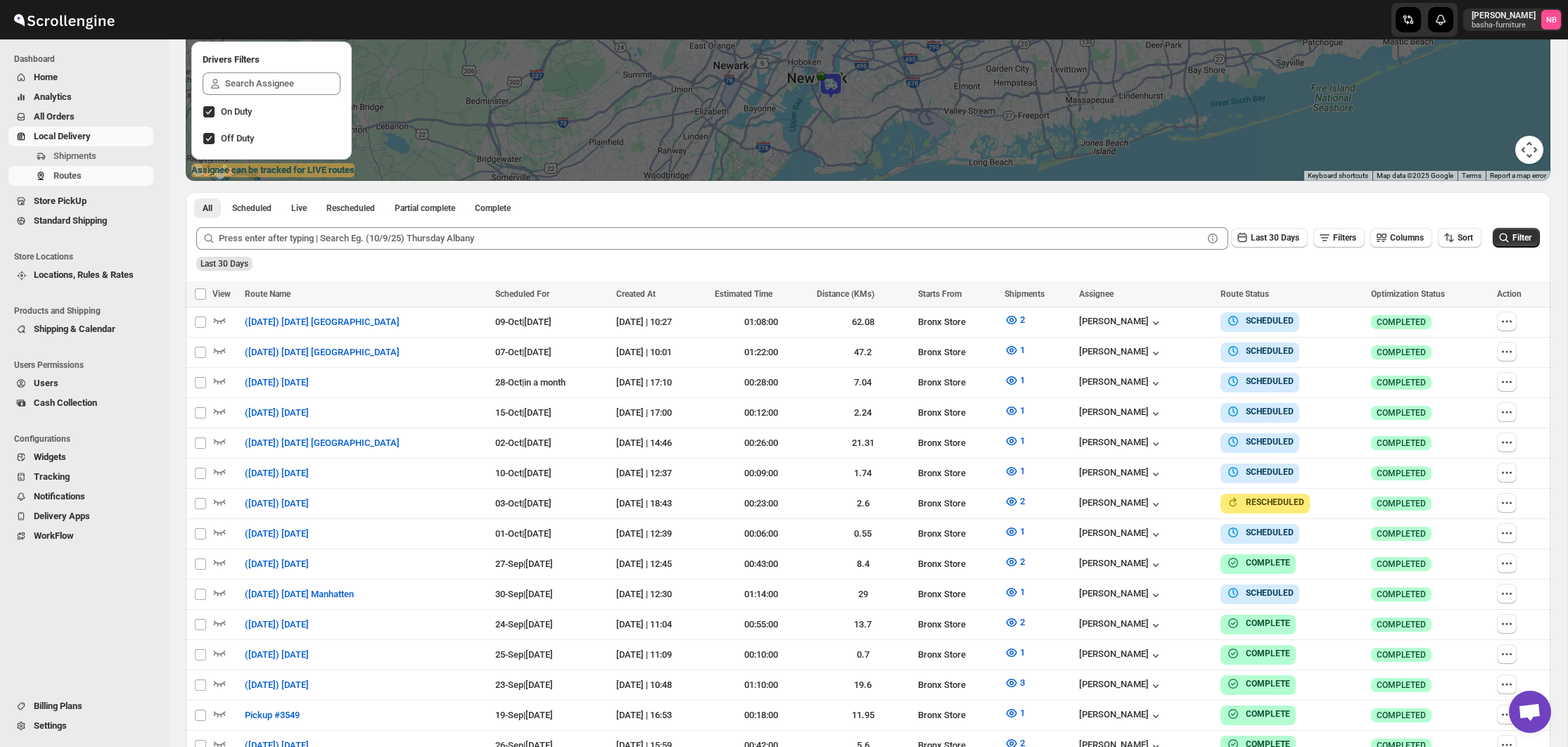
scroll to position [308, 0]
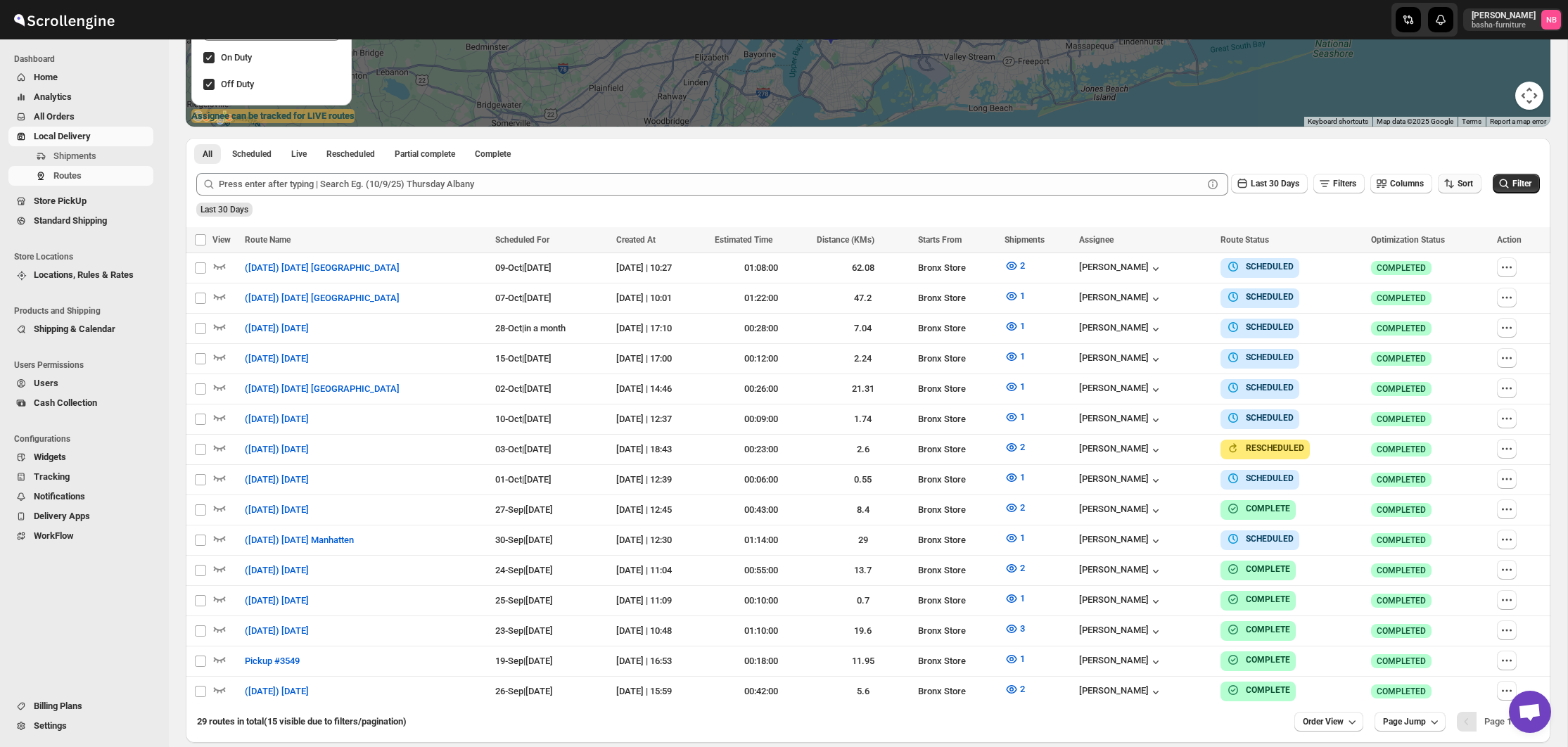
drag, startPoint x: 1451, startPoint y: 179, endPoint x: 1453, endPoint y: 189, distance: 10.2
click at [1451, 179] on icon "button" at bounding box center [1449, 183] width 14 height 14
drag, startPoint x: 1443, startPoint y: 254, endPoint x: 1403, endPoint y: 247, distance: 40.6
click at [1442, 253] on div "Due Date" at bounding box center [1435, 259] width 37 height 14
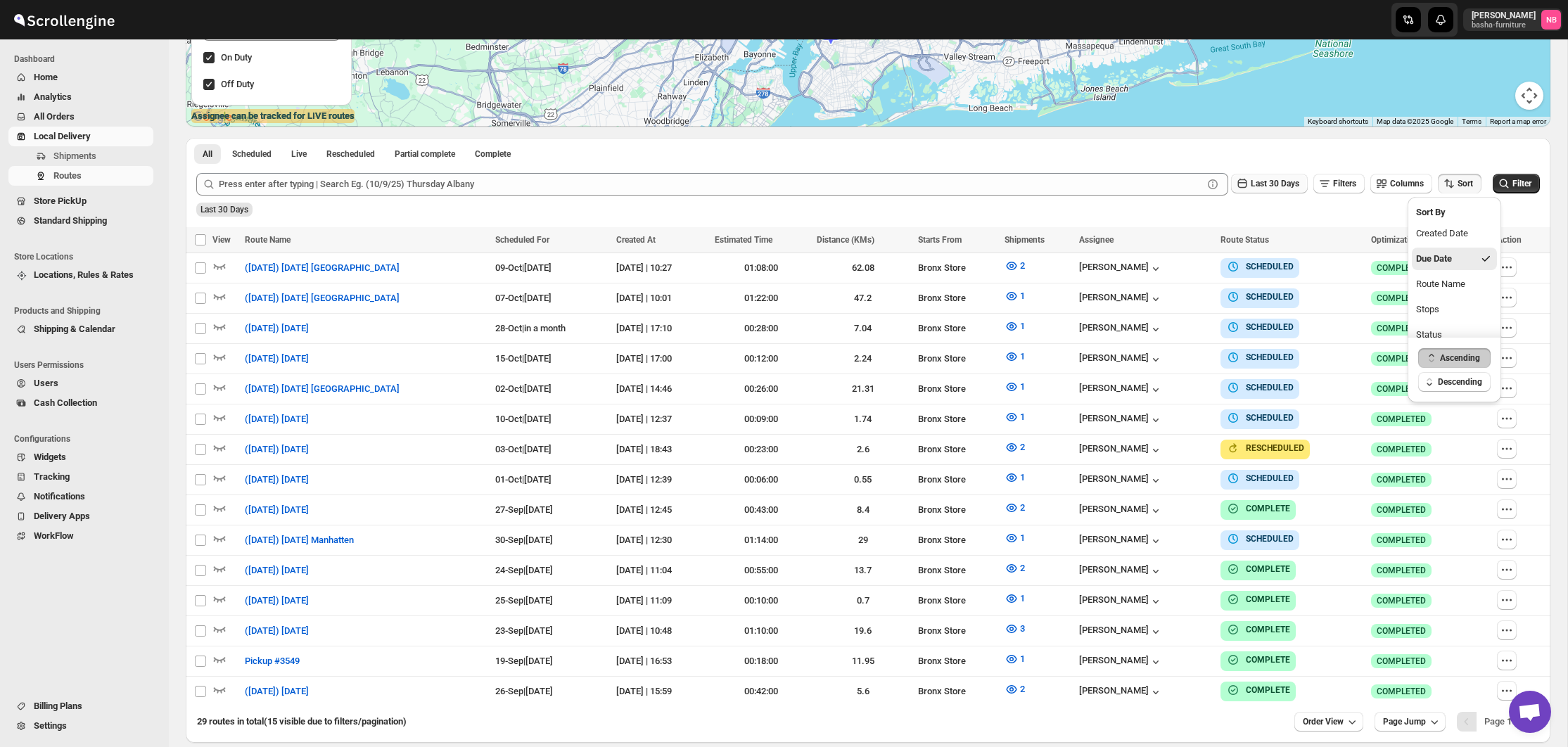
click at [1262, 185] on span "Last 30 Days" at bounding box center [1275, 183] width 48 height 10
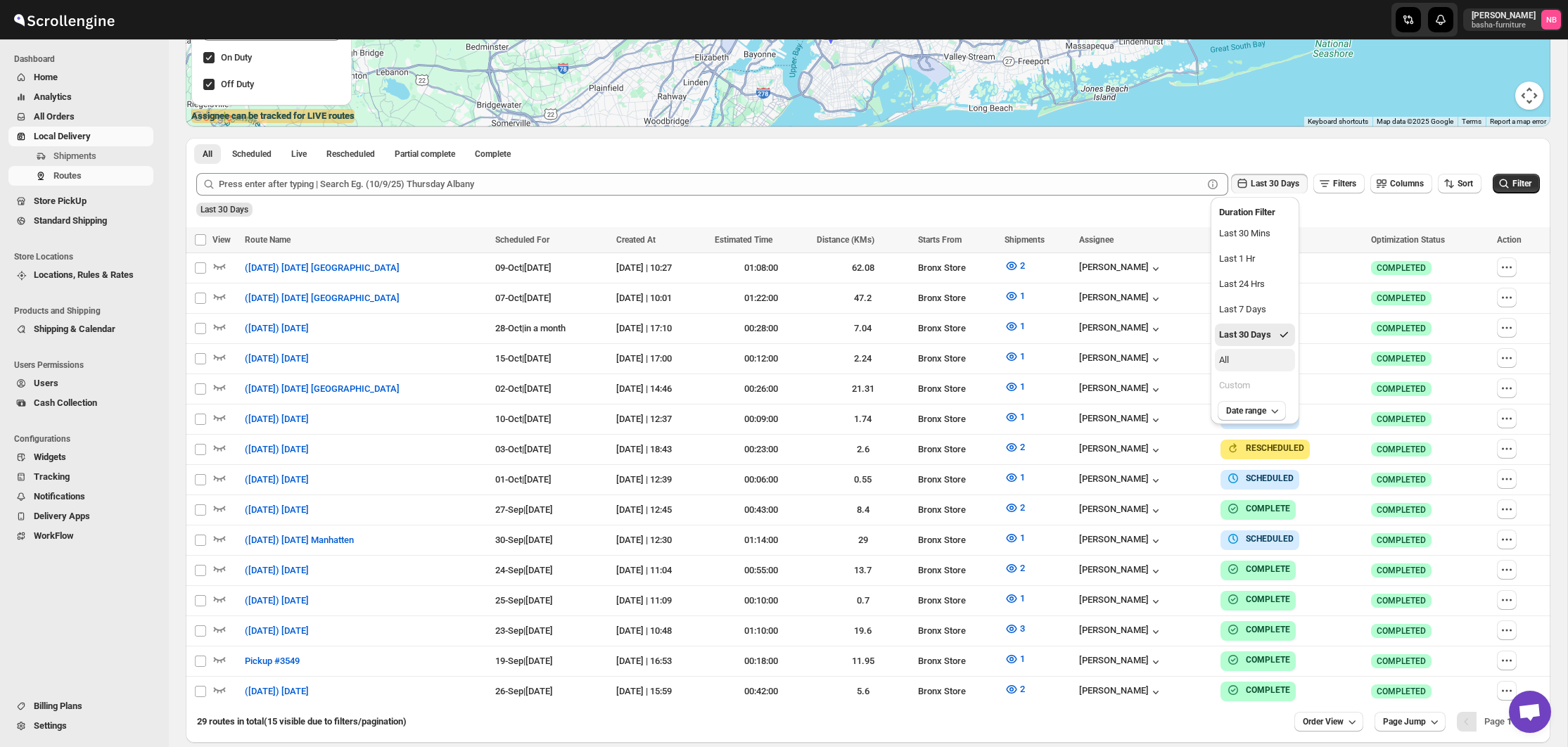
click at [1262, 359] on button "All" at bounding box center [1254, 359] width 80 height 23
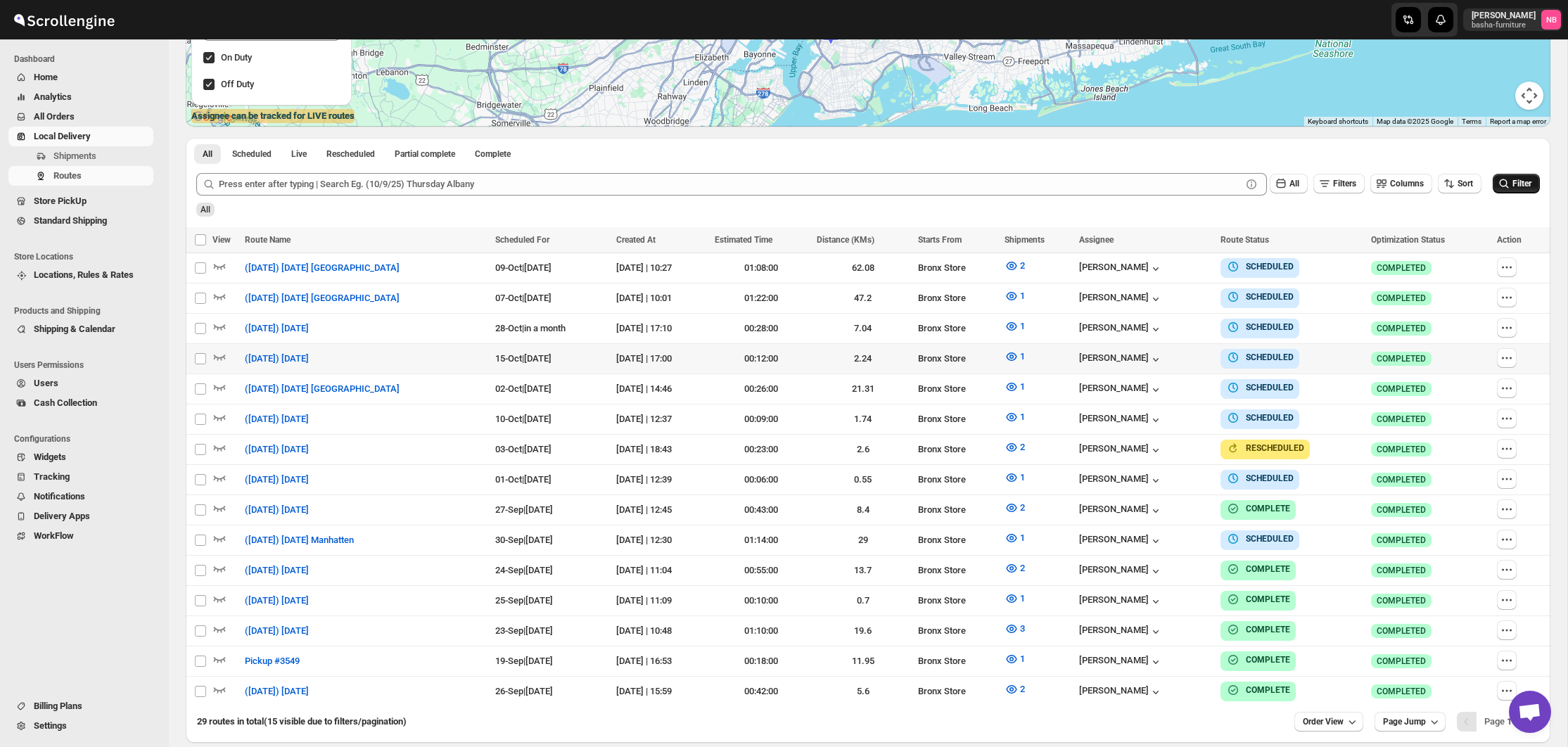
click at [1520, 189] on button "Filter" at bounding box center [1516, 183] width 47 height 19
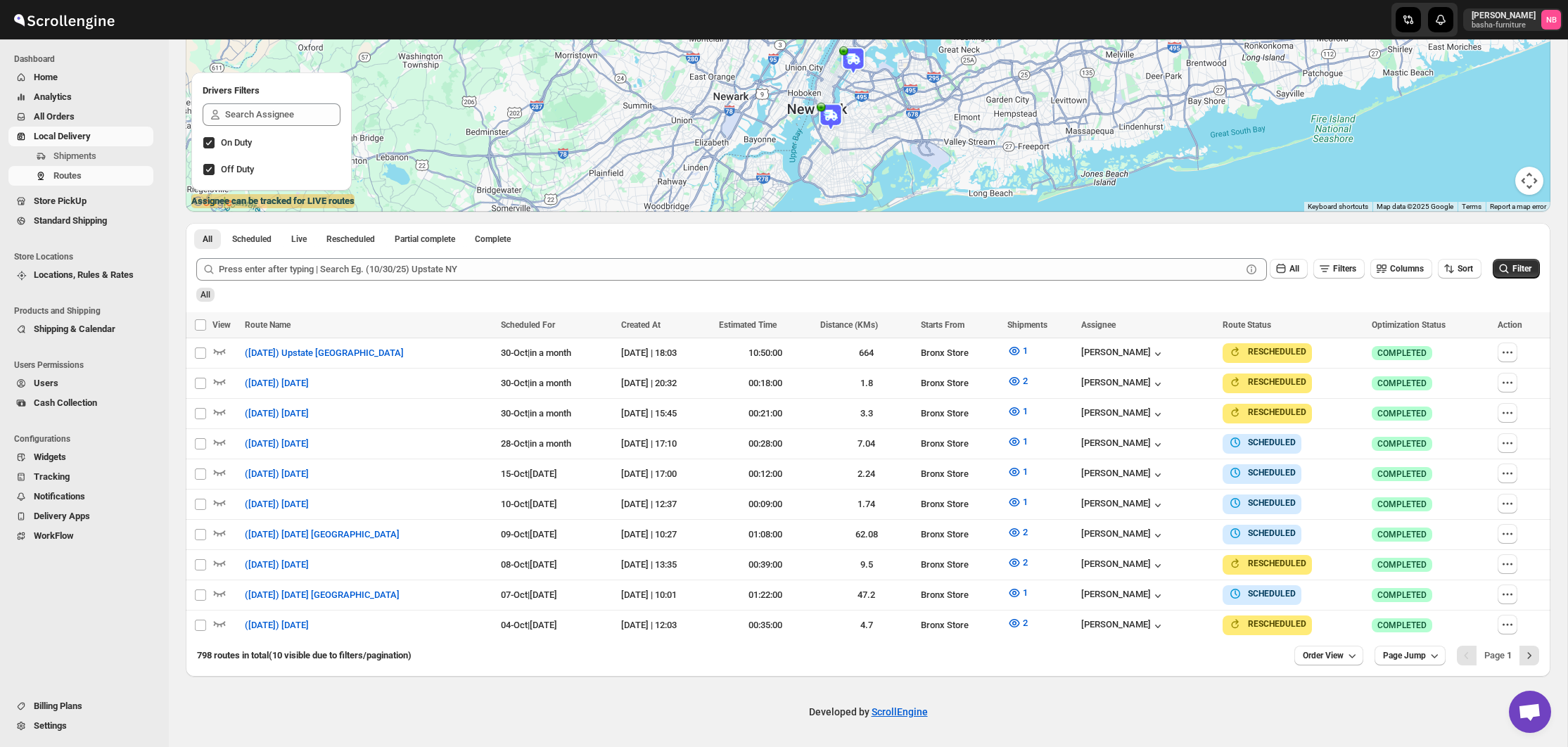
scroll to position [217, 0]
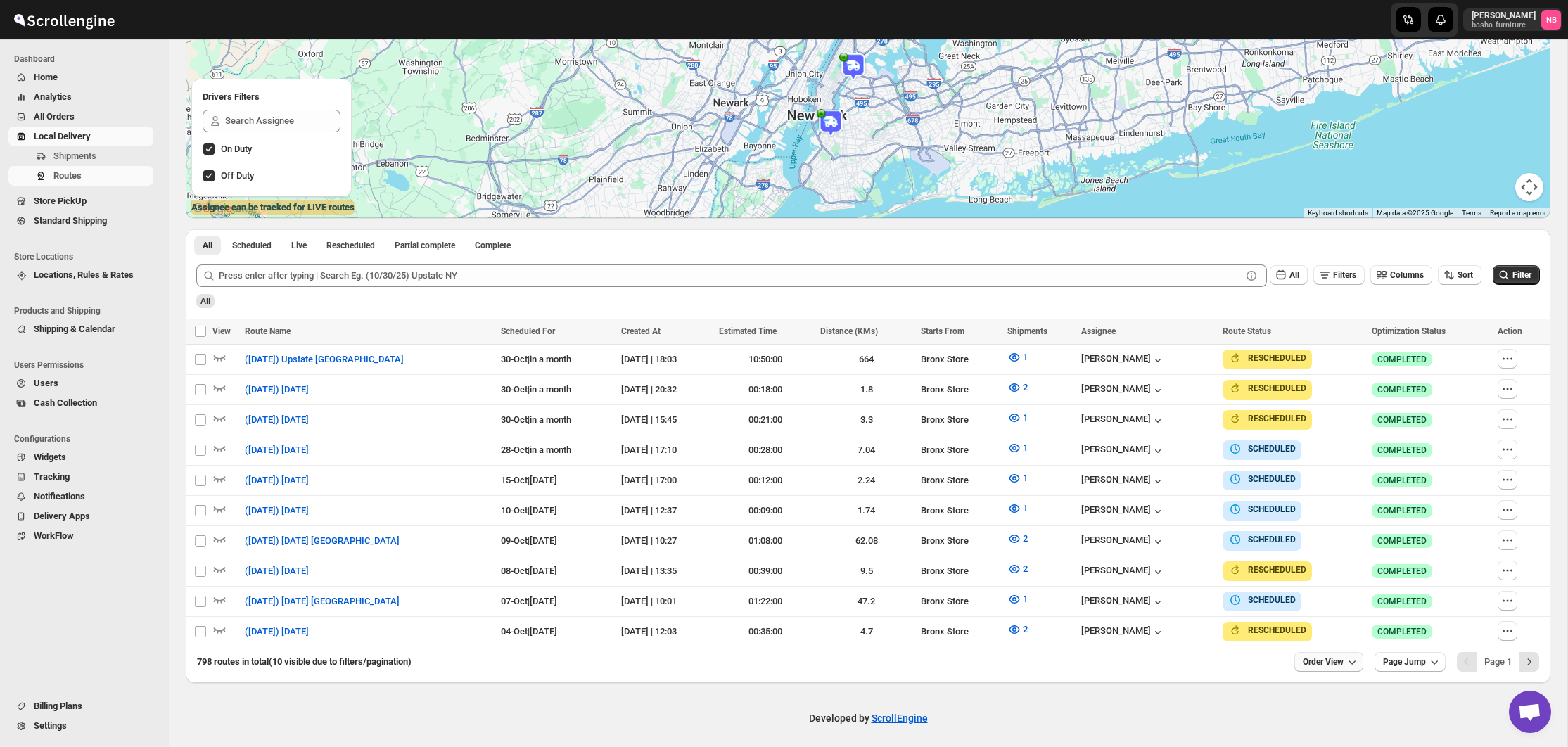
click at [1306, 660] on span "Order View" at bounding box center [1323, 661] width 41 height 11
click at [1302, 539] on div "20 orders" at bounding box center [1306, 533] width 37 height 14
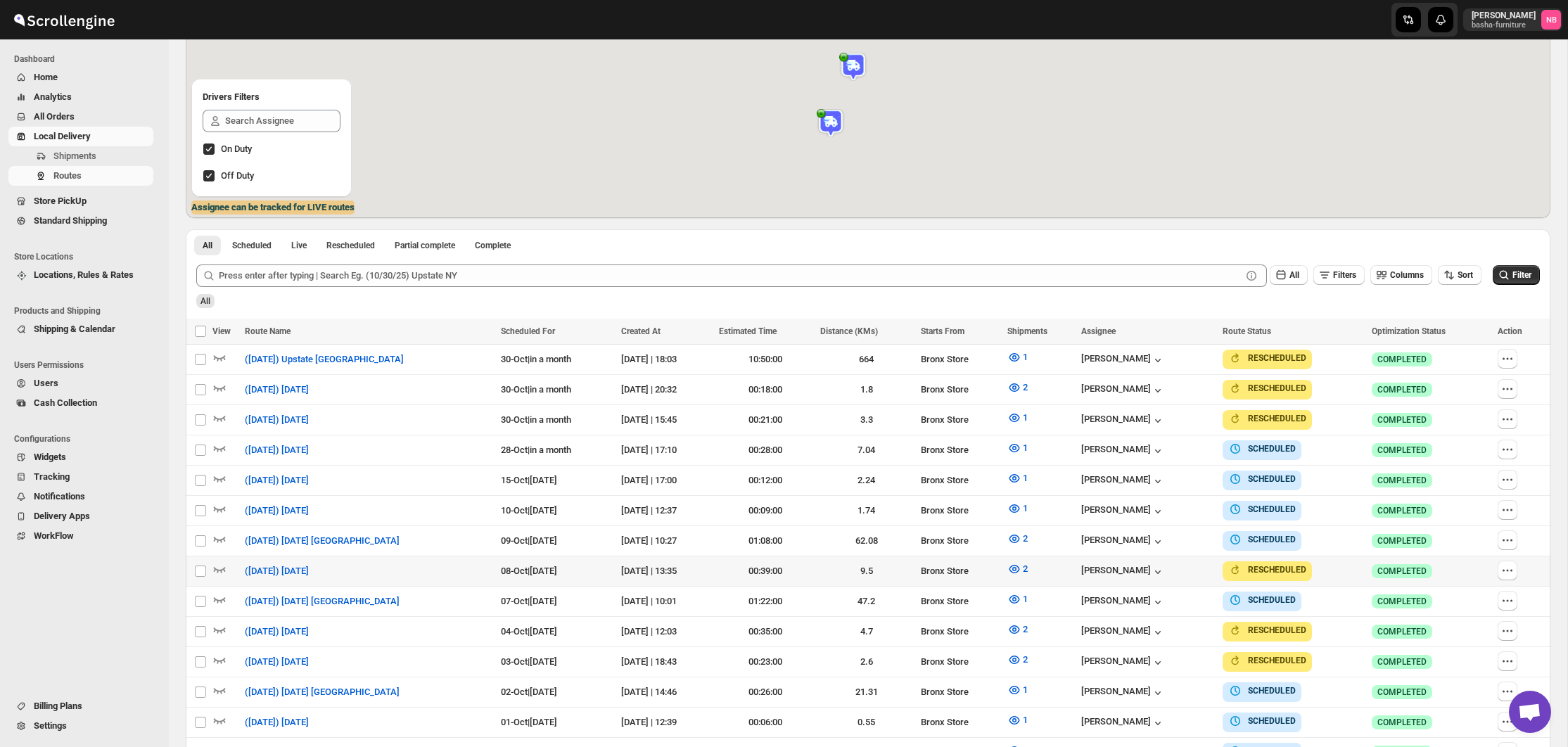
scroll to position [315, 0]
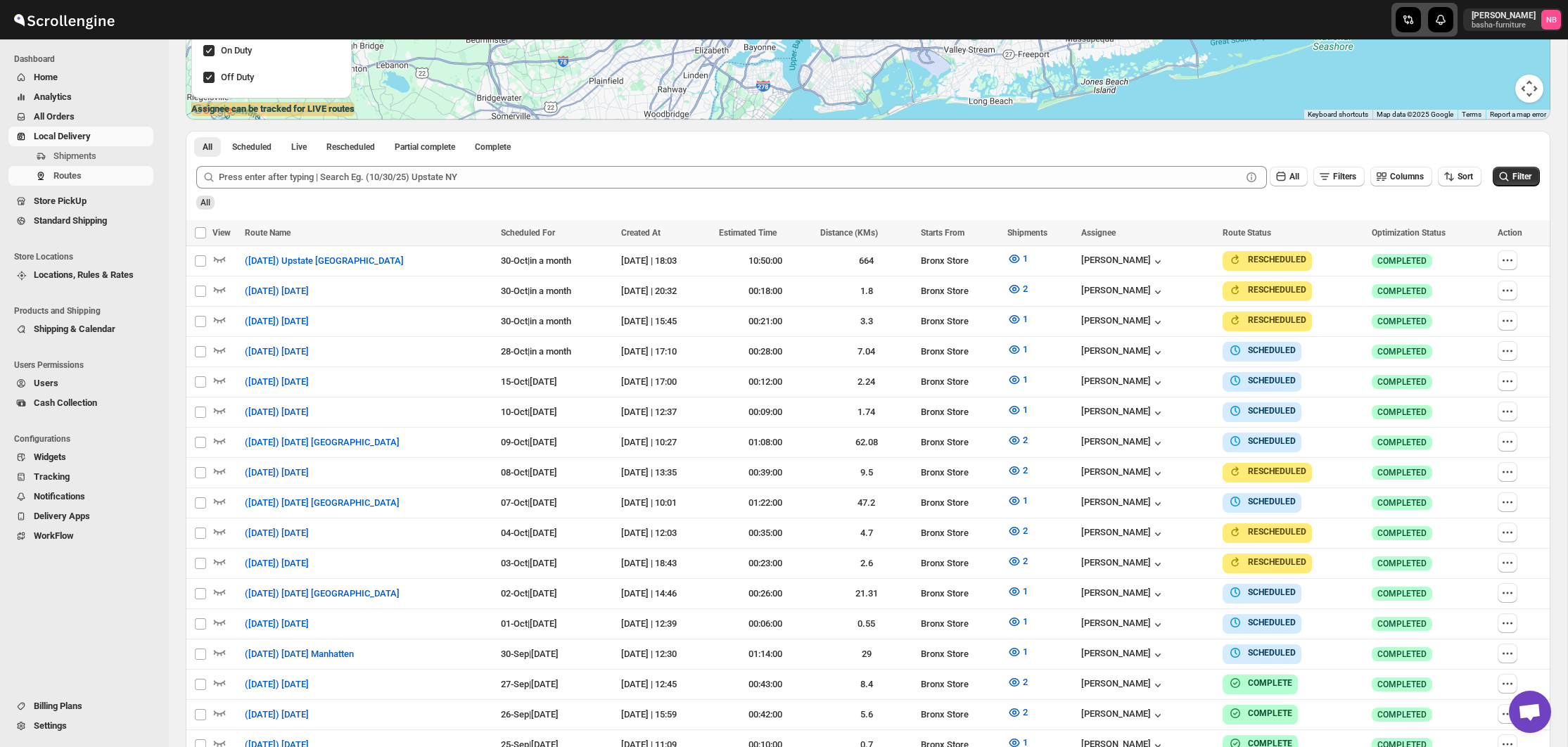
click at [1421, 9] on div "button" at bounding box center [1408, 19] width 25 height 25
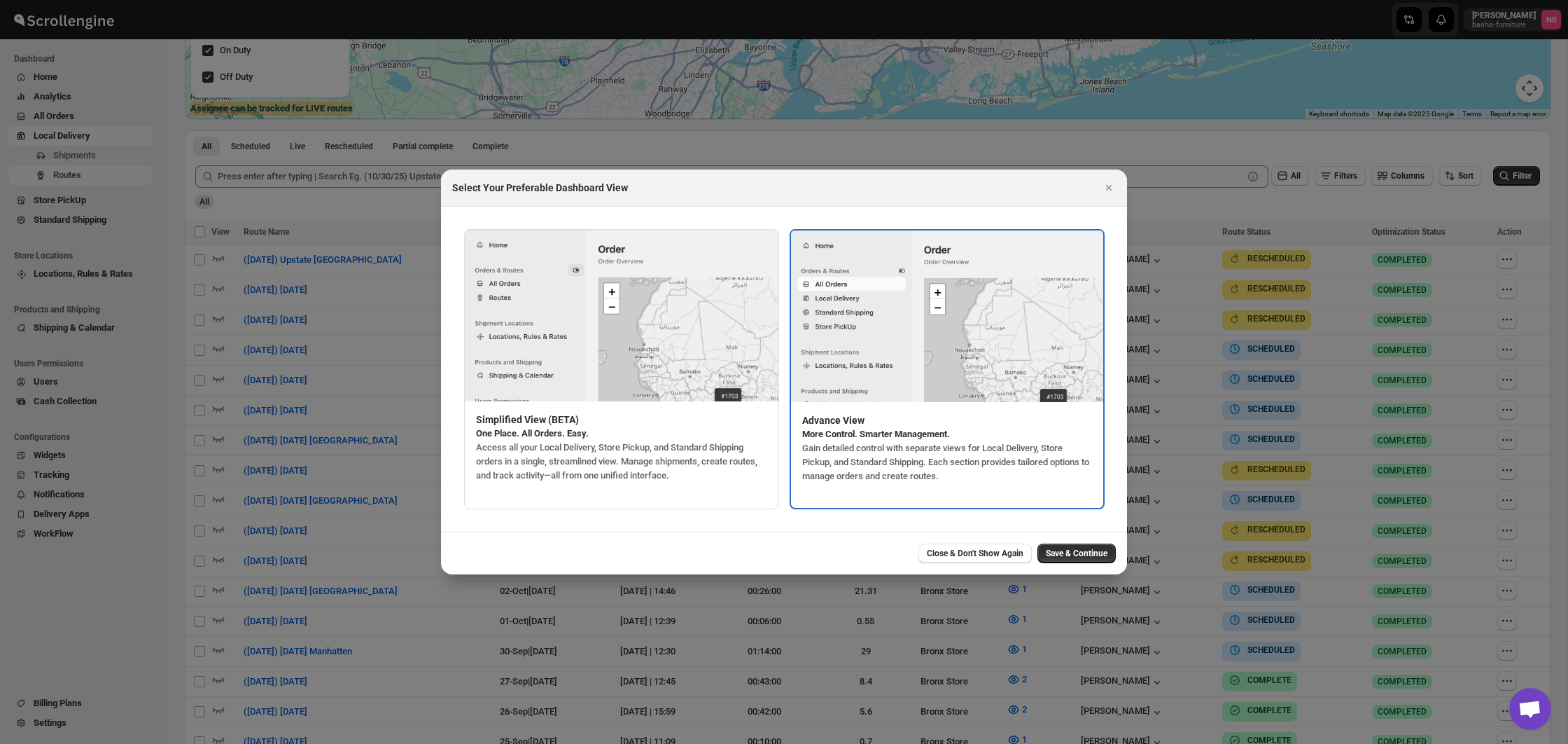
click at [1447, 374] on div at bounding box center [784, 372] width 1568 height 744
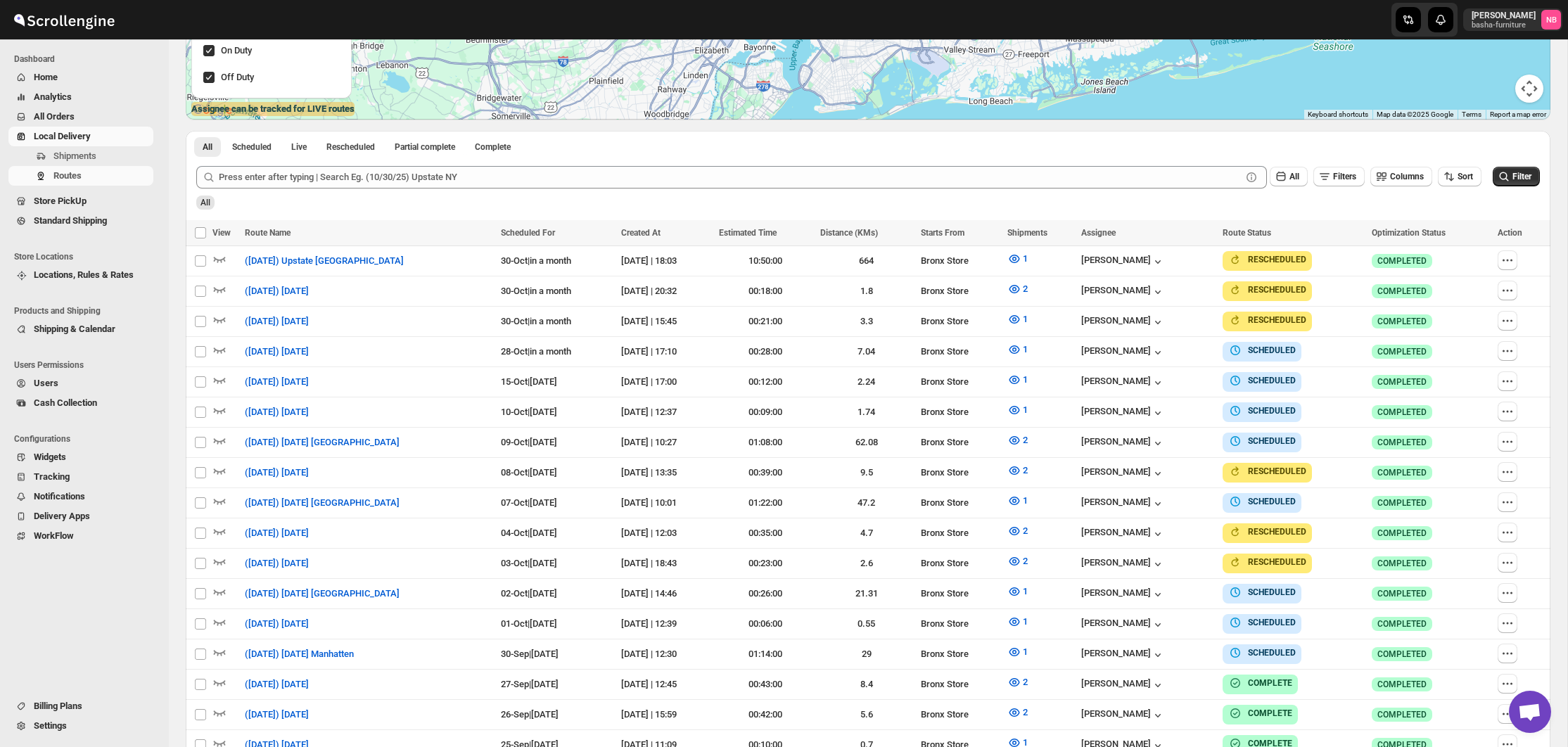
click at [85, 112] on span "All Orders" at bounding box center [92, 117] width 117 height 14
